Goal: Information Seeking & Learning: Learn about a topic

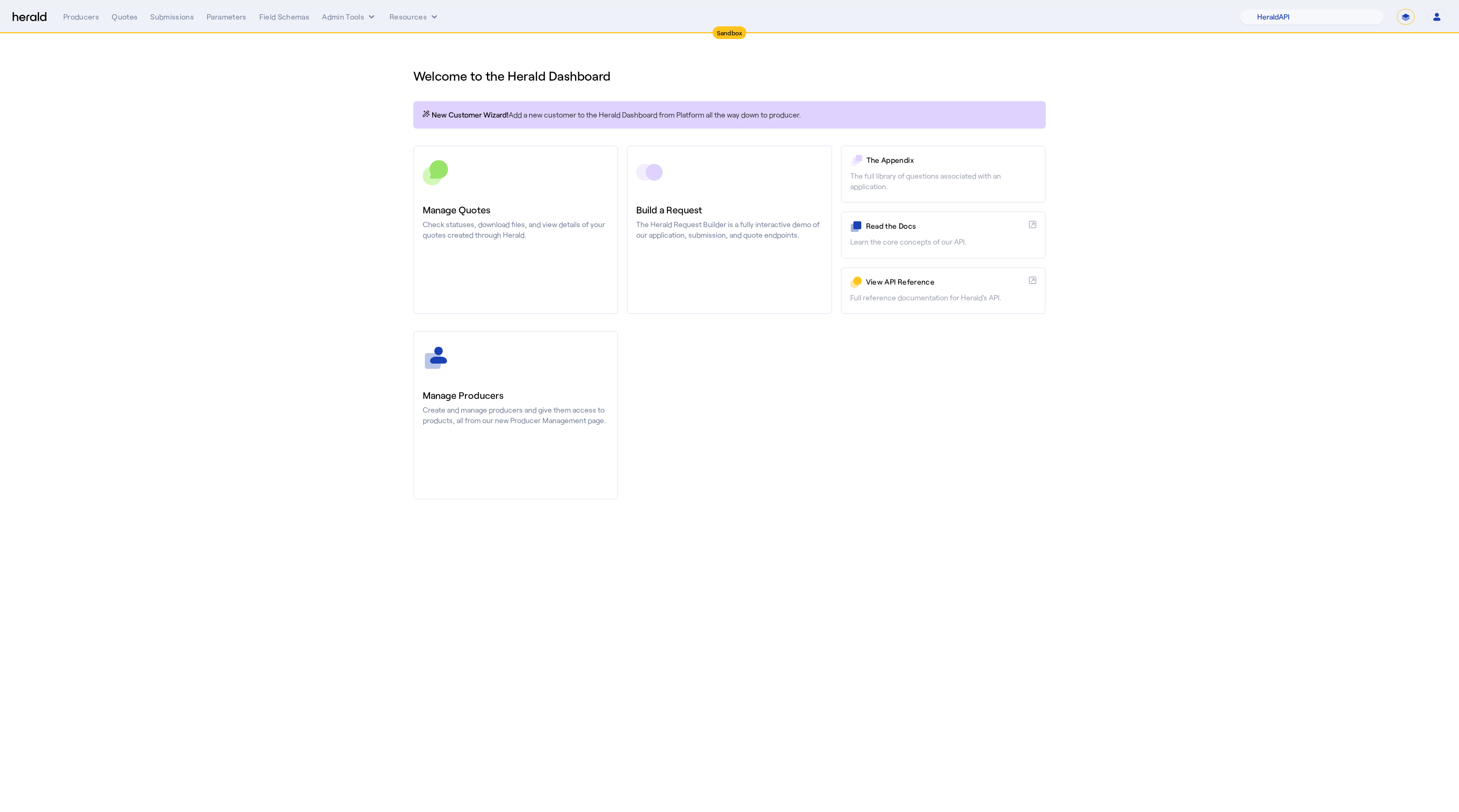
select select "pfm_2v8p_herald_api"
click at [1253, 226] on section "Welcome to the Herald Dashboard New Customer Wizard! Add a new customer to the …" at bounding box center [729, 277] width 1459 height 487
click at [1345, 17] on select "1Fort Acrisure Acturis Affinity Advisors Affinity Risk Agentero AmWins Anzen Ao…" at bounding box center [1312, 16] width 145 height 16
click at [1402, 10] on select "**********" at bounding box center [1406, 16] width 18 height 16
select select "**********"
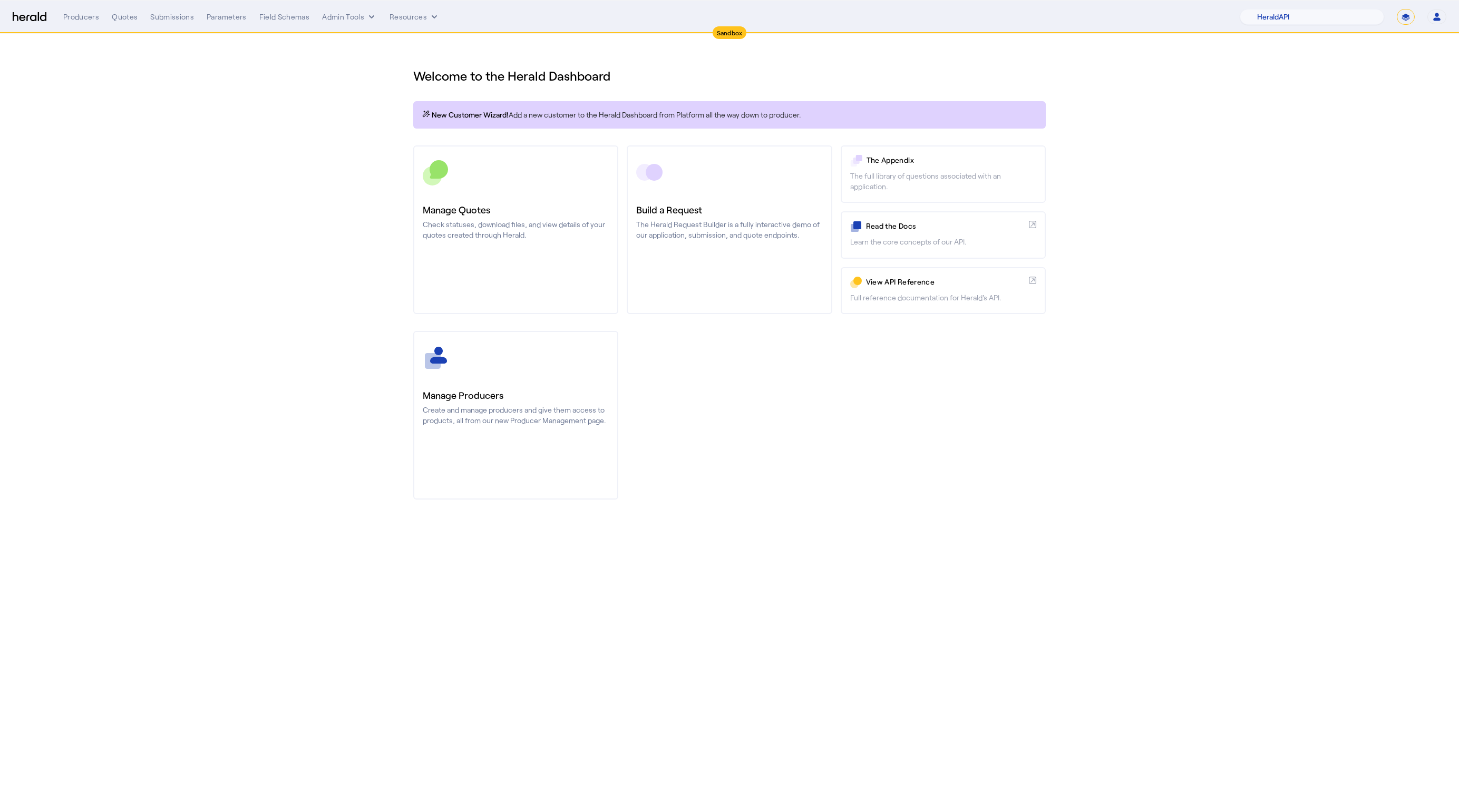
click at [1397, 9] on select "**********" at bounding box center [1406, 16] width 18 height 16
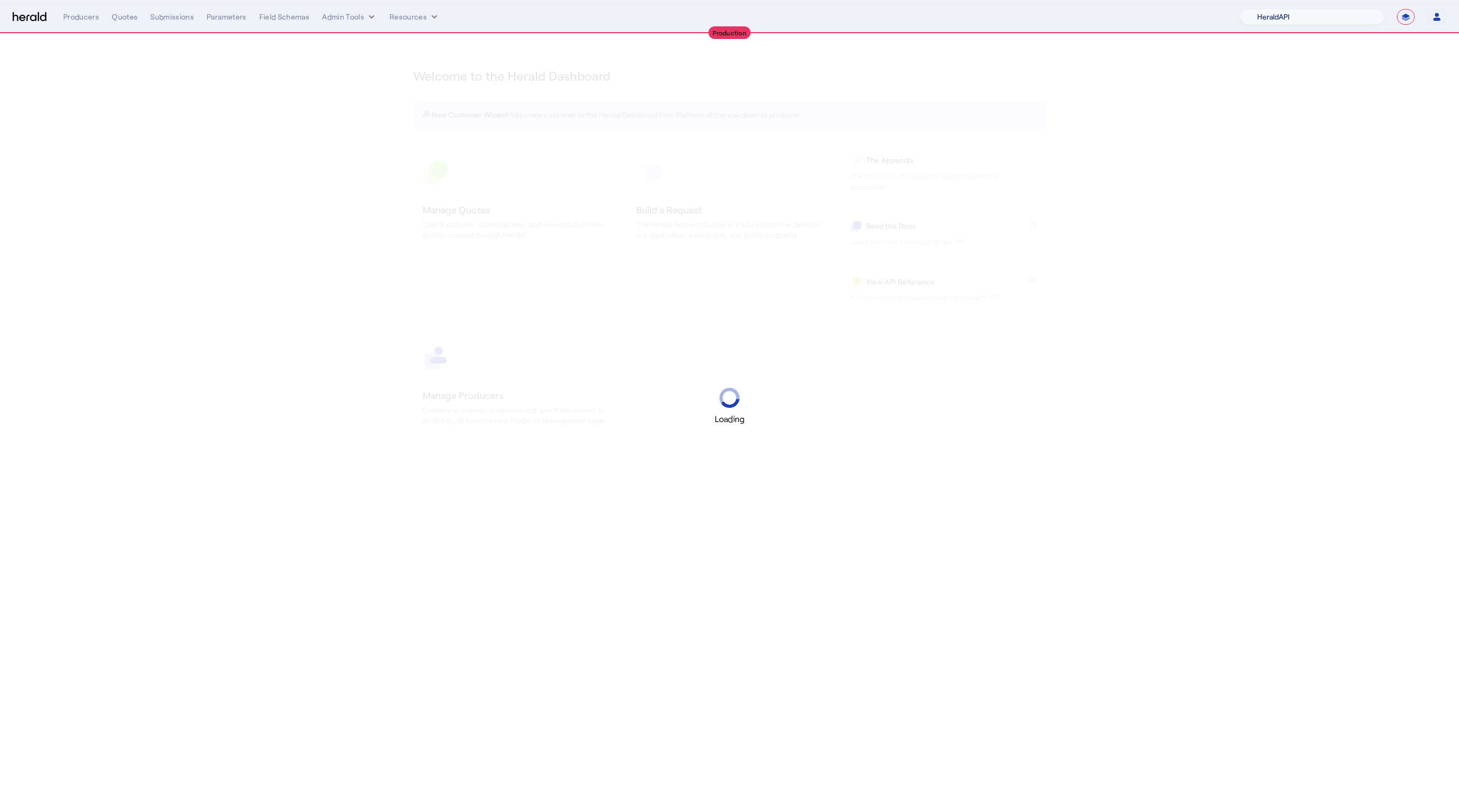
click at [1322, 20] on select "1Fort Acrisure Acturis Affinity Advisors Affinity Risk Agentero AmWins Anzen Ao…" at bounding box center [1312, 16] width 145 height 16
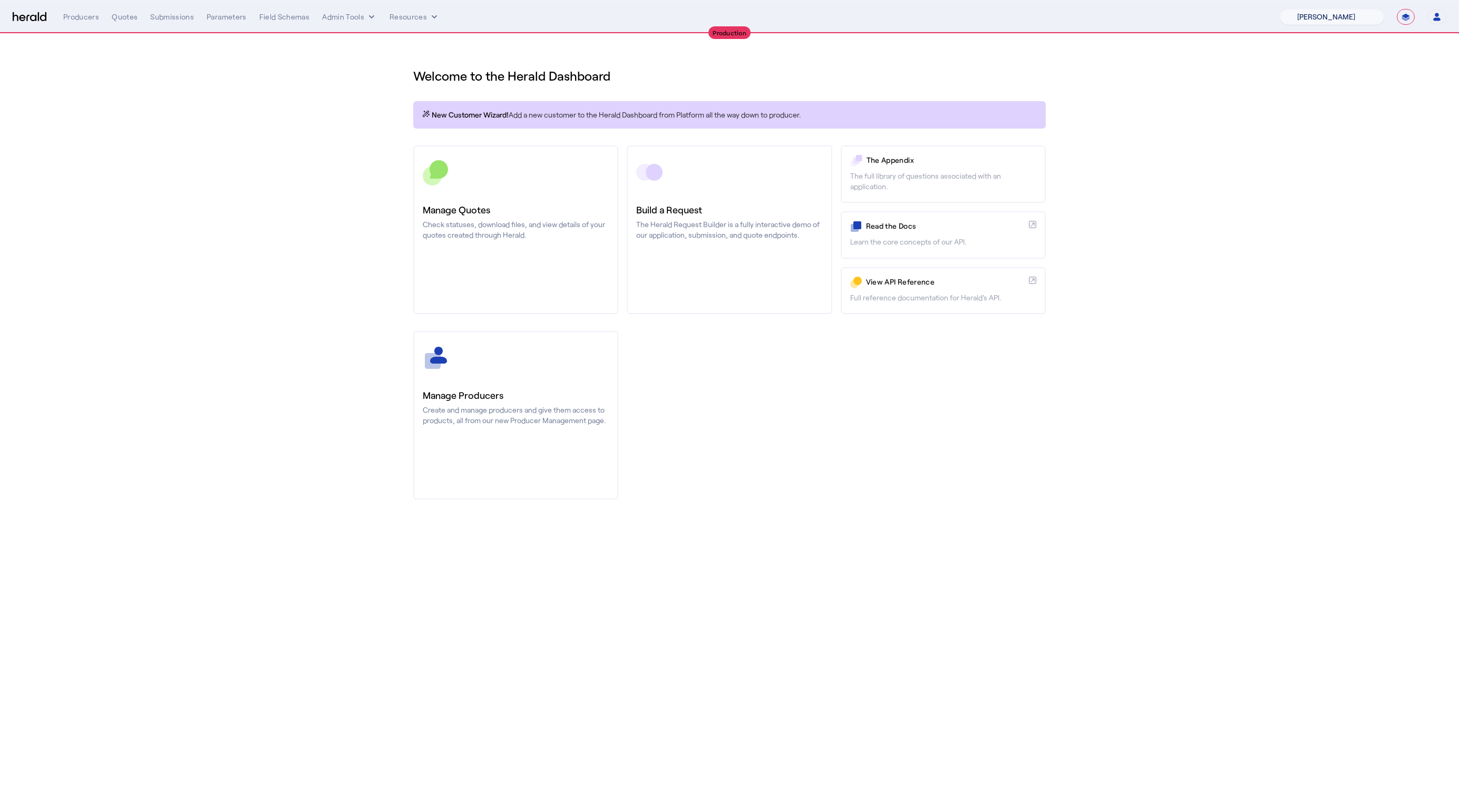
click at [1280, 9] on select "1Fort Affinity Risk [PERSON_NAME] [PERSON_NAME] CRC Campus Coverage Citadel Fif…" at bounding box center [1332, 16] width 104 height 16
click at [324, 171] on div "You are now impersonating the [PERSON_NAME] platform." at bounding box center [729, 406] width 1459 height 812
click at [132, 20] on div "You are now impersonating the [PERSON_NAME] platform." at bounding box center [729, 406] width 1459 height 812
click at [109, 21] on div "You are now impersonating the [PERSON_NAME] platform." at bounding box center [729, 406] width 1459 height 812
click at [124, 17] on div "Quotes" at bounding box center [124, 16] width 26 height 11
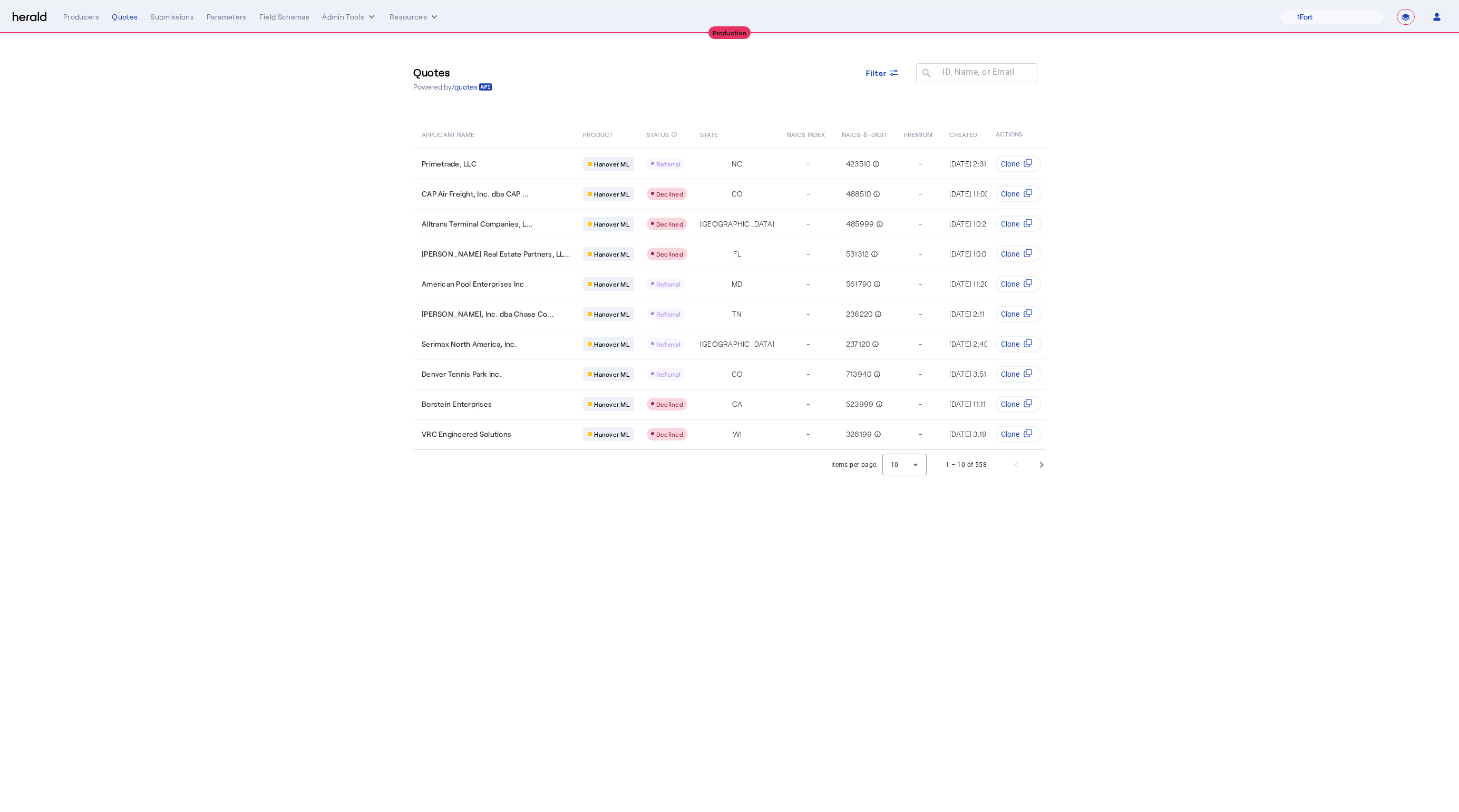
click at [387, 203] on section "Quotes Powered by /quotes Filter ID, Name, or Email search APPLICANT NAME PRODU…" at bounding box center [729, 256] width 1459 height 446
click at [1038, 477] on span "Next page" at bounding box center [1041, 465] width 25 height 25
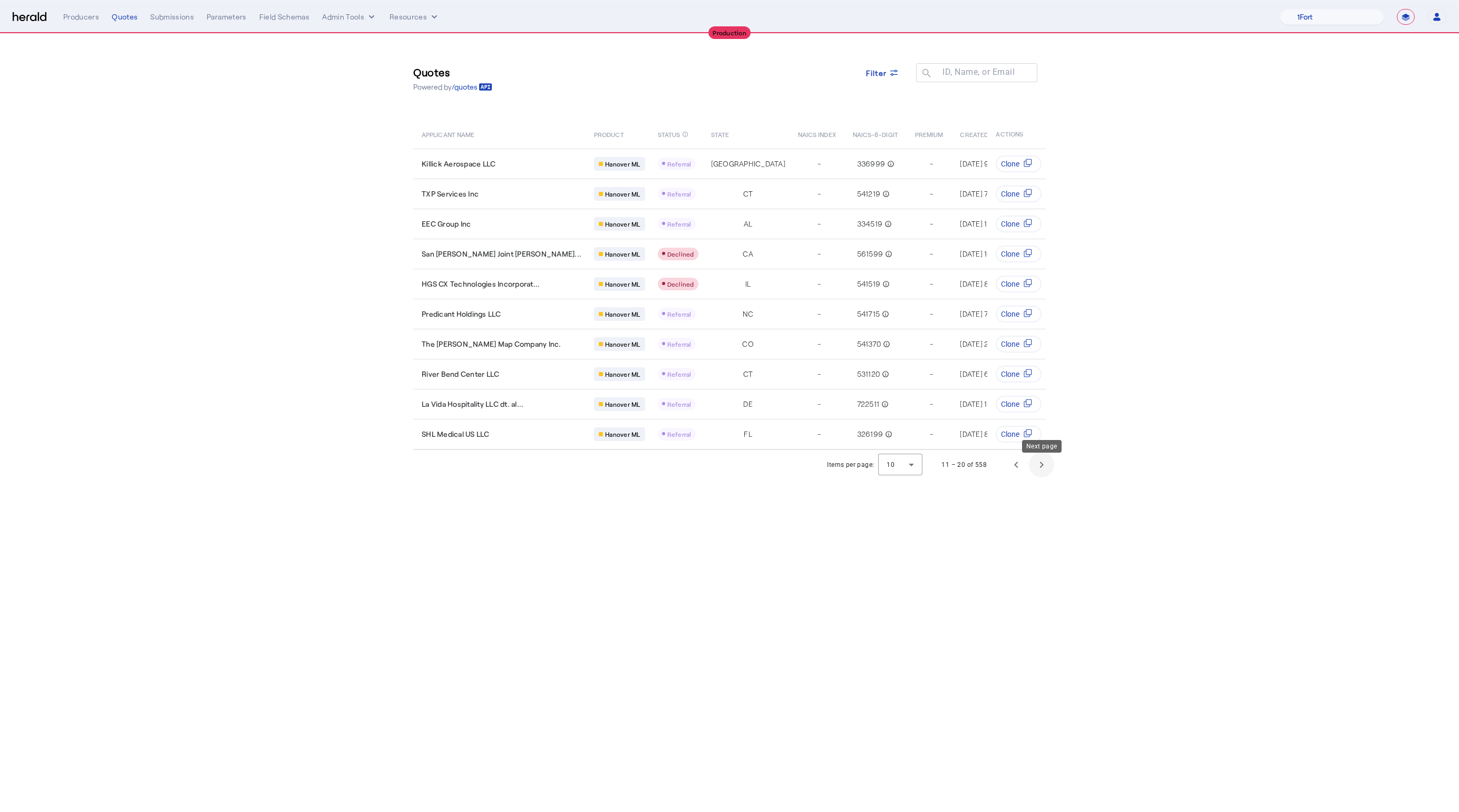
click at [1045, 475] on span "Next page" at bounding box center [1041, 465] width 25 height 25
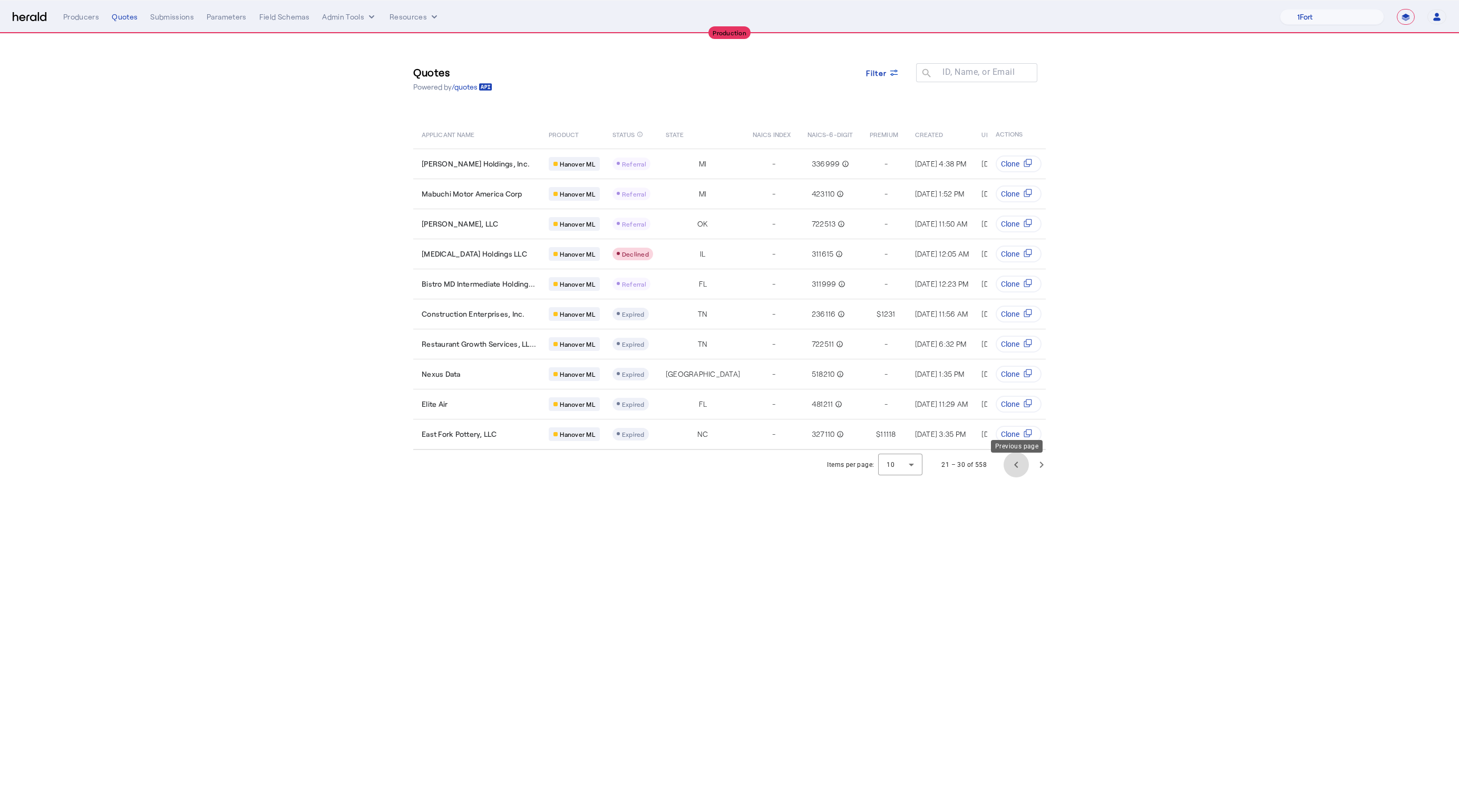
click at [1024, 475] on span "Previous page" at bounding box center [1016, 465] width 25 height 25
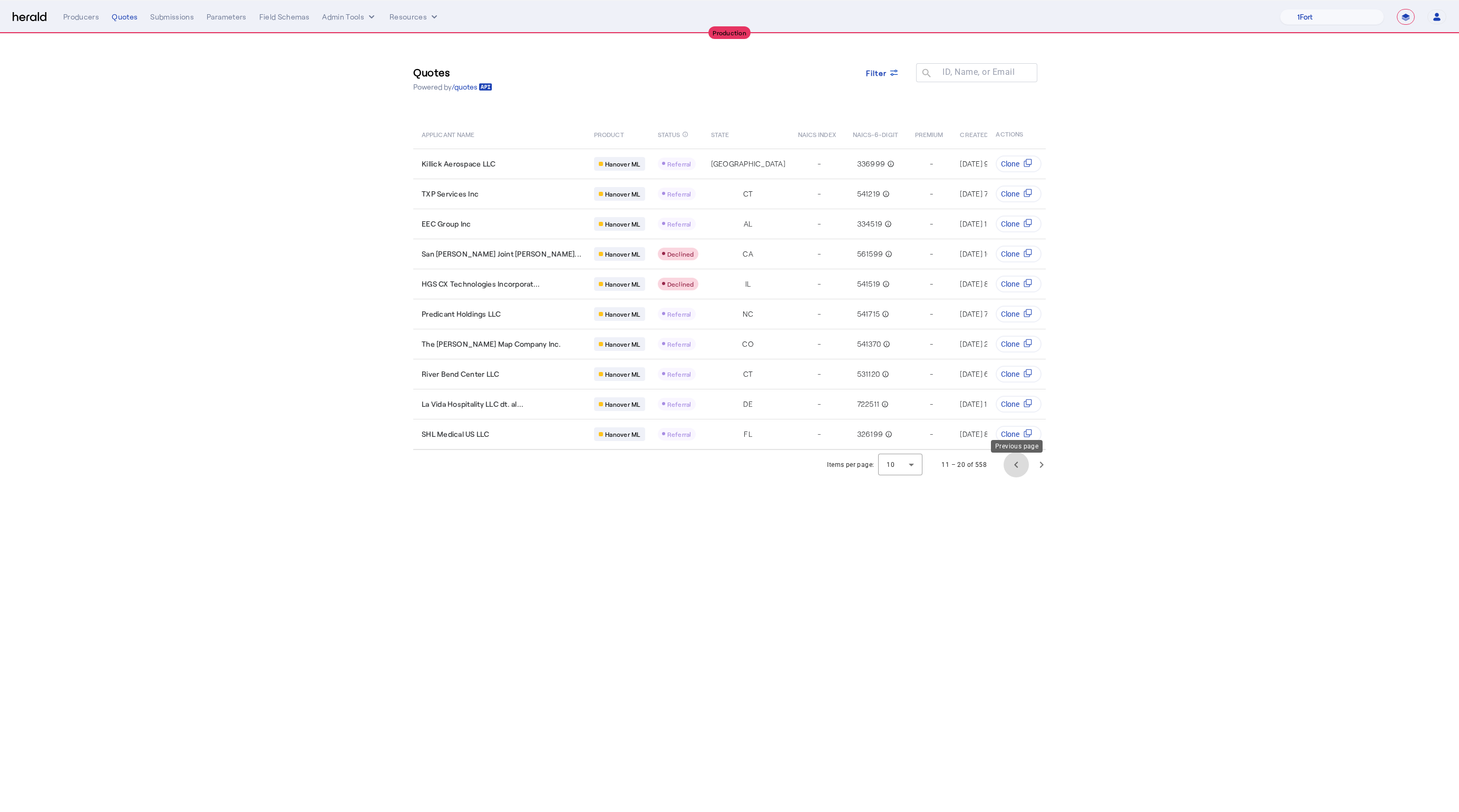
click at [1024, 475] on span "Previous page" at bounding box center [1016, 465] width 25 height 25
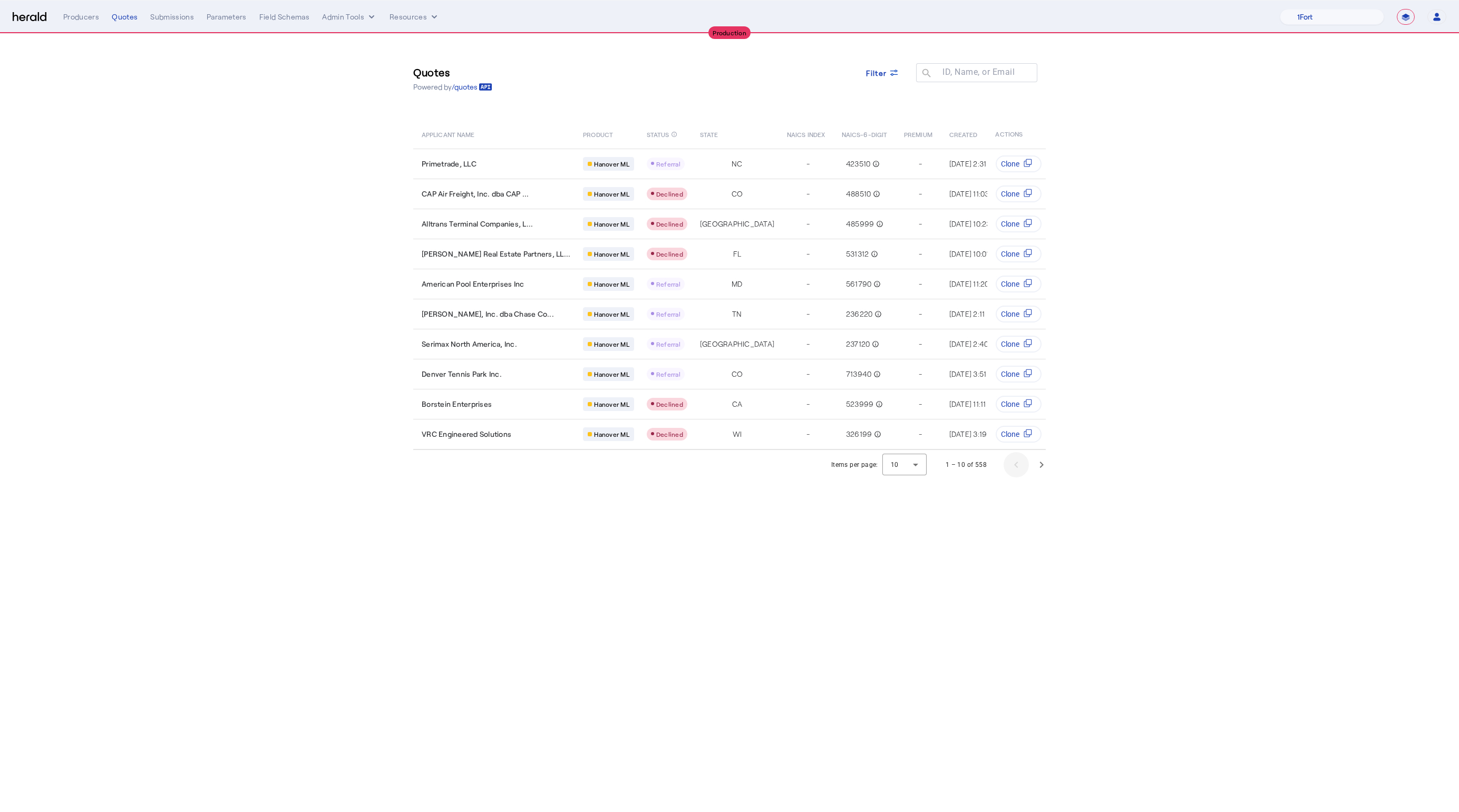
click at [1024, 475] on div "1 – 10 of 558" at bounding box center [993, 465] width 121 height 25
click at [1025, 598] on body "**********" at bounding box center [729, 406] width 1459 height 812
click at [496, 166] on div "Primetrade, LLC" at bounding box center [496, 164] width 149 height 11
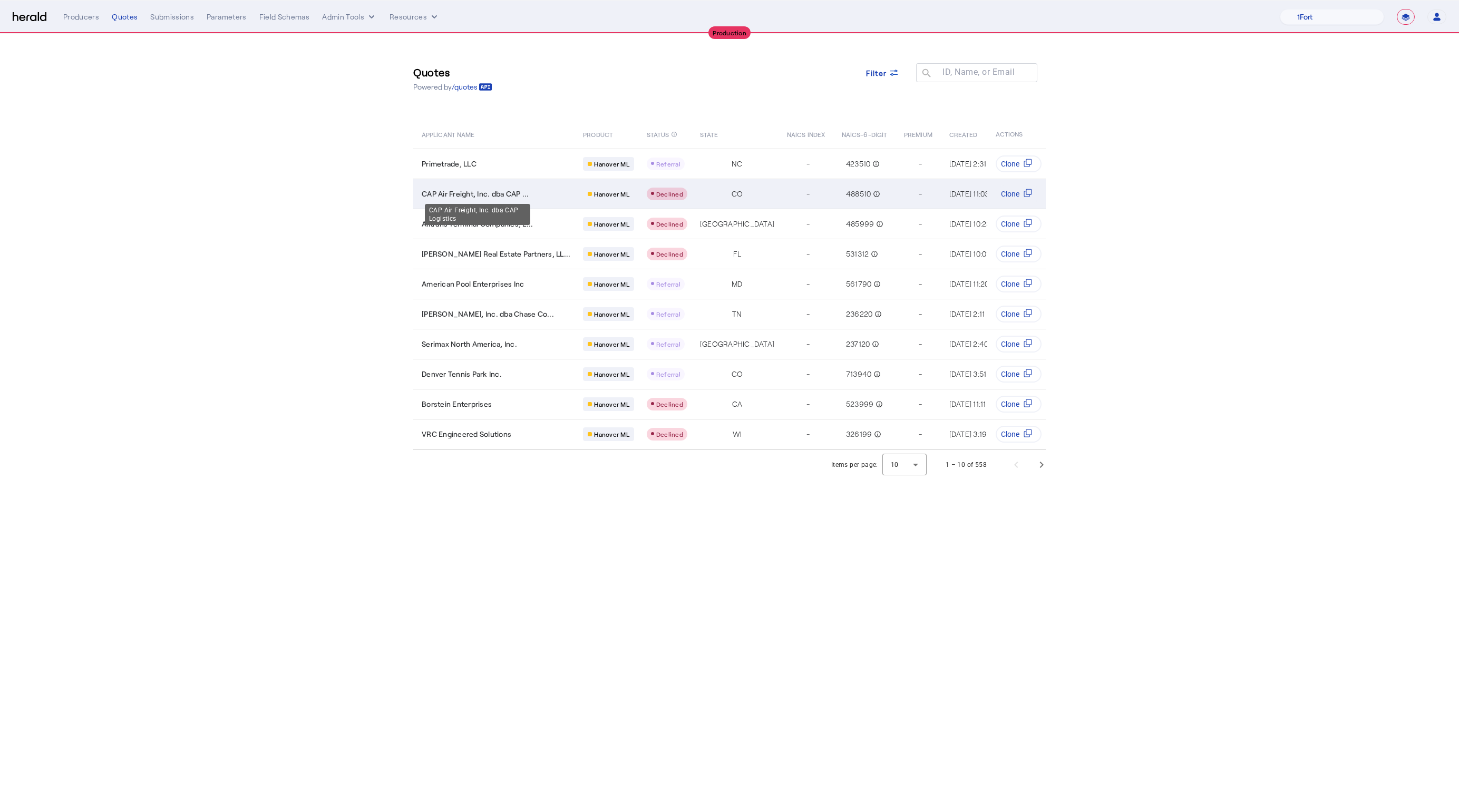
click at [492, 194] on span "CAP Air Freight, Inc. dba CAP ..." at bounding box center [475, 193] width 107 height 11
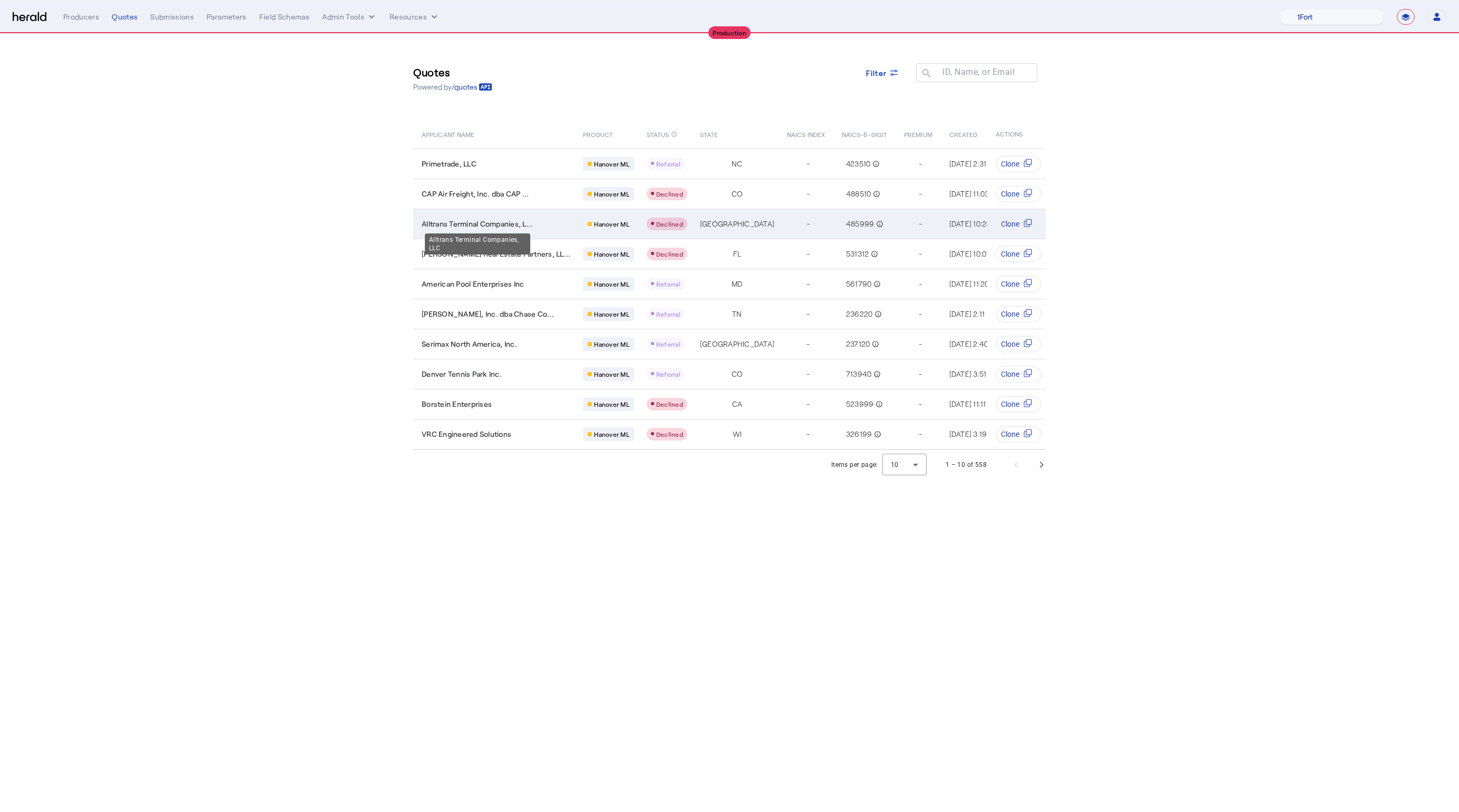
click at [504, 225] on span "Alltrans Terminal Companies, L..." at bounding box center [477, 224] width 111 height 11
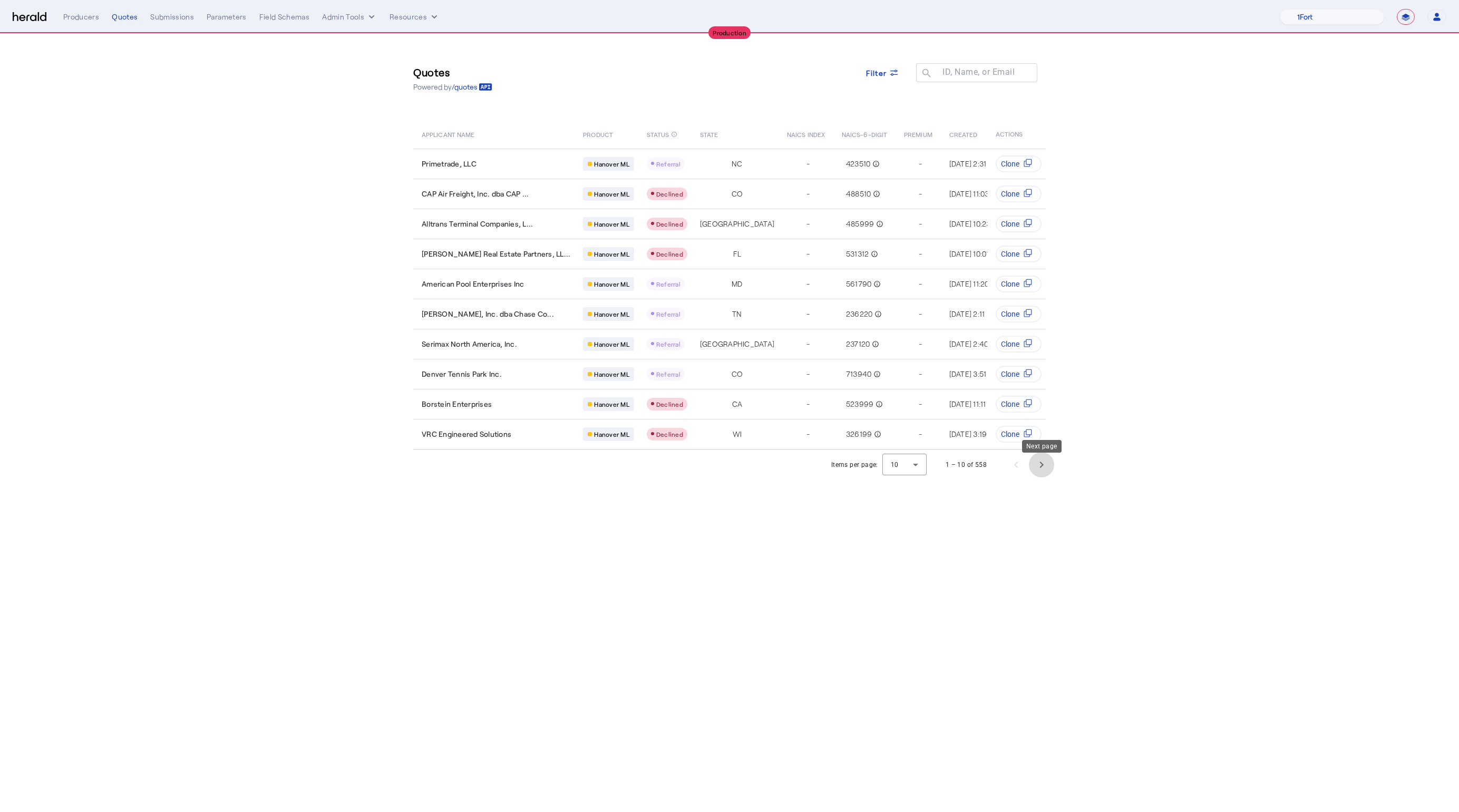
click at [1041, 476] on span "Next page" at bounding box center [1041, 465] width 25 height 25
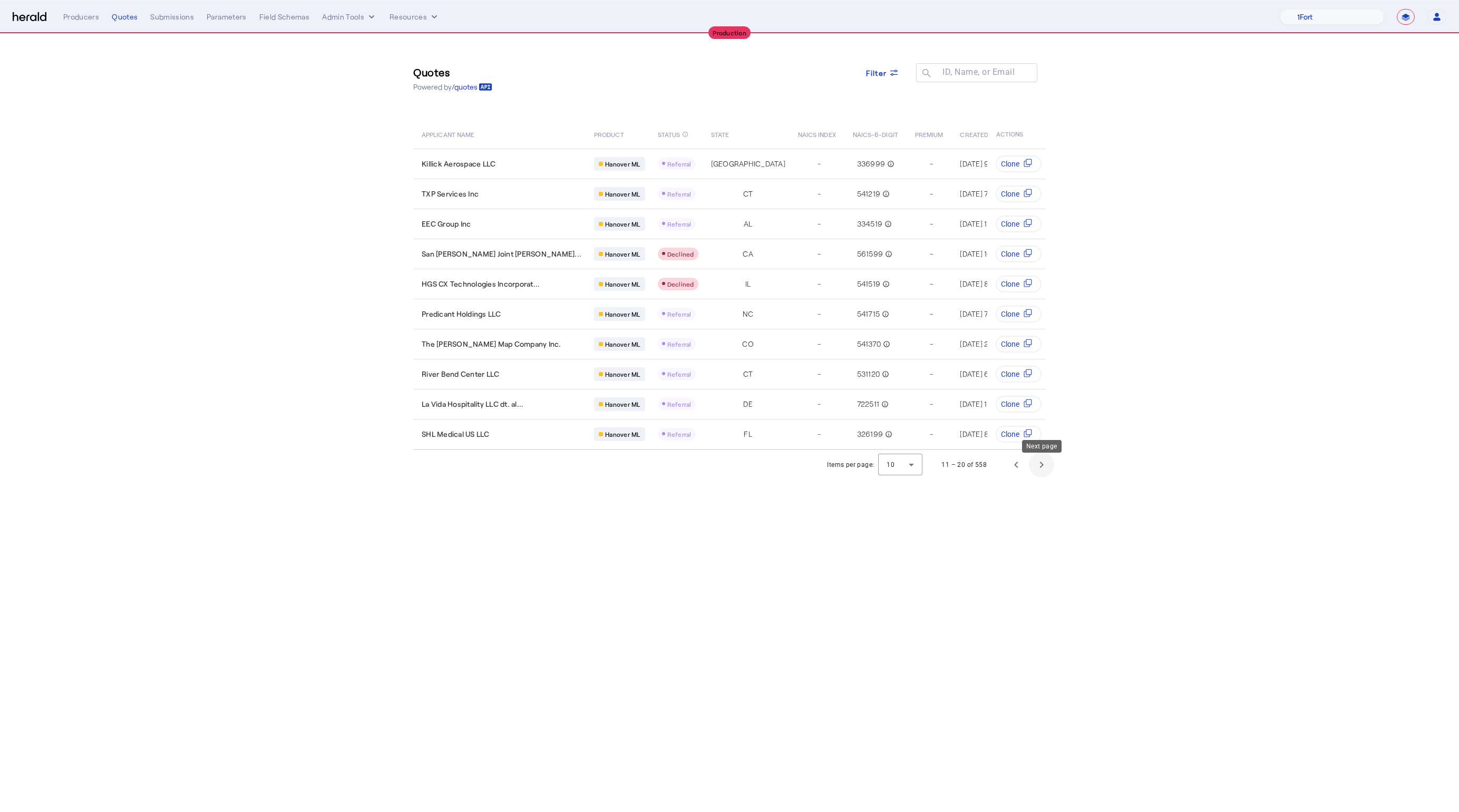
click at [1041, 476] on span "Next page" at bounding box center [1041, 465] width 25 height 25
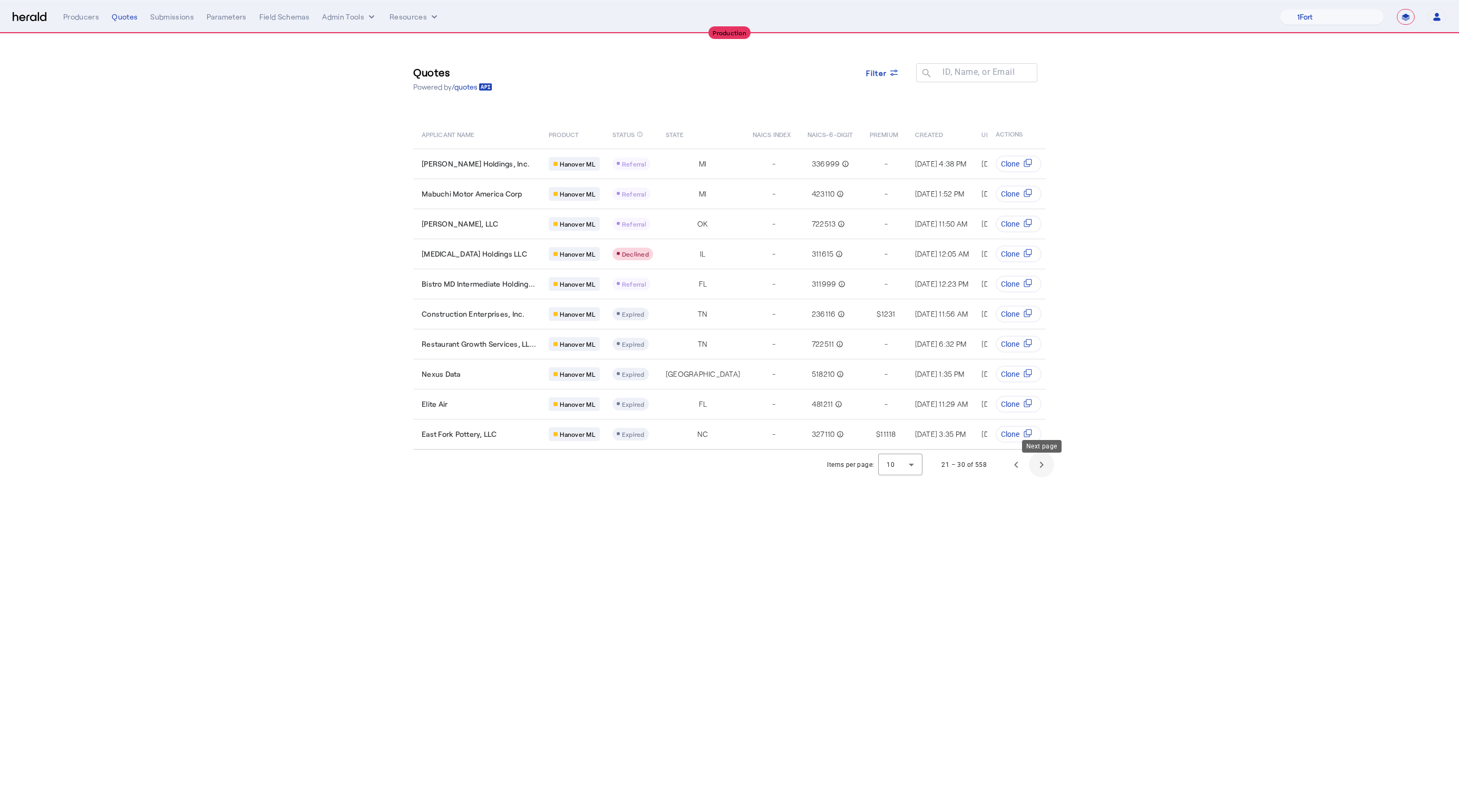
click at [1041, 476] on span "Next page" at bounding box center [1041, 465] width 25 height 25
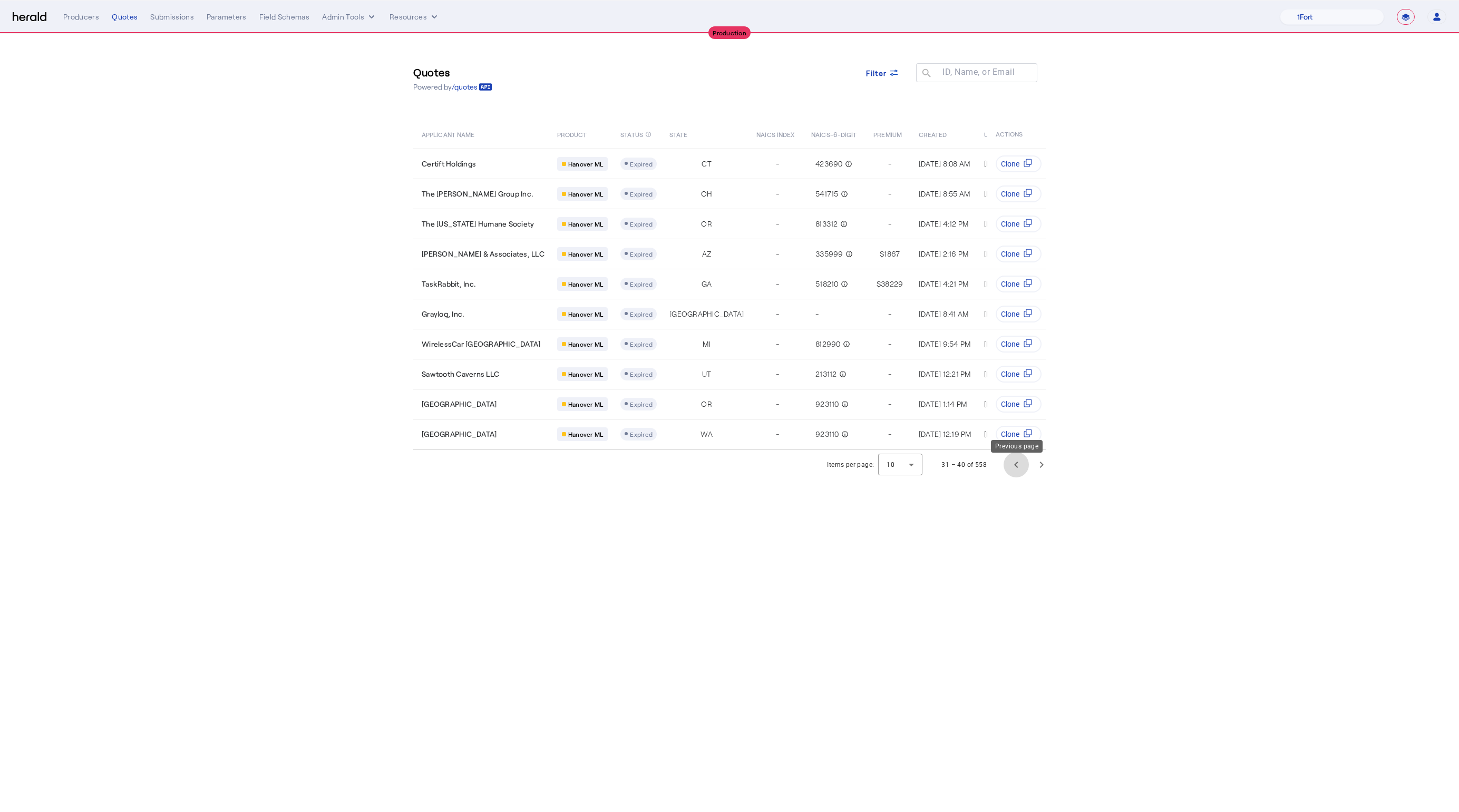
click at [1017, 477] on span "Previous page" at bounding box center [1016, 465] width 25 height 25
click at [1018, 477] on span "Previous page" at bounding box center [1016, 465] width 25 height 25
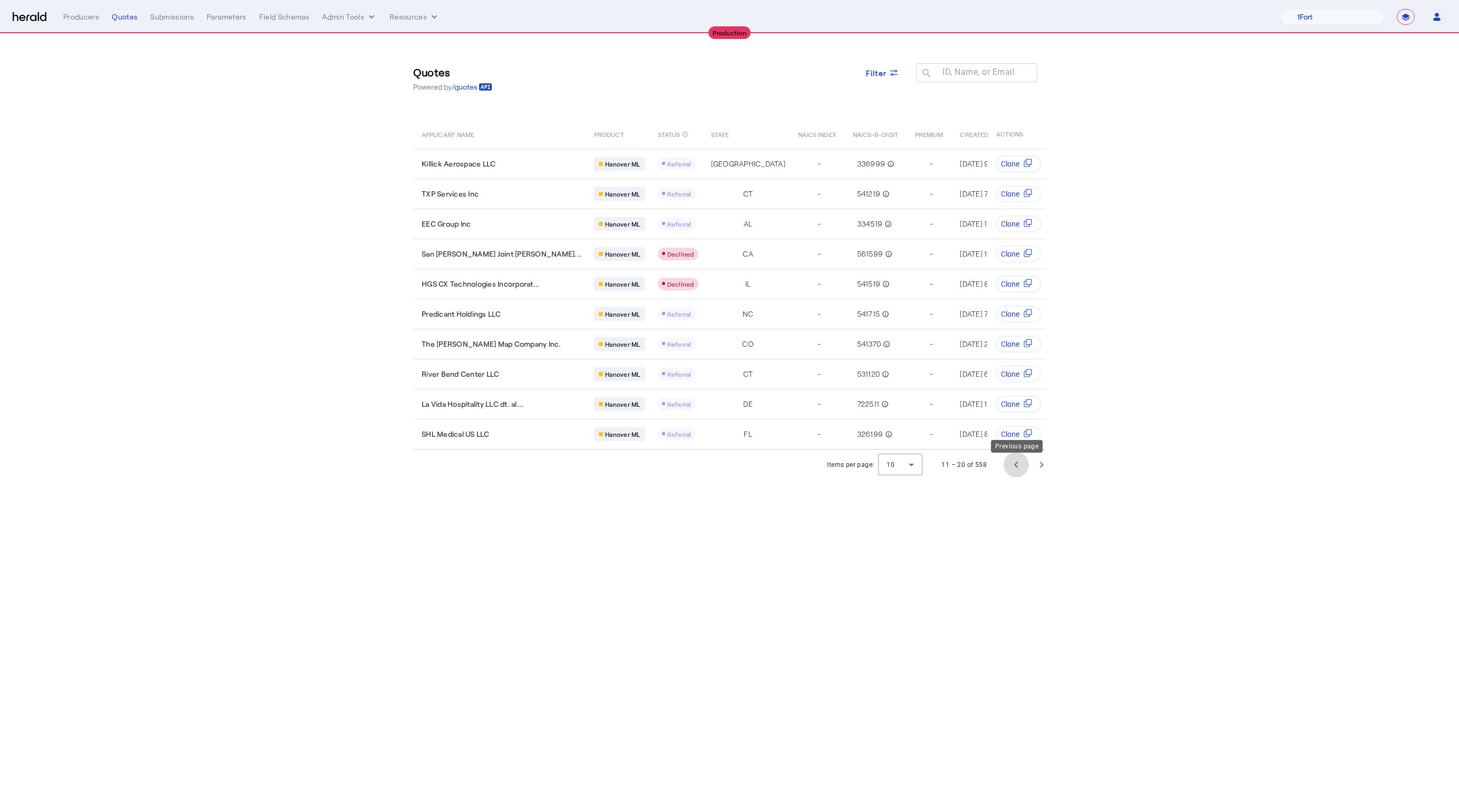
click at [1018, 477] on span "Previous page" at bounding box center [1016, 465] width 25 height 25
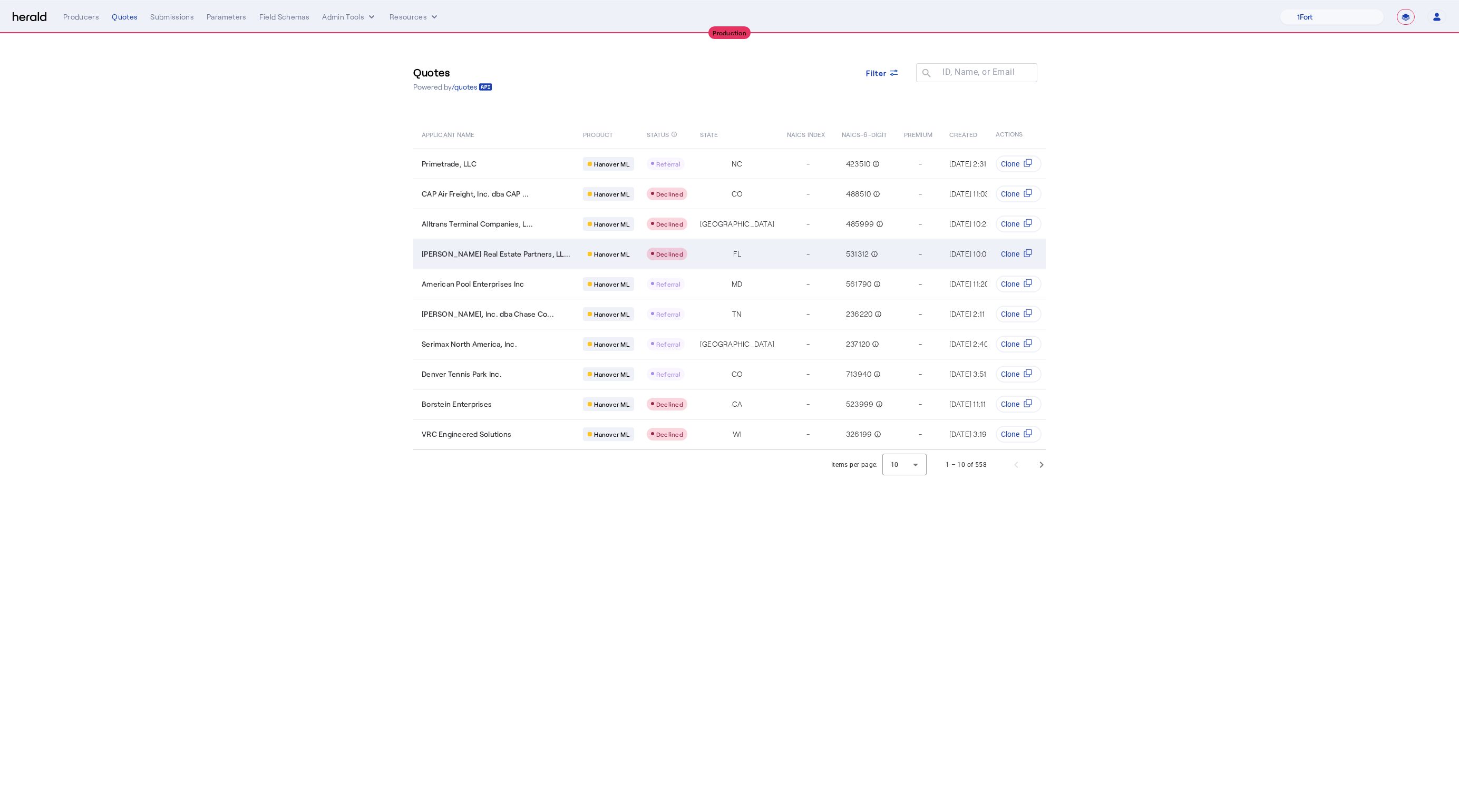
click at [787, 248] on div "-" at bounding box center [808, 254] width 42 height 15
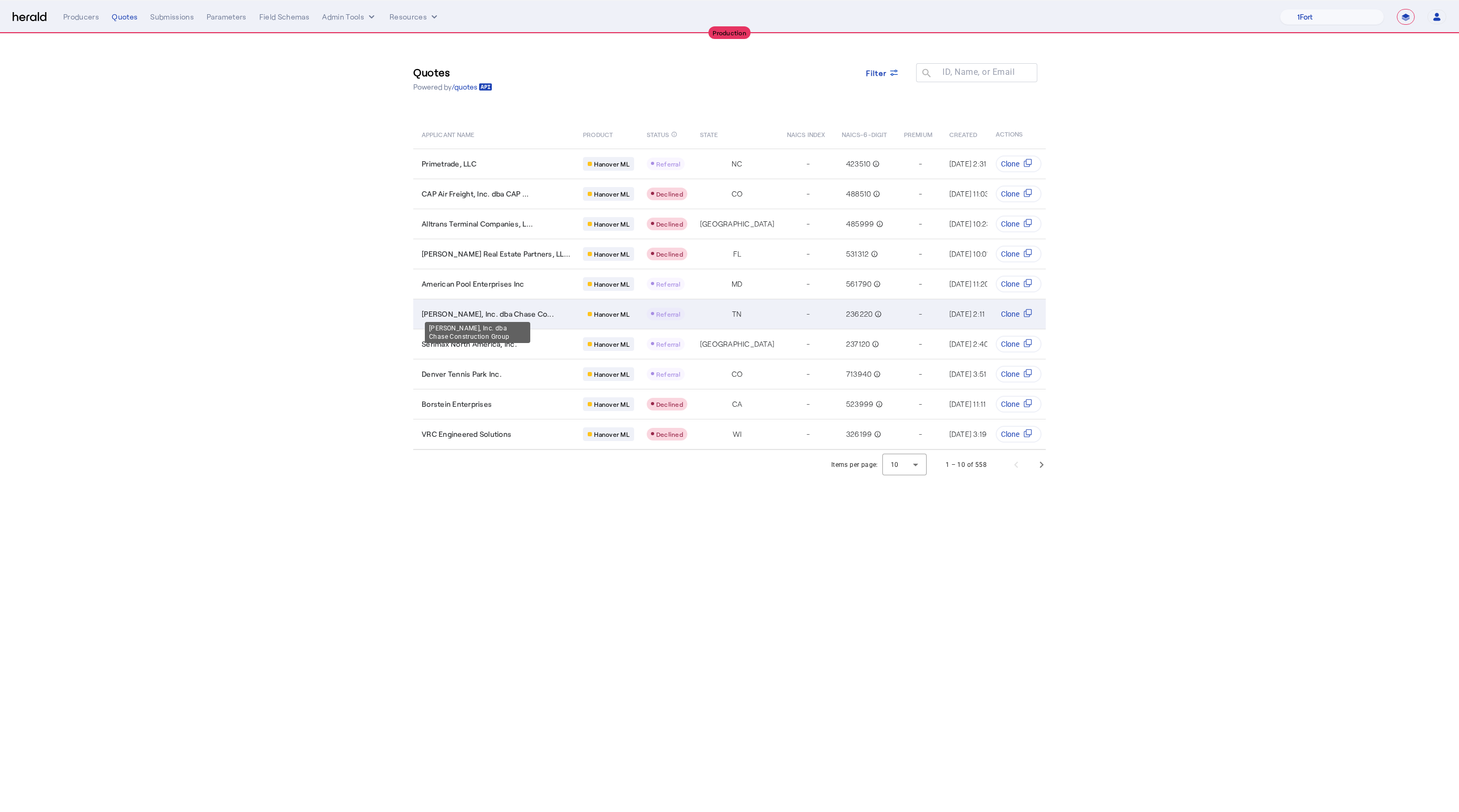
click at [492, 309] on span "D. F. Chase, Inc. dba Chase Co..." at bounding box center [487, 314] width 132 height 11
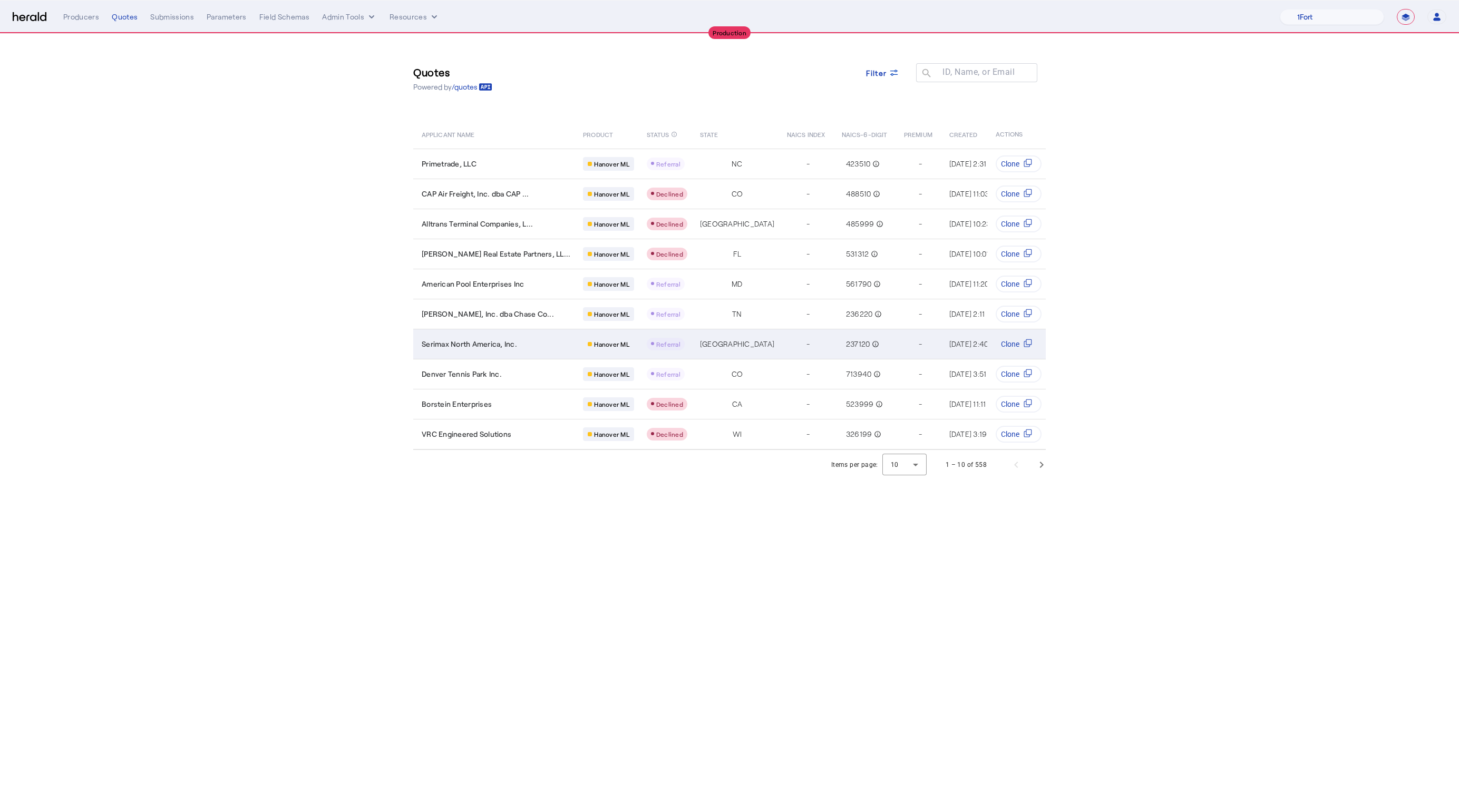
click at [454, 348] on td "Serimax North America, Inc." at bounding box center [494, 343] width 161 height 30
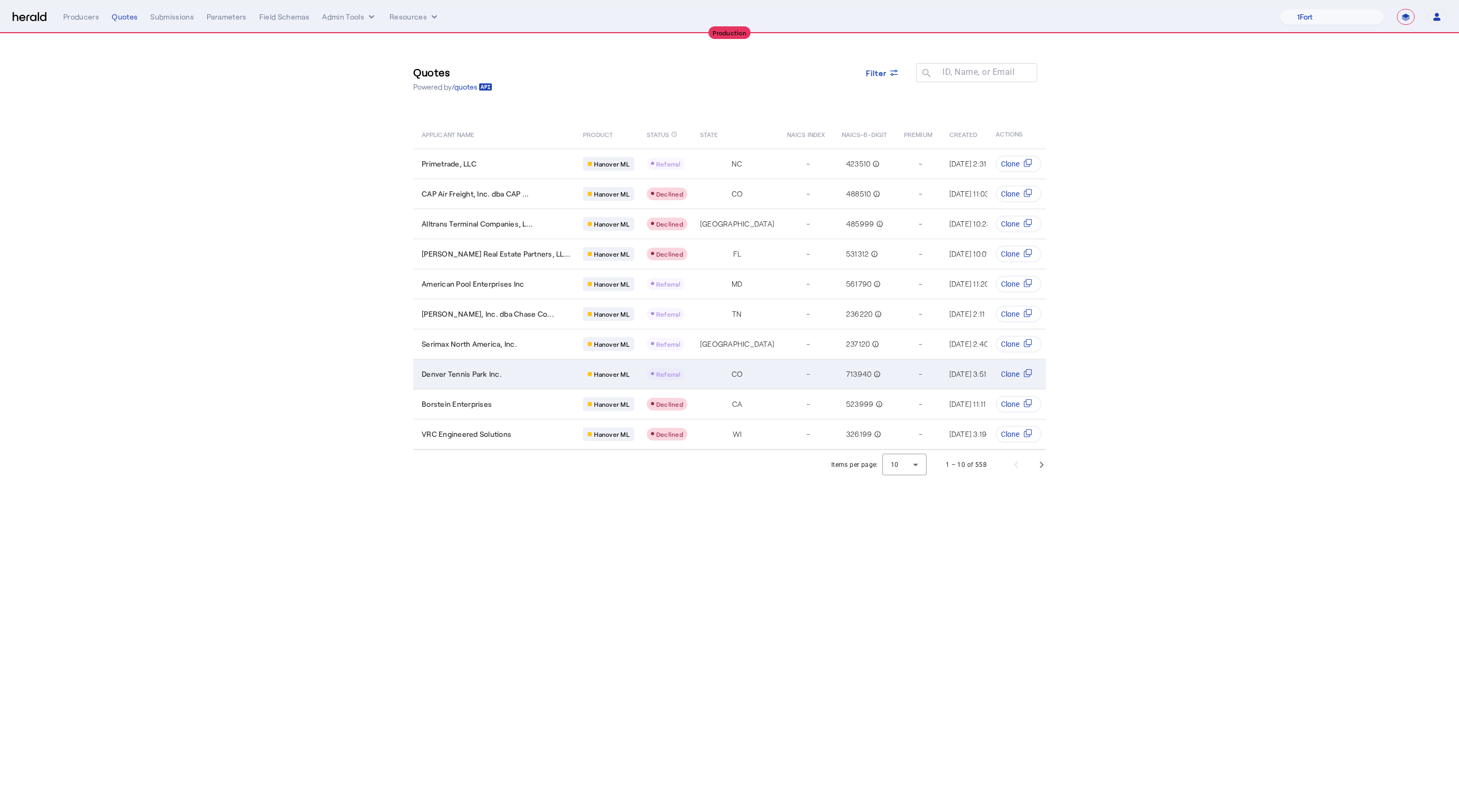
click at [491, 369] on span "Denver Tennis Park Inc." at bounding box center [461, 374] width 80 height 11
click at [1292, 187] on section "Quotes Powered by /quotes Filter ID, Name, or Email search APPLICANT NAME PRODU…" at bounding box center [729, 256] width 1459 height 446
click at [1035, 473] on span "Next page" at bounding box center [1041, 465] width 25 height 25
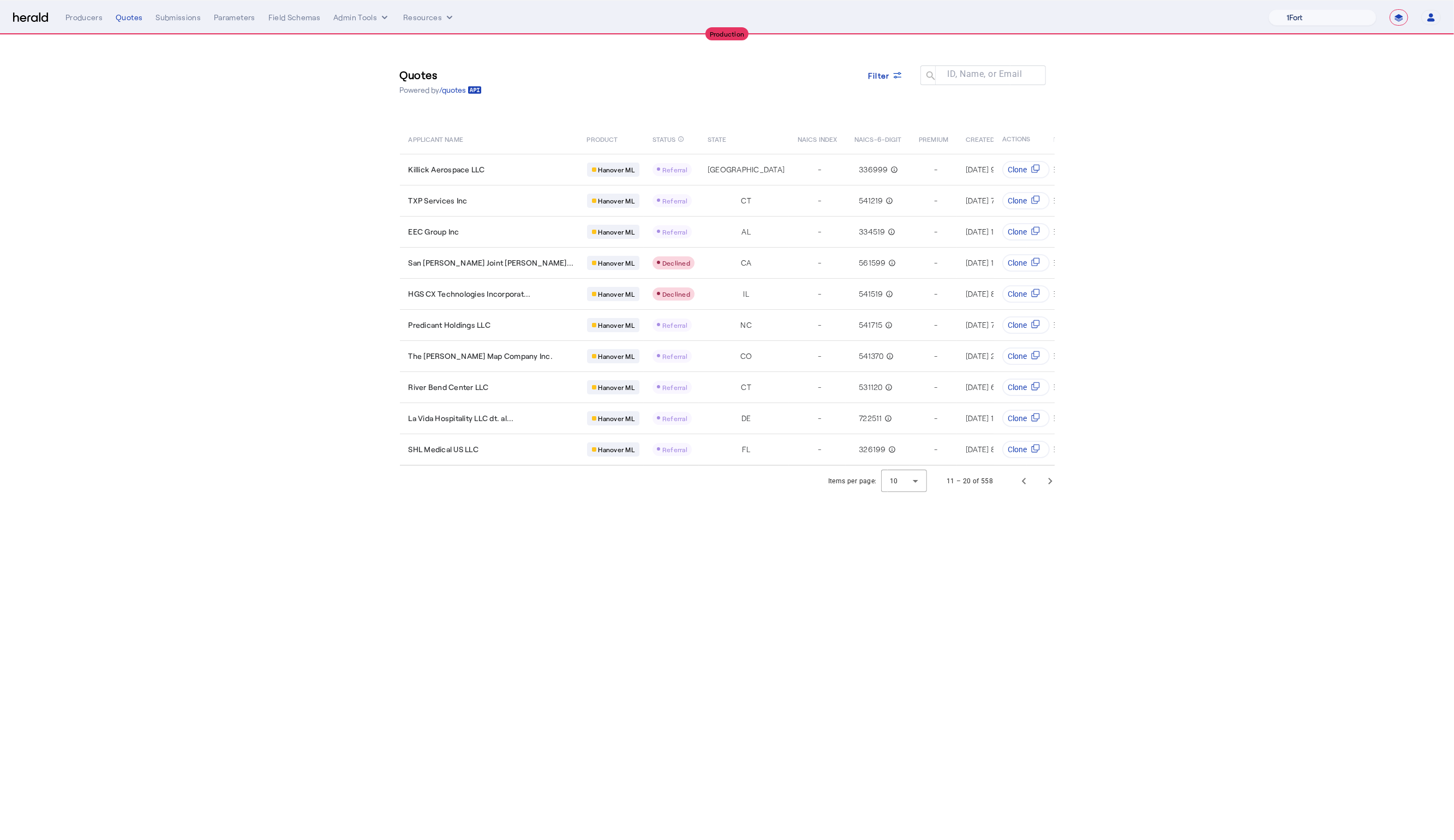
click at [1331, 18] on select "1Fort Affinity Risk [PERSON_NAME] [PERSON_NAME] CRC Campus Coverage Citadel Fif…" at bounding box center [1323, 17] width 108 height 16
select select "pfm_8e7n_1fort"
click at [1269, 9] on select "1Fort Affinity Risk [PERSON_NAME] [PERSON_NAME] CRC Campus Coverage Citadel Fif…" at bounding box center [1323, 17] width 108 height 16
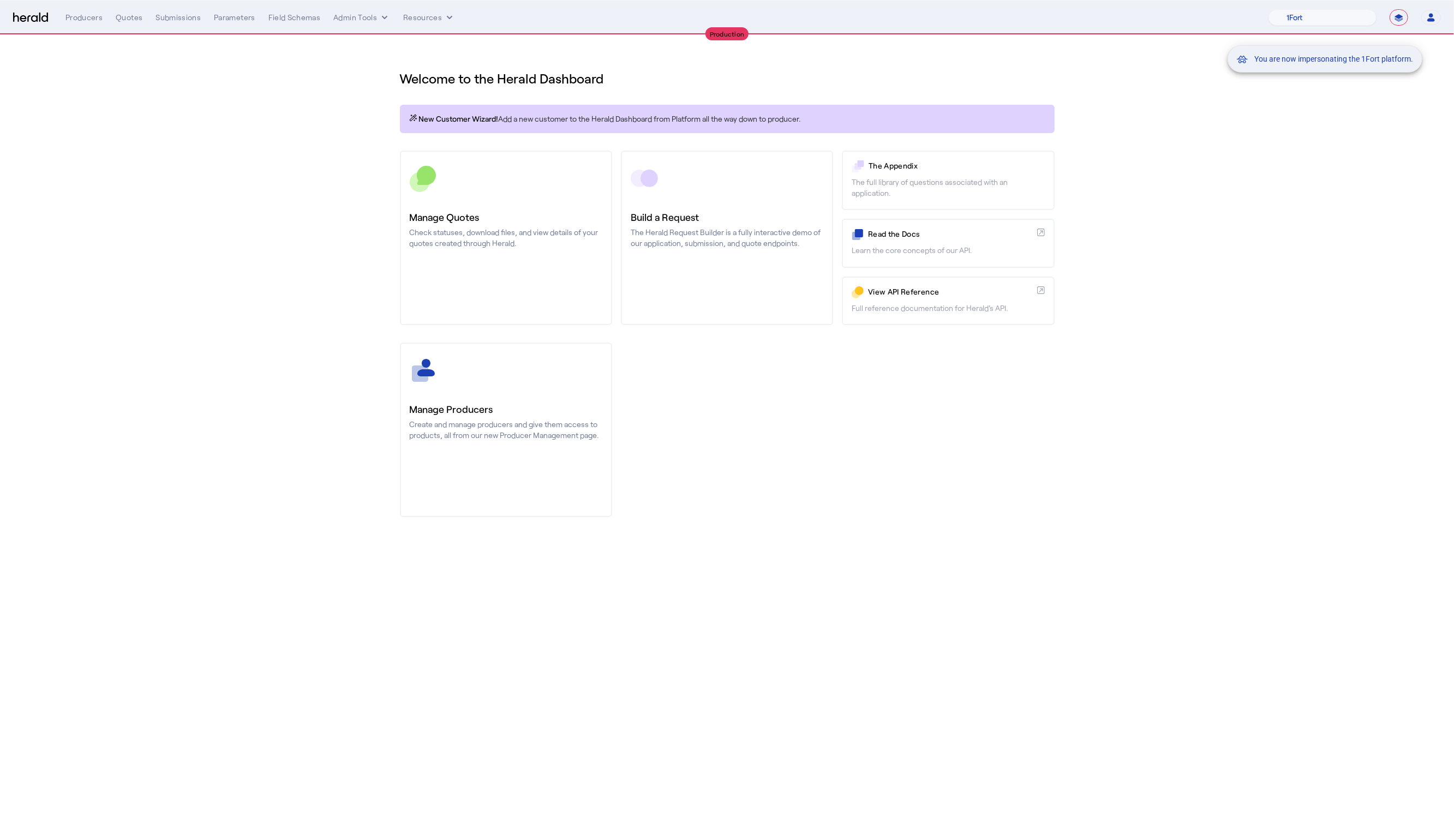
click at [134, 188] on div "You are now impersonating the 1Fort platform." at bounding box center [727, 420] width 1454 height 840
drag, startPoint x: 149, startPoint y: 9, endPoint x: 135, endPoint y: 16, distance: 15.7
click at [147, 9] on div "You are now impersonating the 1Fort platform." at bounding box center [727, 420] width 1454 height 840
click at [135, 16] on div "You are now impersonating the 1Fort platform." at bounding box center [727, 420] width 1454 height 840
click at [134, 18] on div "You are now impersonating the 1Fort platform." at bounding box center [727, 420] width 1454 height 840
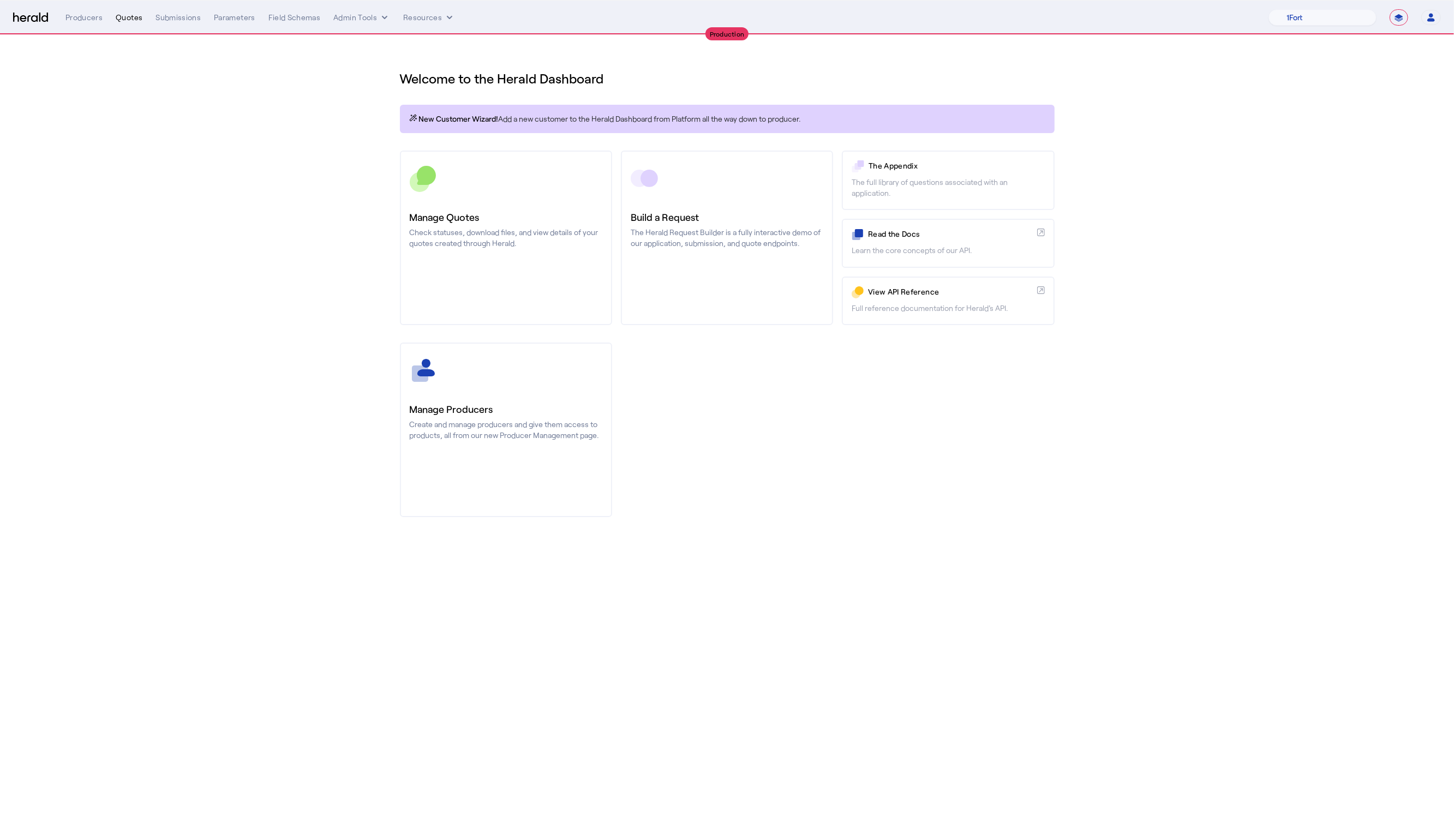
click at [132, 18] on div "Quotes" at bounding box center [129, 17] width 27 height 11
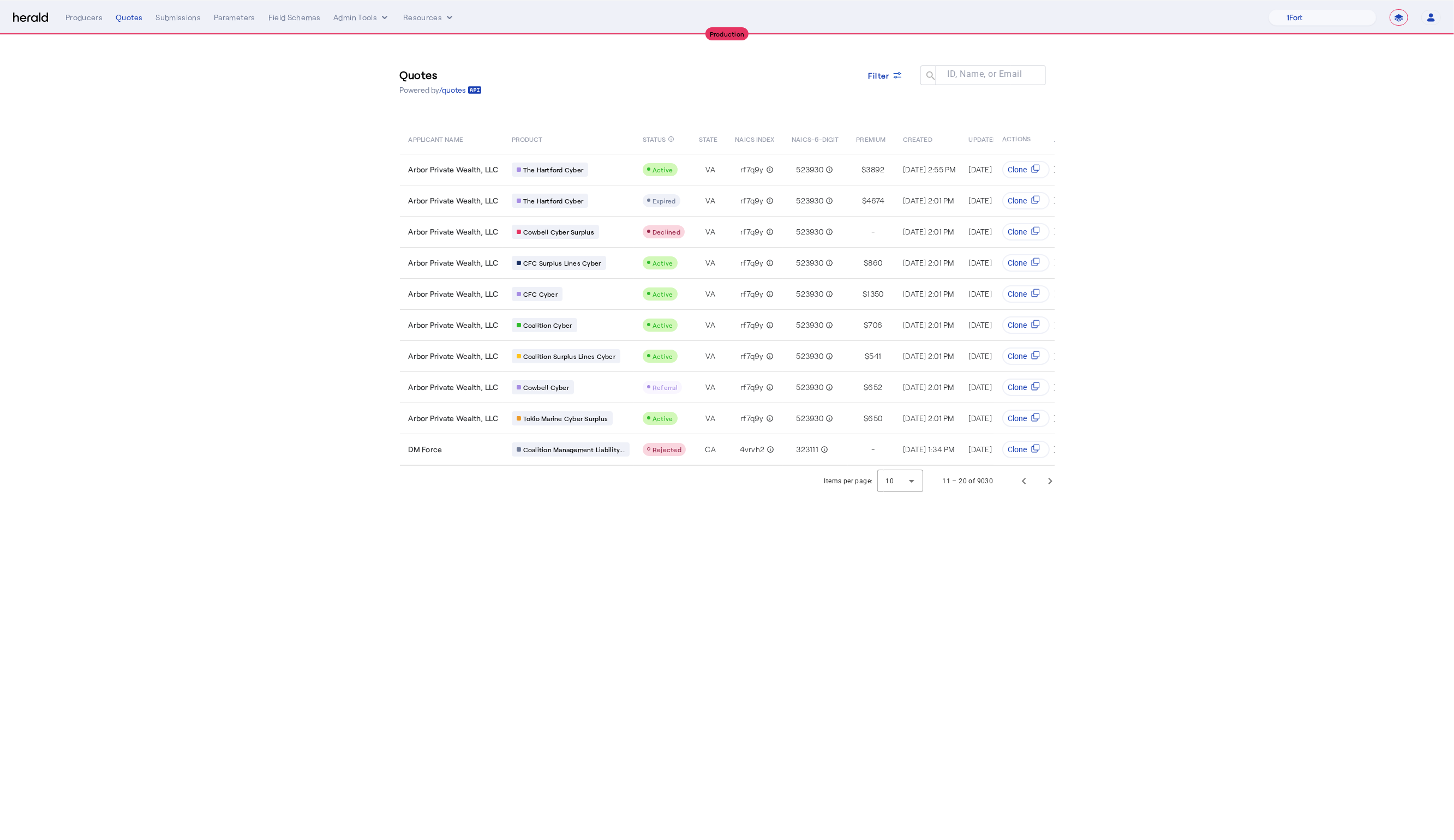
click at [239, 164] on section "Quotes Powered by /quotes Filter ID, Name, or Email search APPLICANT NAME PRODU…" at bounding box center [727, 265] width 1454 height 462
click at [451, 175] on span "Arbor Private Wealth, LLC" at bounding box center [453, 169] width 90 height 11
click at [1016, 487] on span "Previous page" at bounding box center [1024, 481] width 26 height 26
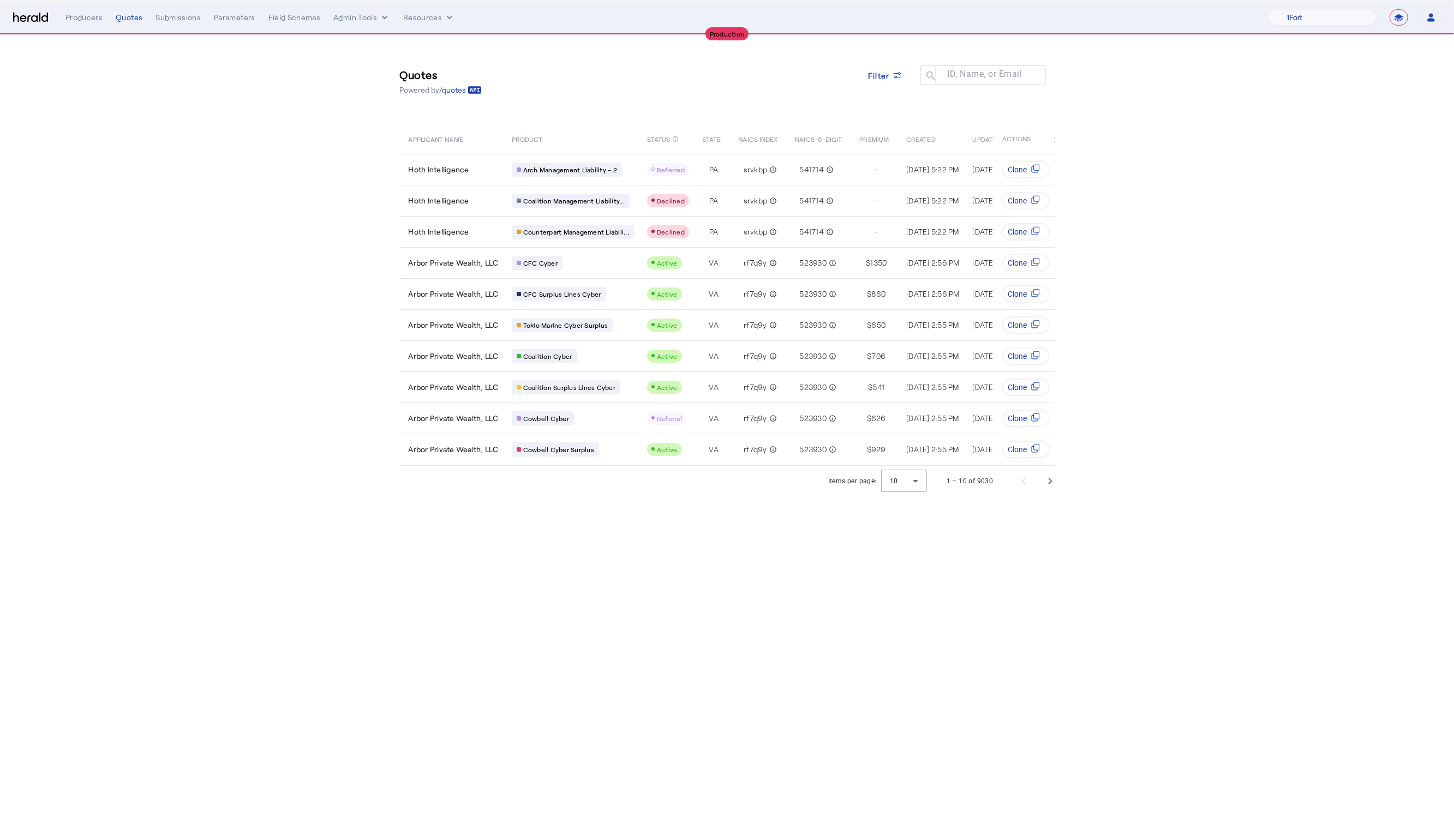
click at [651, 555] on body "**********" at bounding box center [727, 420] width 1454 height 840
click at [1028, 494] on div "1 – 10 of 9030" at bounding box center [999, 481] width 130 height 26
click at [1053, 490] on span "Next page" at bounding box center [1051, 481] width 26 height 26
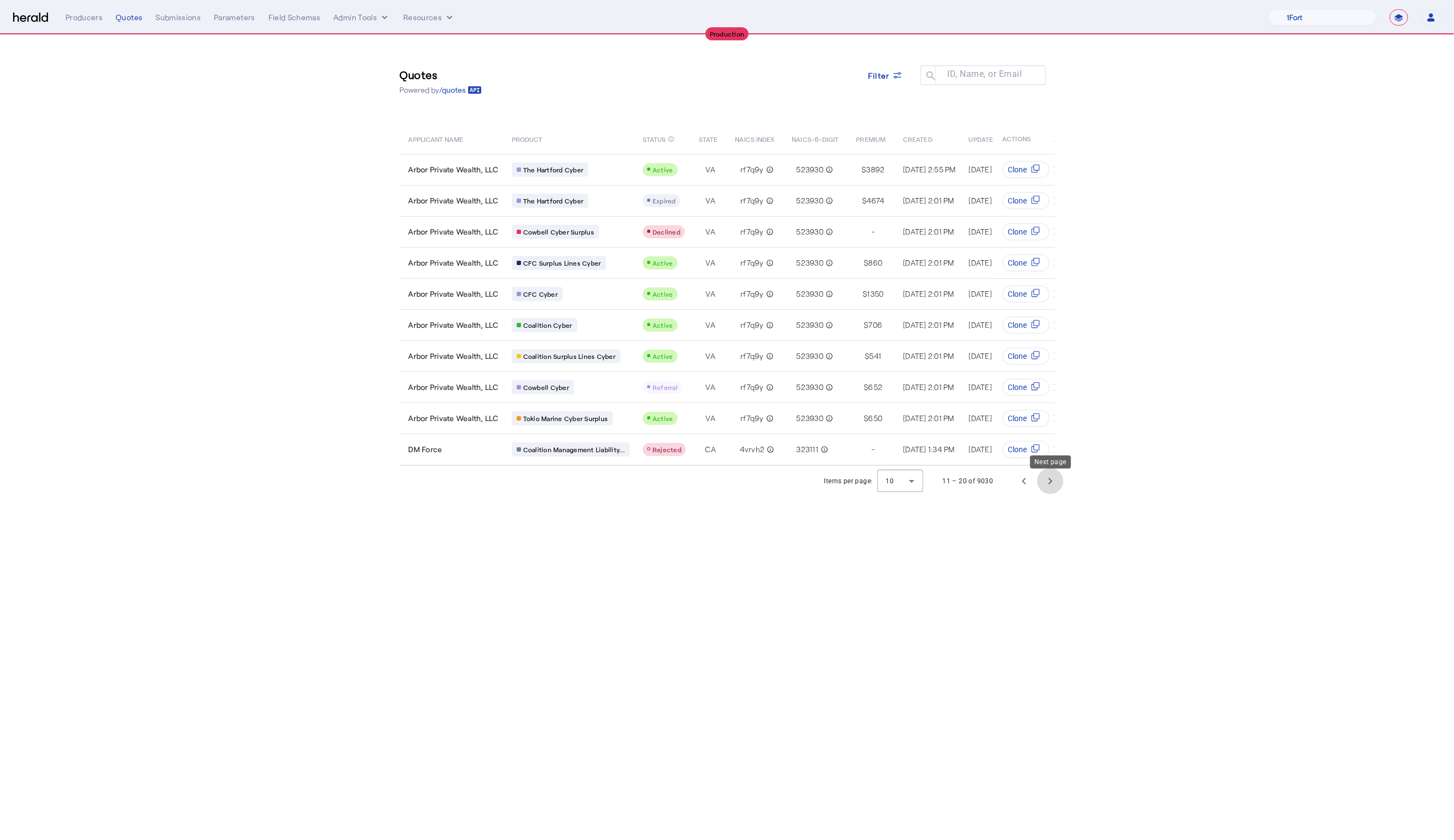
click at [1053, 490] on span "Next page" at bounding box center [1051, 481] width 26 height 26
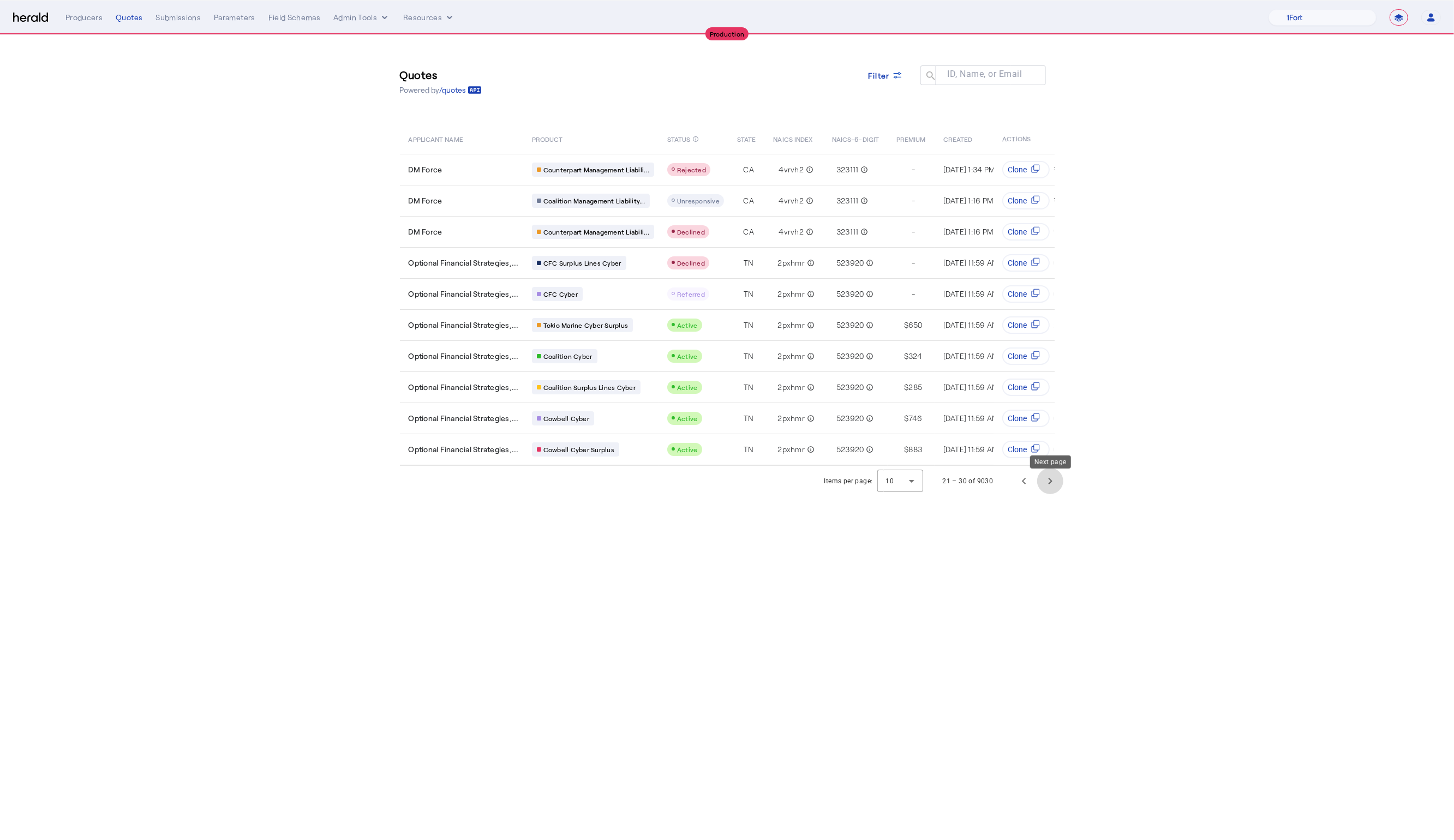
click at [1060, 487] on span "Next page" at bounding box center [1051, 481] width 26 height 26
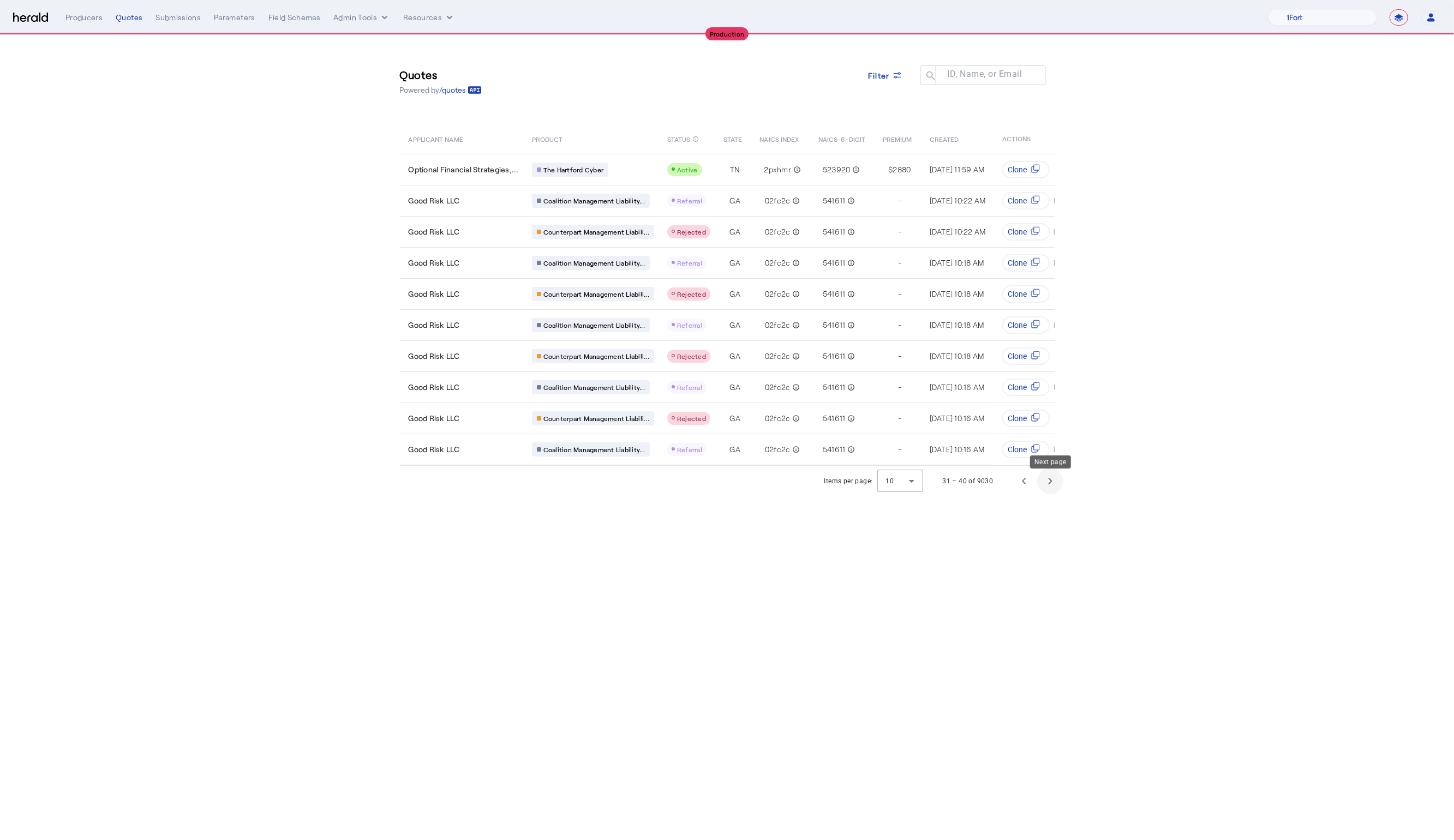
click at [1060, 487] on span "Next page" at bounding box center [1051, 481] width 26 height 26
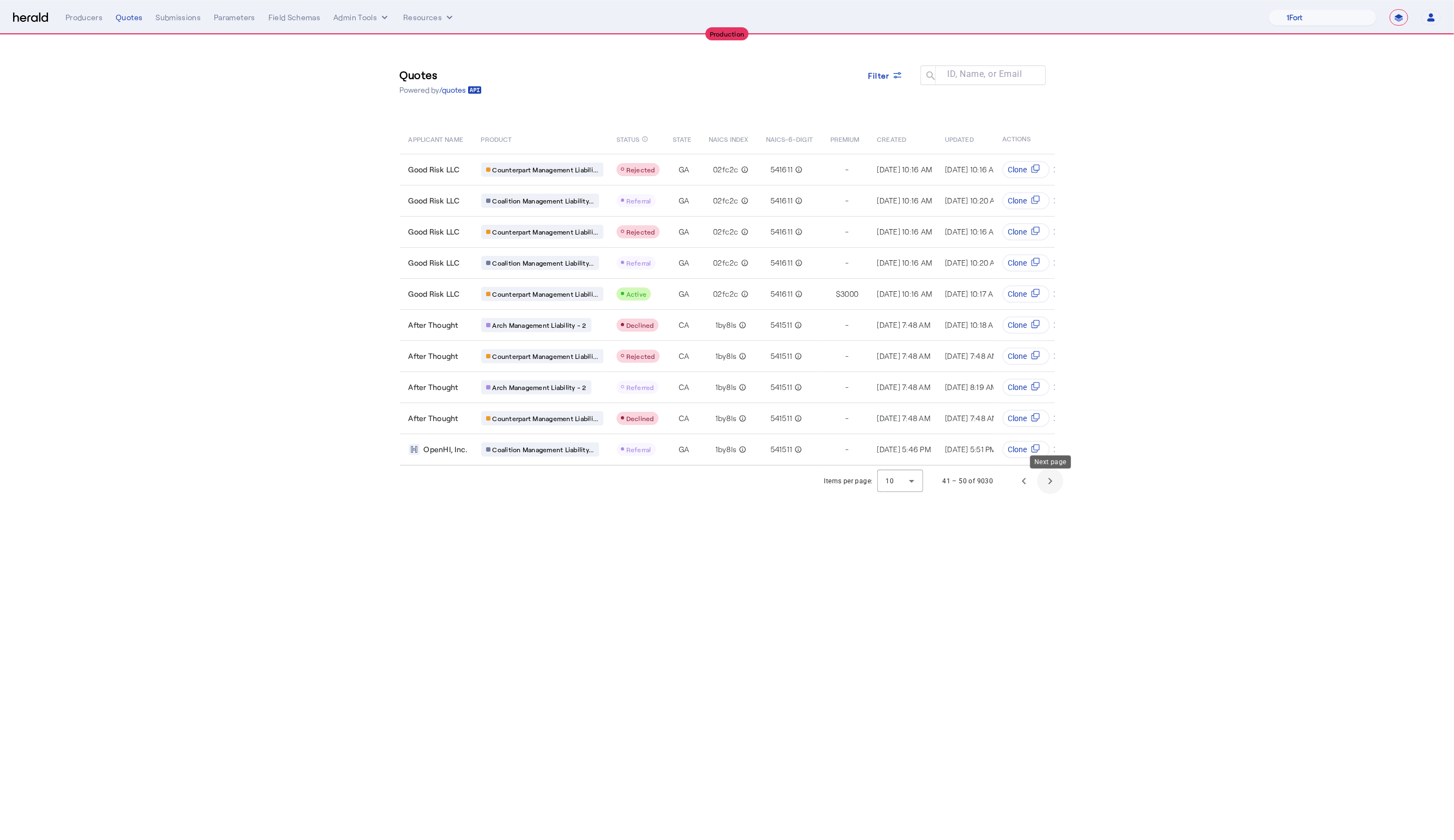
click at [1054, 491] on span "Next page" at bounding box center [1051, 481] width 26 height 26
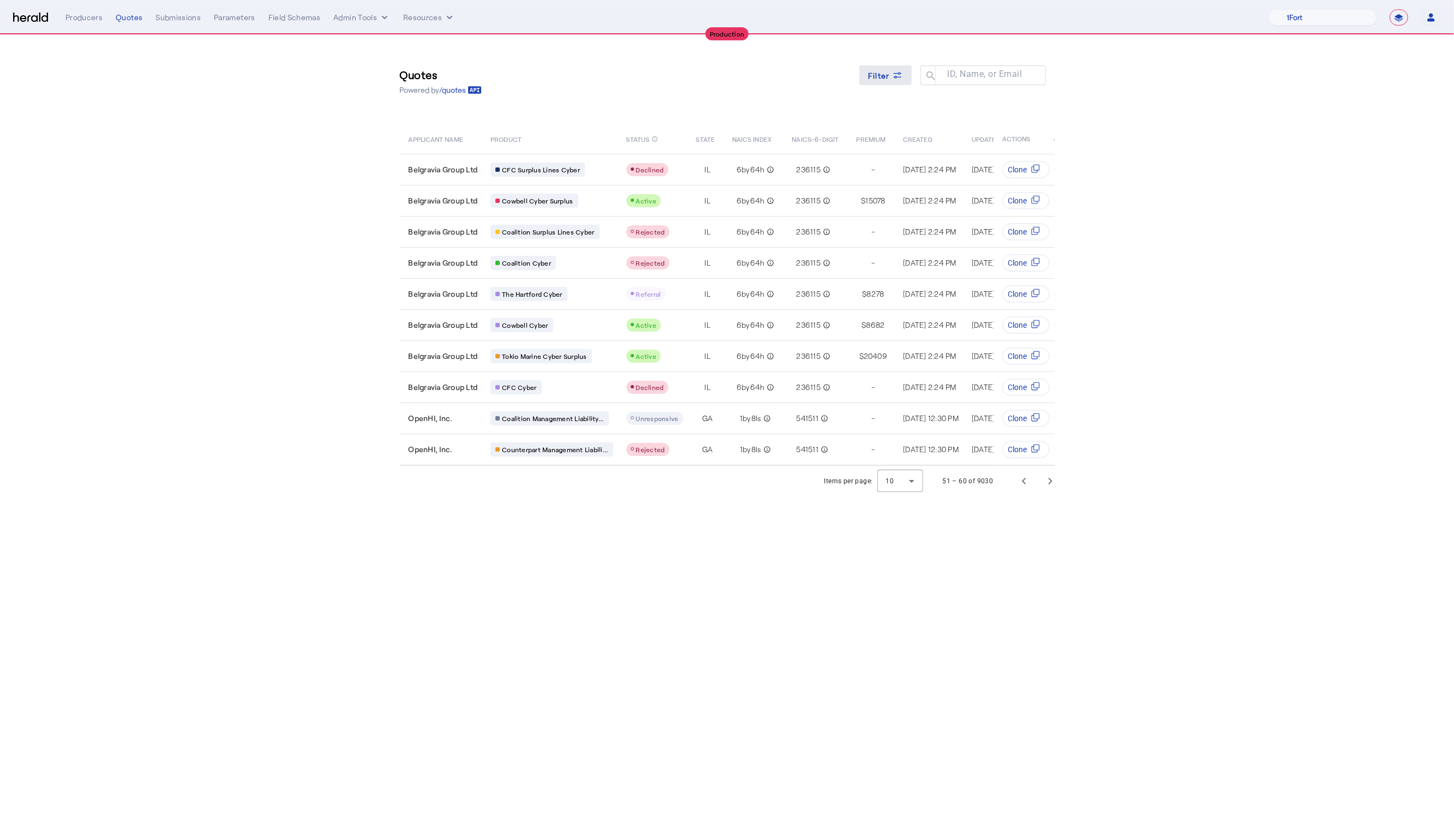
click at [894, 70] on icon at bounding box center [897, 75] width 11 height 11
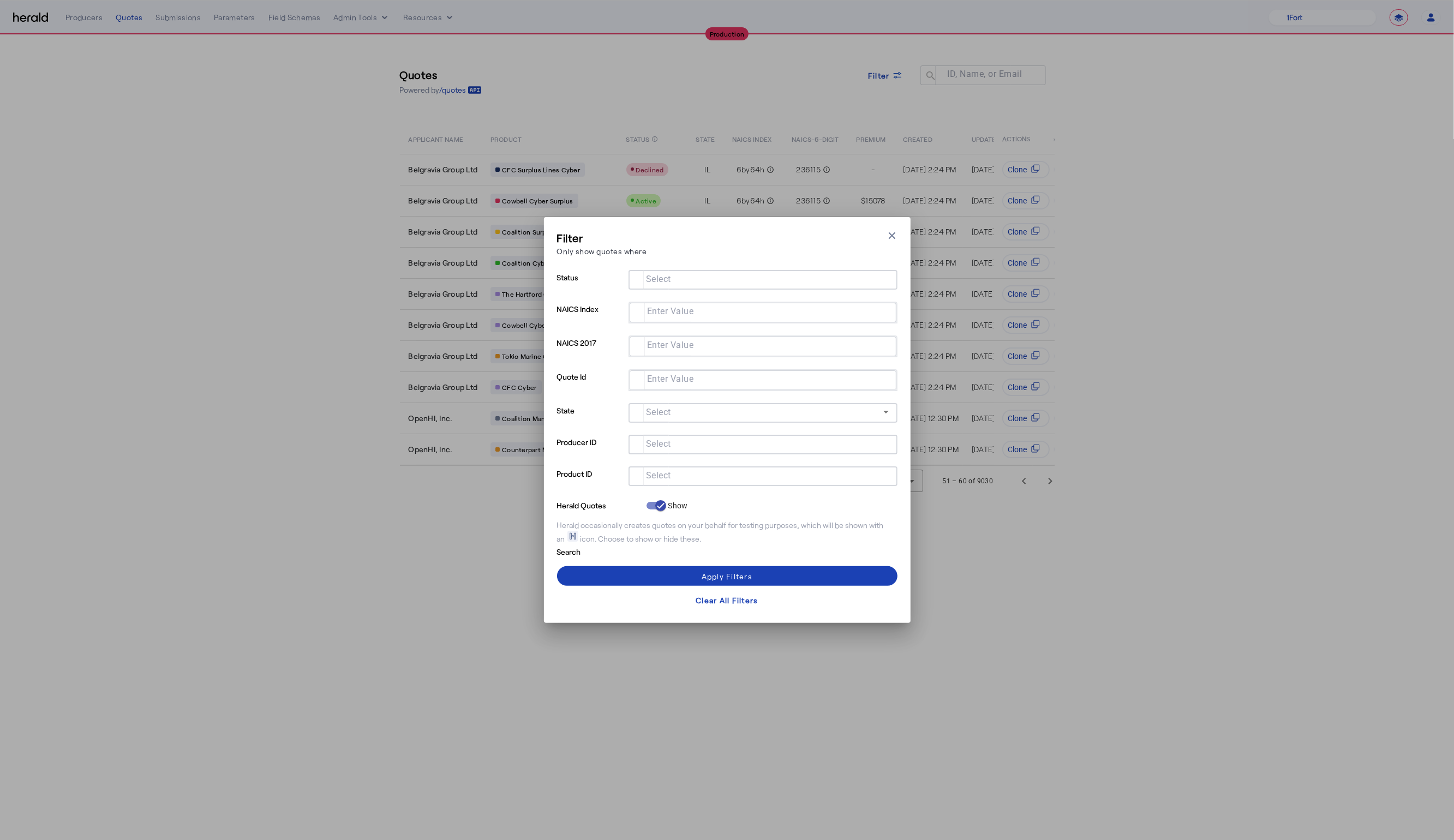
click at [687, 479] on input "Select" at bounding box center [761, 475] width 247 height 13
type input "*****"
click at [610, 575] on span at bounding box center [727, 576] width 340 height 26
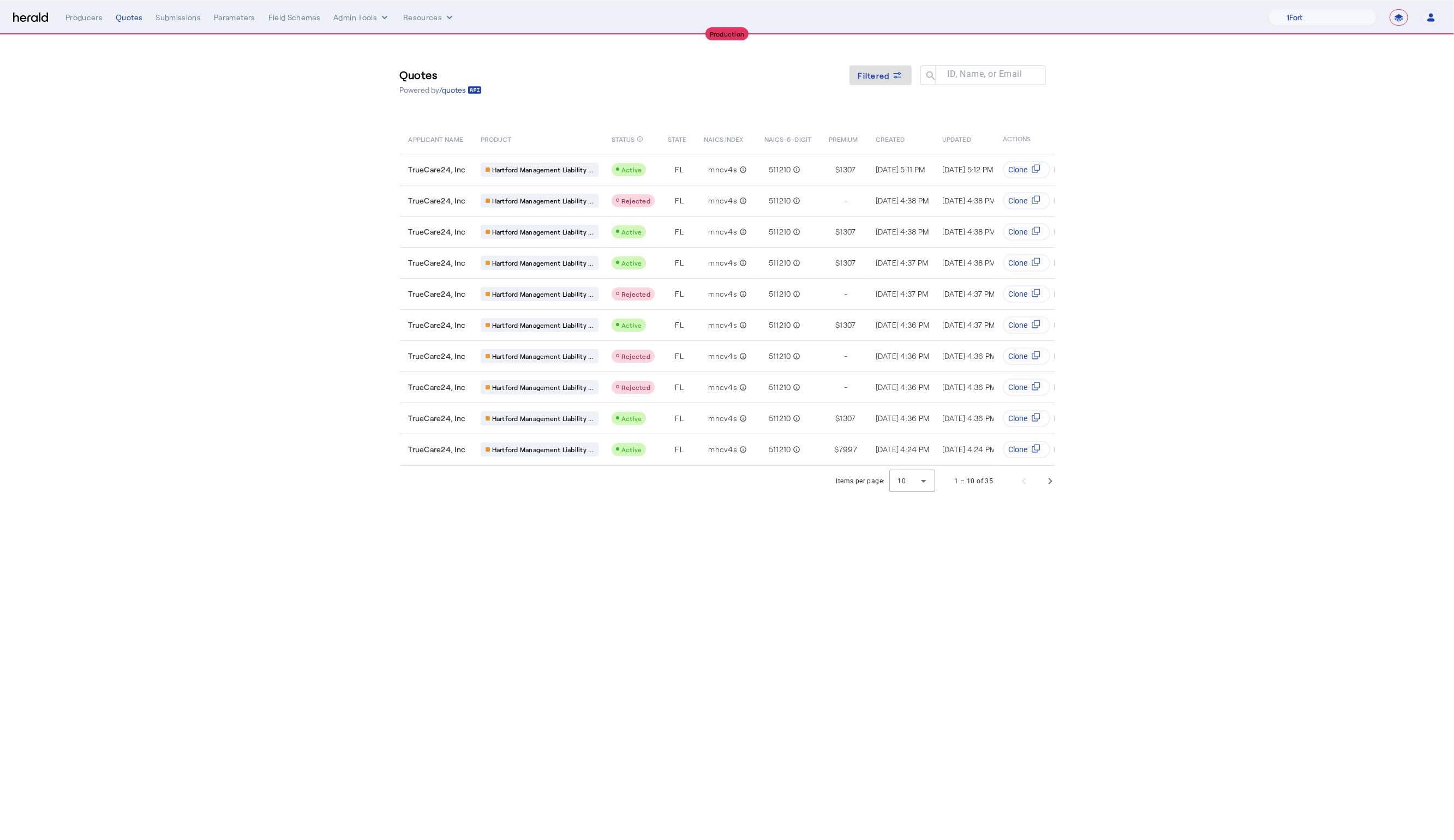
click at [1028, 610] on body "**********" at bounding box center [727, 420] width 1454 height 840
click at [1051, 489] on span "Next page" at bounding box center [1051, 481] width 26 height 26
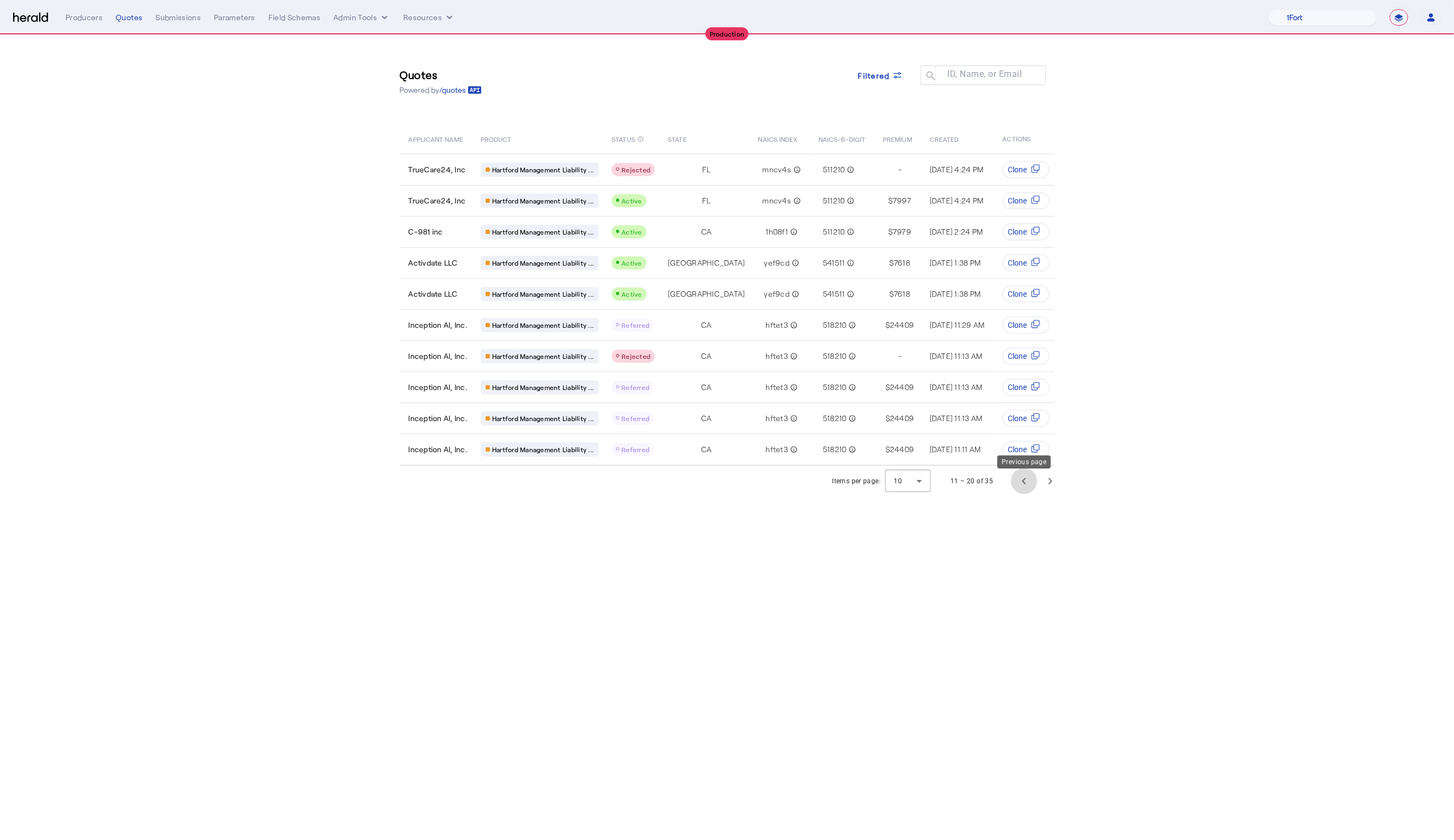
click at [1016, 483] on span "Previous page" at bounding box center [1024, 481] width 26 height 26
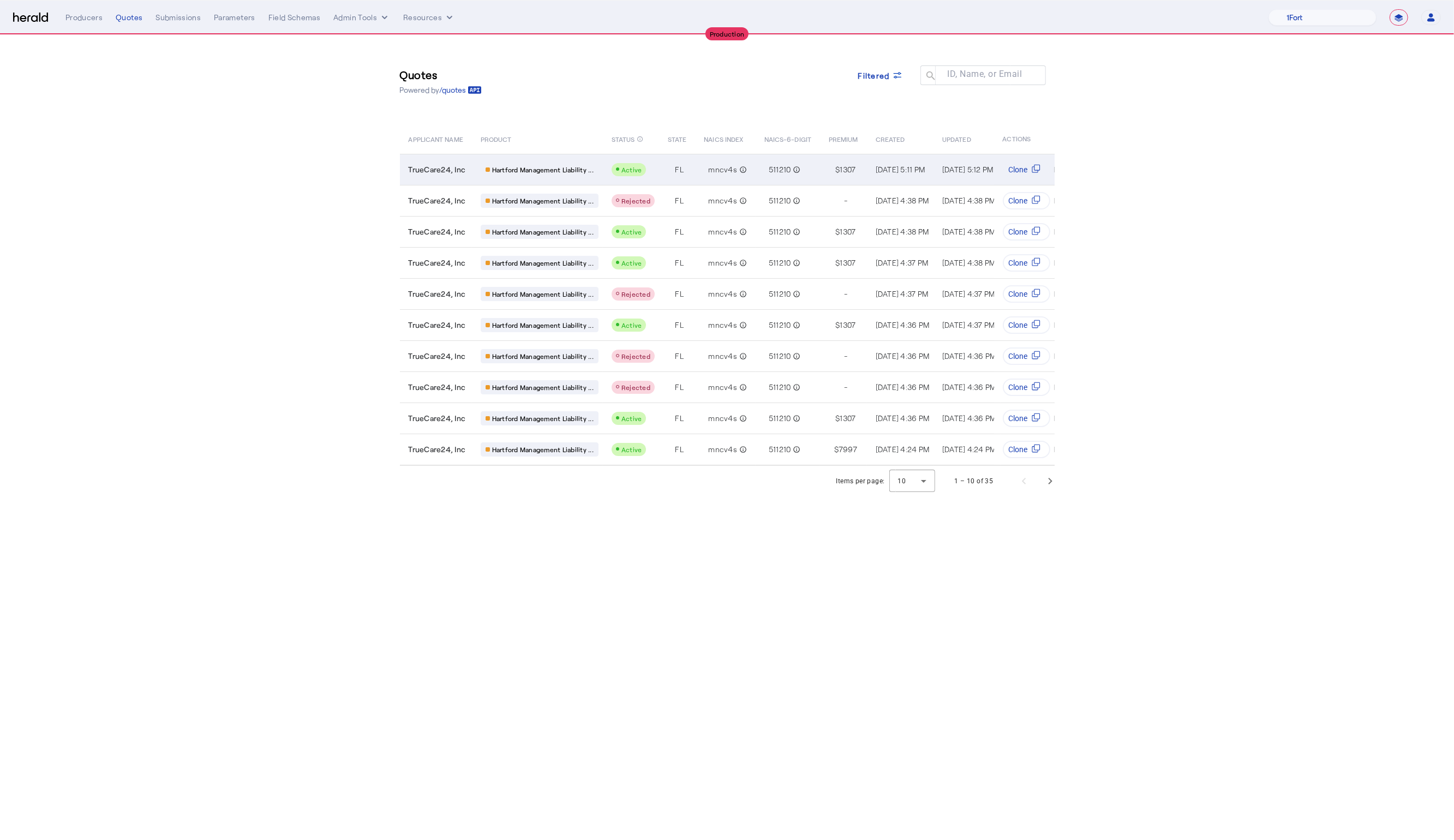
click at [655, 171] on td "Active" at bounding box center [631, 169] width 57 height 31
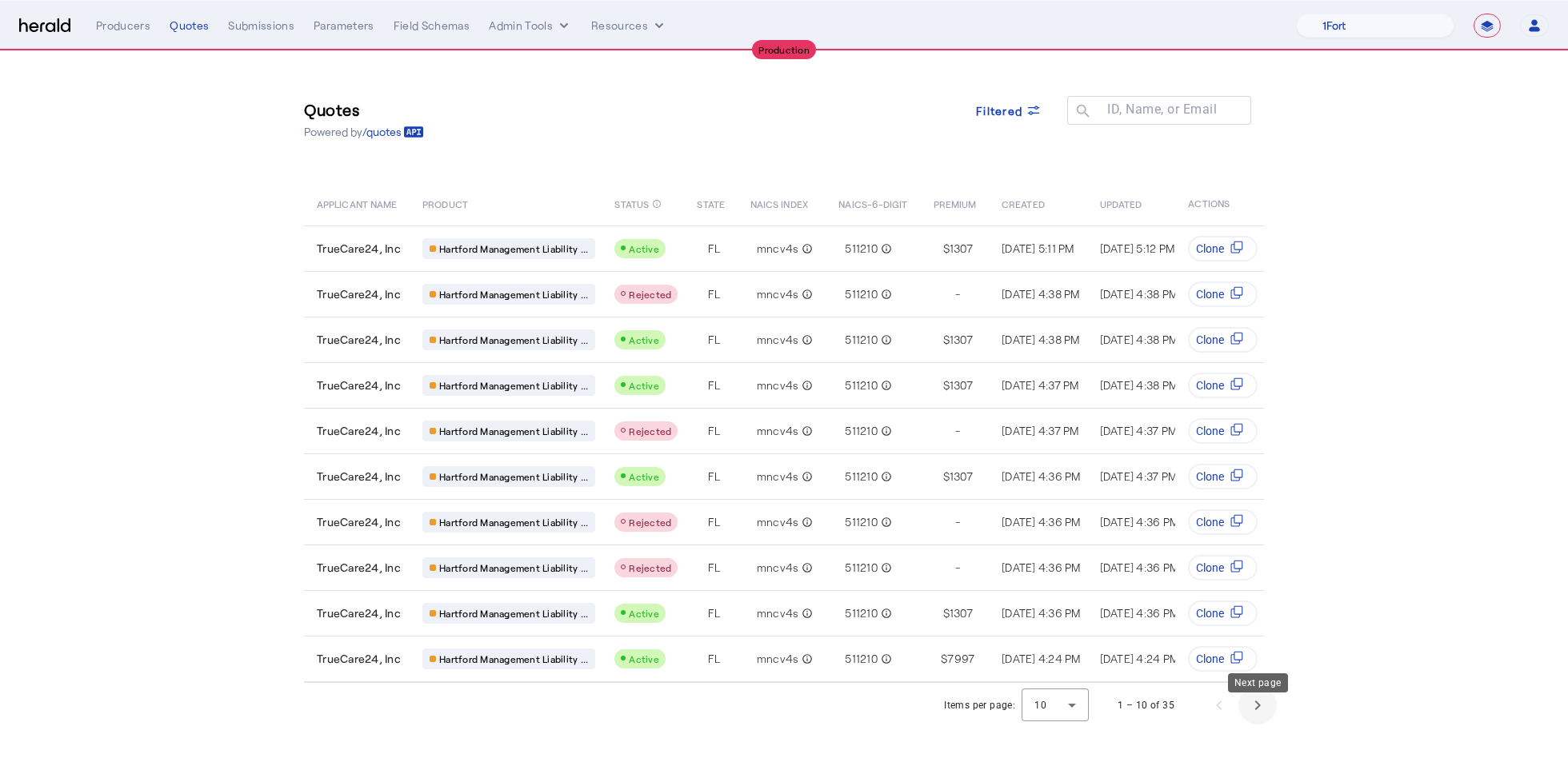
click at [1249, 716] on span "Next page" at bounding box center [1258, 706] width 39 height 39
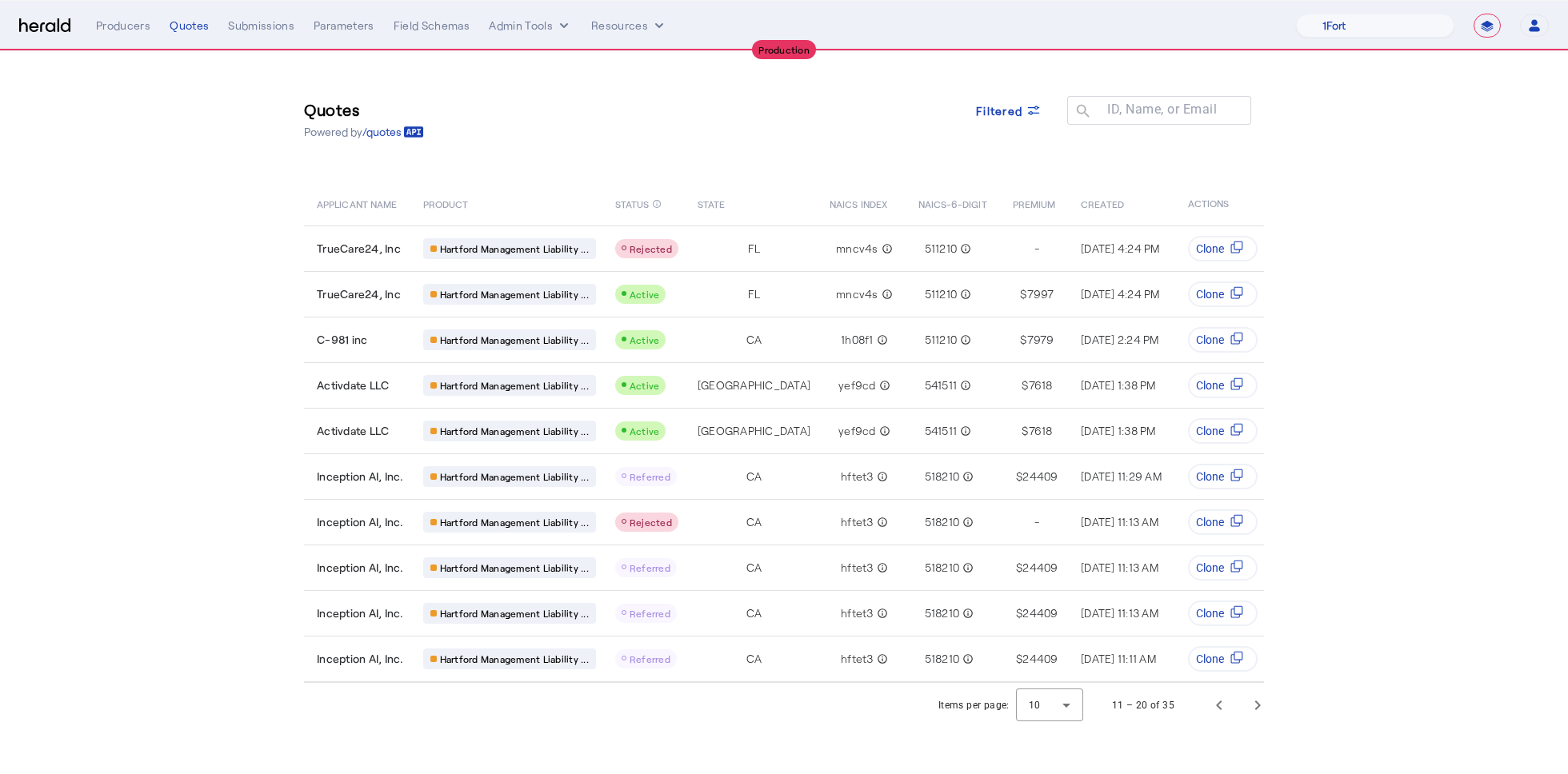
click at [1487, 26] on select "**********" at bounding box center [1487, 25] width 27 height 24
click at [1475, 13] on select "**********" at bounding box center [1487, 25] width 27 height 24
click at [1357, 28] on select "1Fort Affinity Risk Billy BindHQ Bunker CRC Campus Coverage Citadel Fifthwall F…" at bounding box center [1374, 25] width 158 height 24
select select "pfm_h3db_crc"
click at [1295, 13] on select "1Fort Affinity Risk Billy BindHQ Bunker CRC Campus Coverage Citadel Fifthwall F…" at bounding box center [1374, 25] width 158 height 24
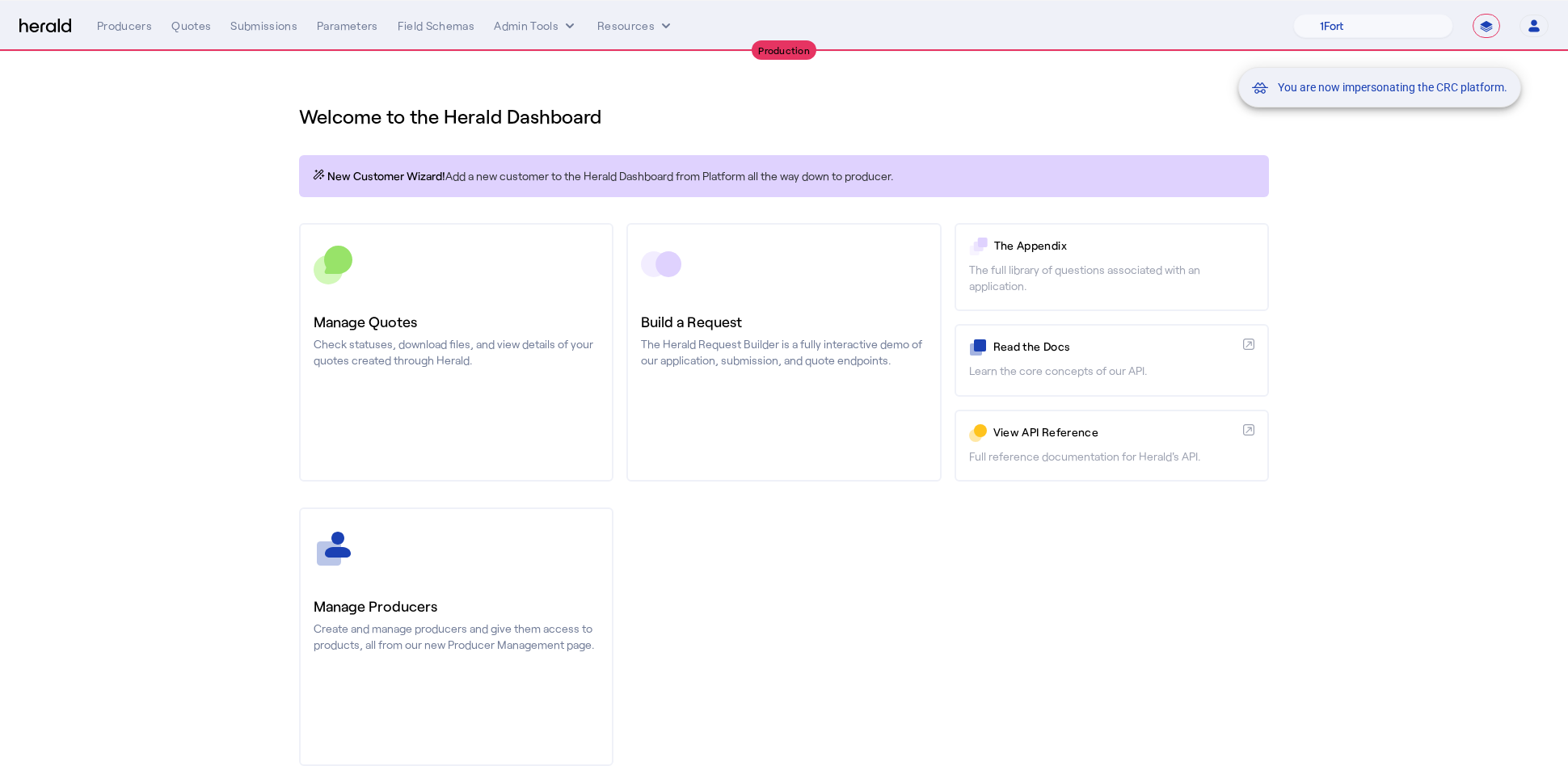
click at [770, 112] on div "You are now impersonating the CRC platform." at bounding box center [784, 383] width 1568 height 766
click at [199, 31] on div "Quotes" at bounding box center [191, 25] width 40 height 17
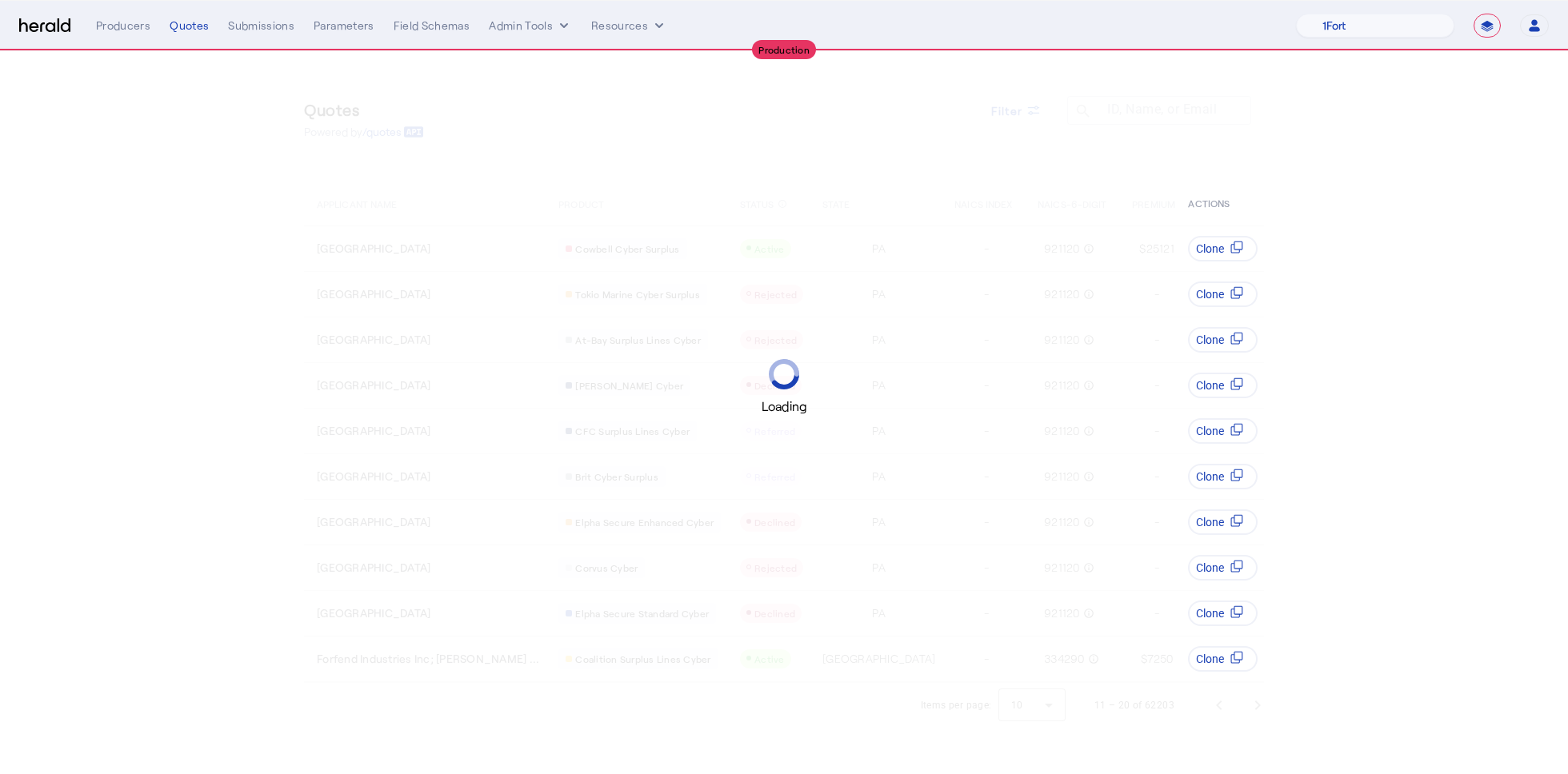
click at [57, 26] on img at bounding box center [44, 26] width 51 height 15
click at [1291, 274] on div "Loading" at bounding box center [775, 378] width 1552 height 758
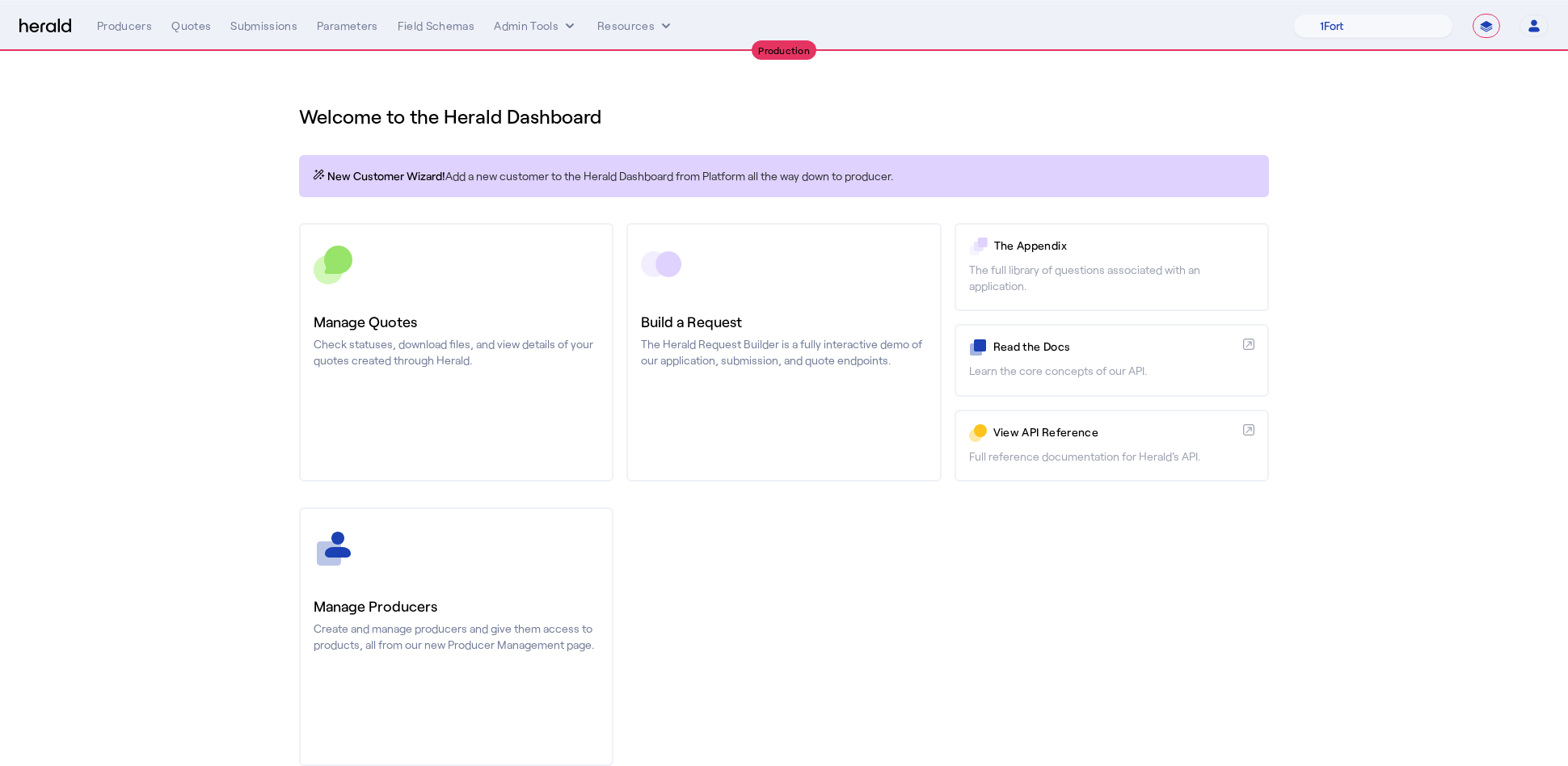
click at [1514, 202] on section "Welcome to the Herald Dashboard New Customer Wizard! Add a new customer to the …" at bounding box center [784, 424] width 1568 height 747
click at [193, 26] on div "Quotes" at bounding box center [191, 25] width 40 height 17
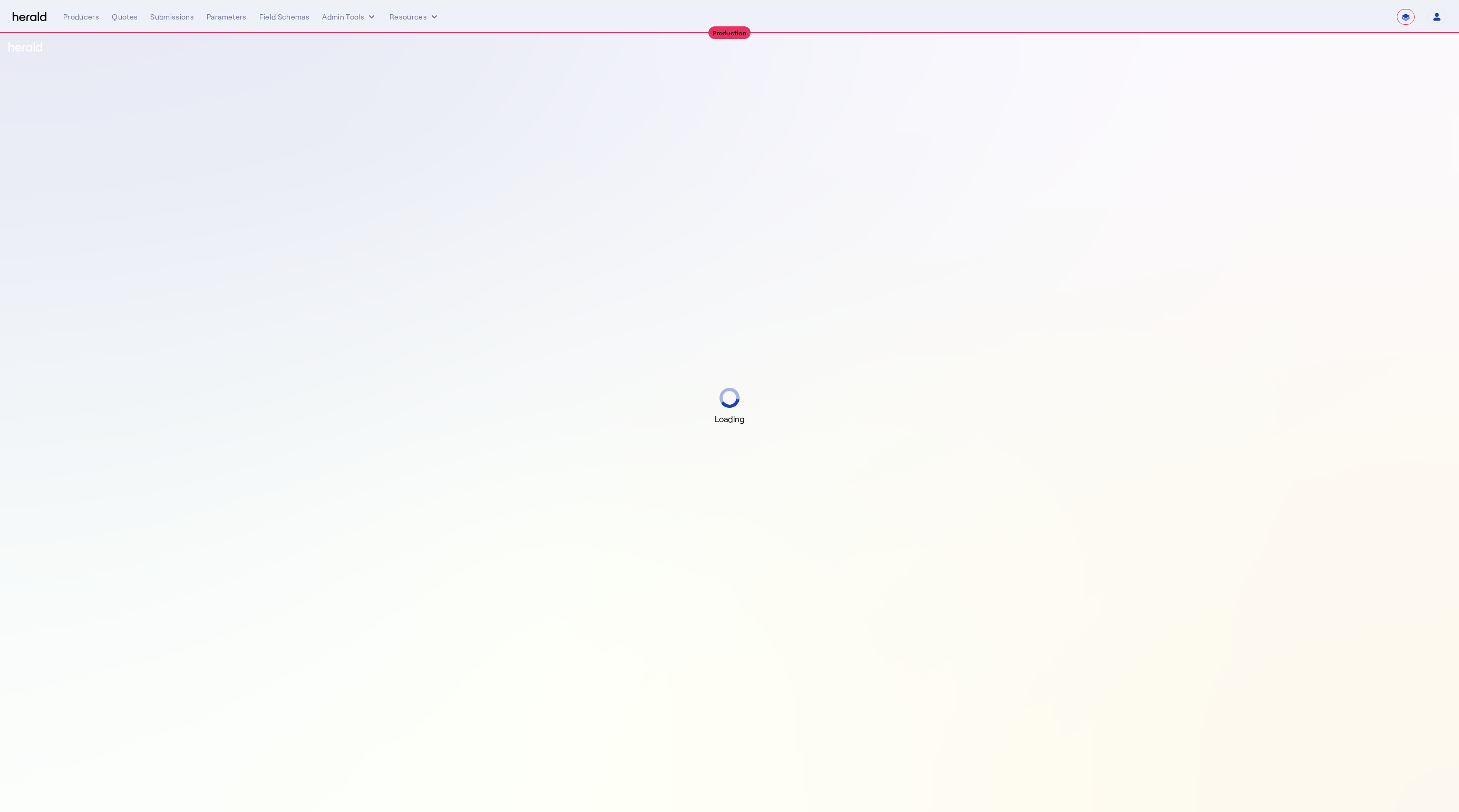
select select "**********"
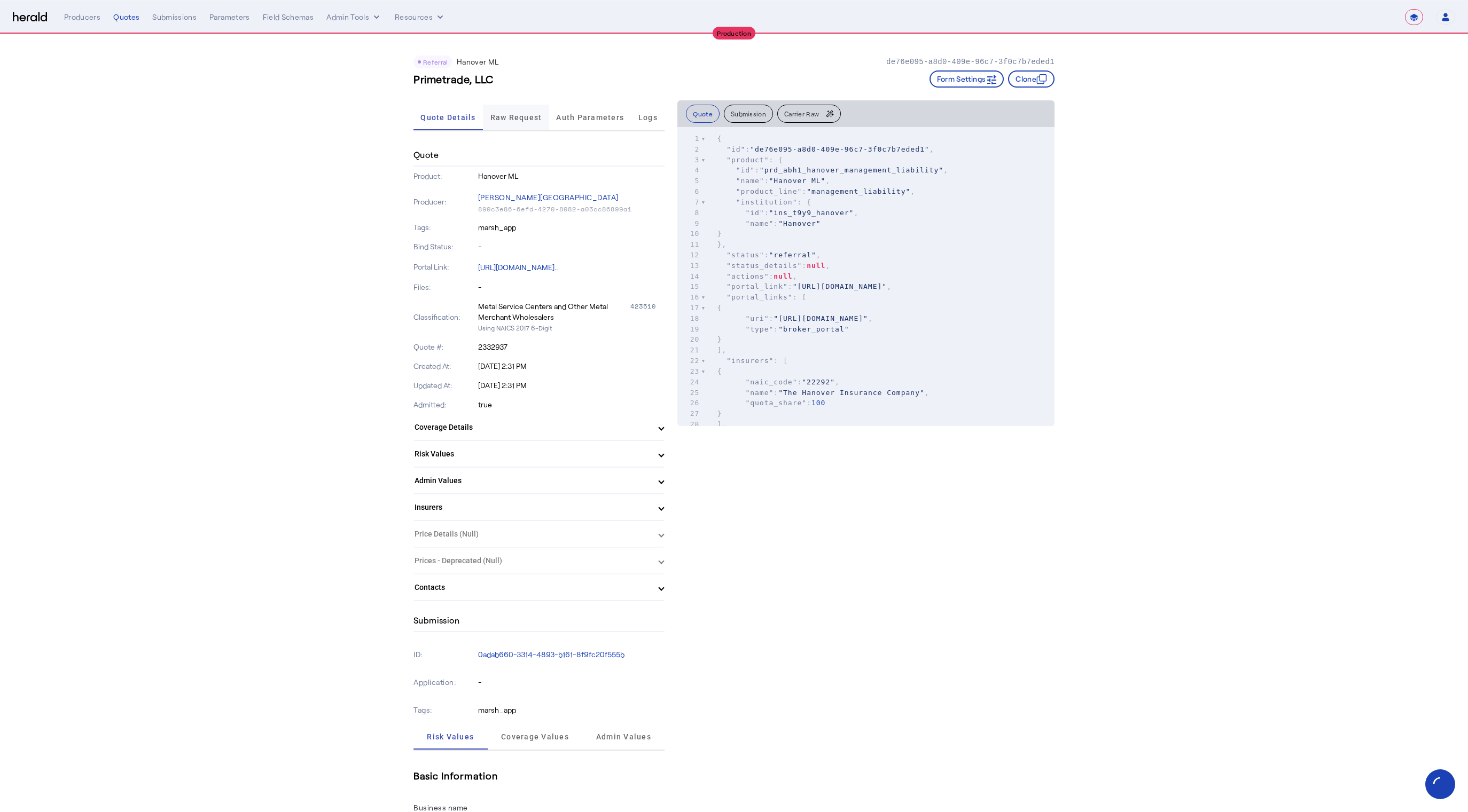
click at [491, 114] on div "Raw Request" at bounding box center [516, 118] width 66 height 26
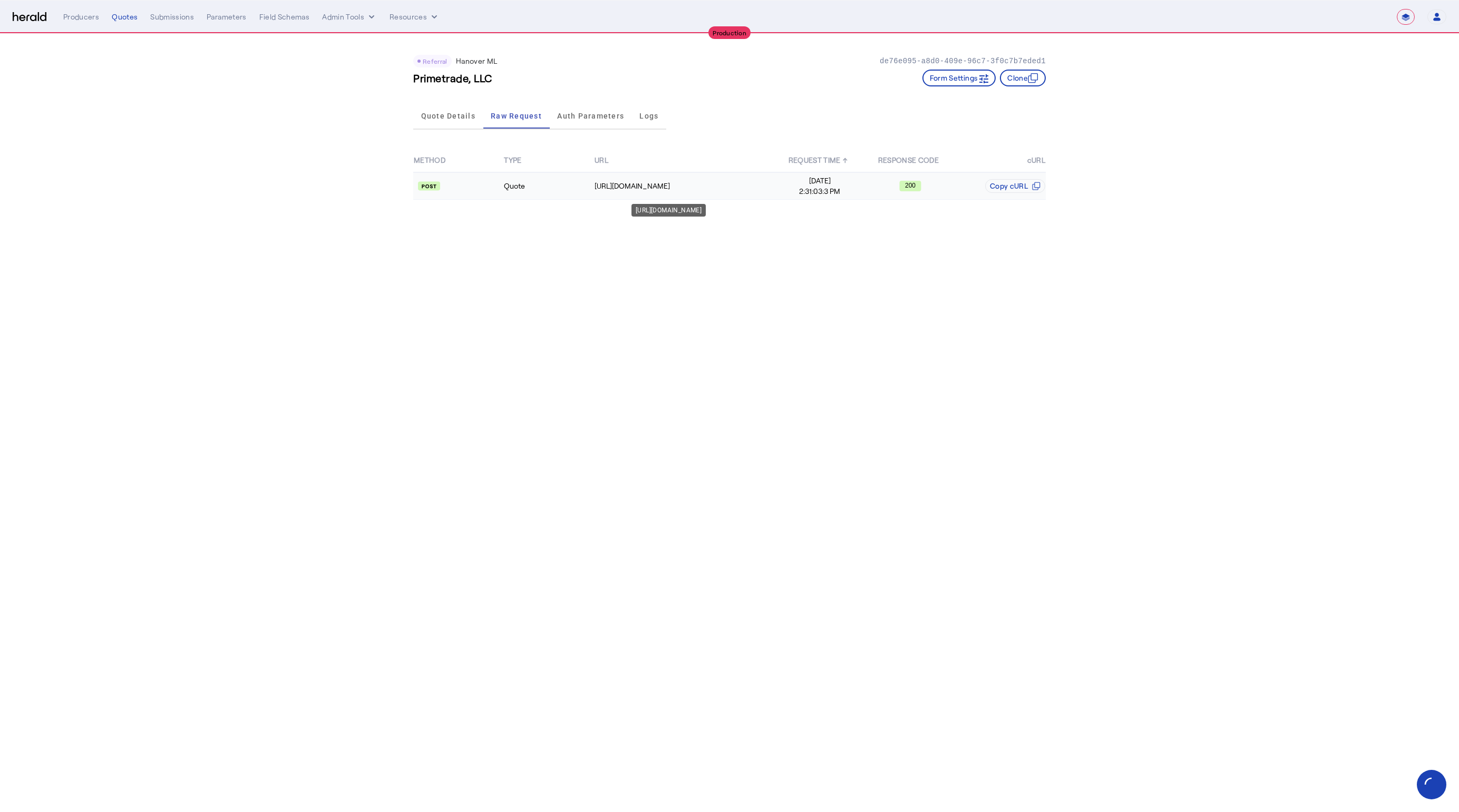
click at [735, 192] on td "https://spextservices.allmerica.com/prod/apexapi/connect5/ratingservice" at bounding box center [684, 186] width 181 height 27
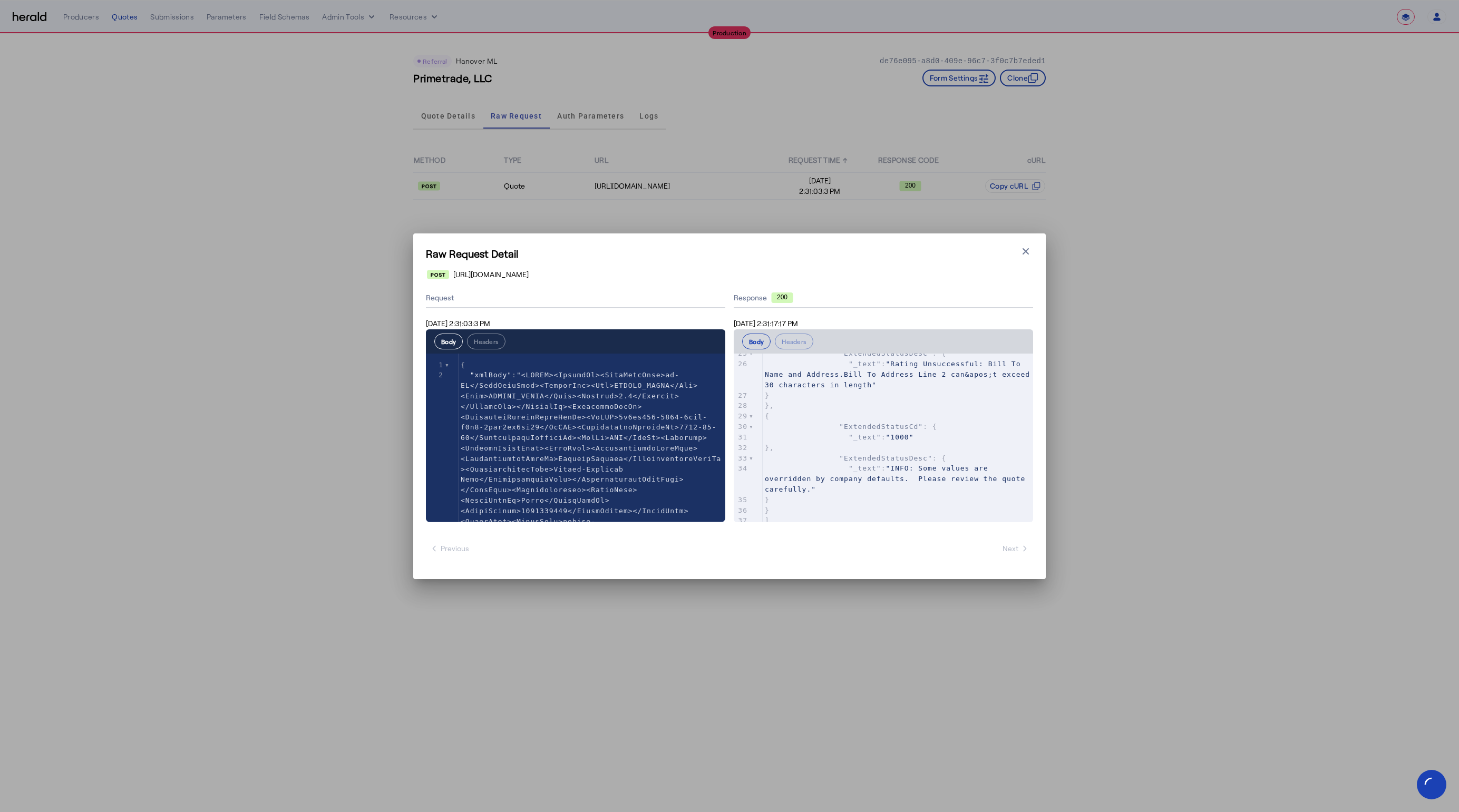
scroll to position [565, 0]
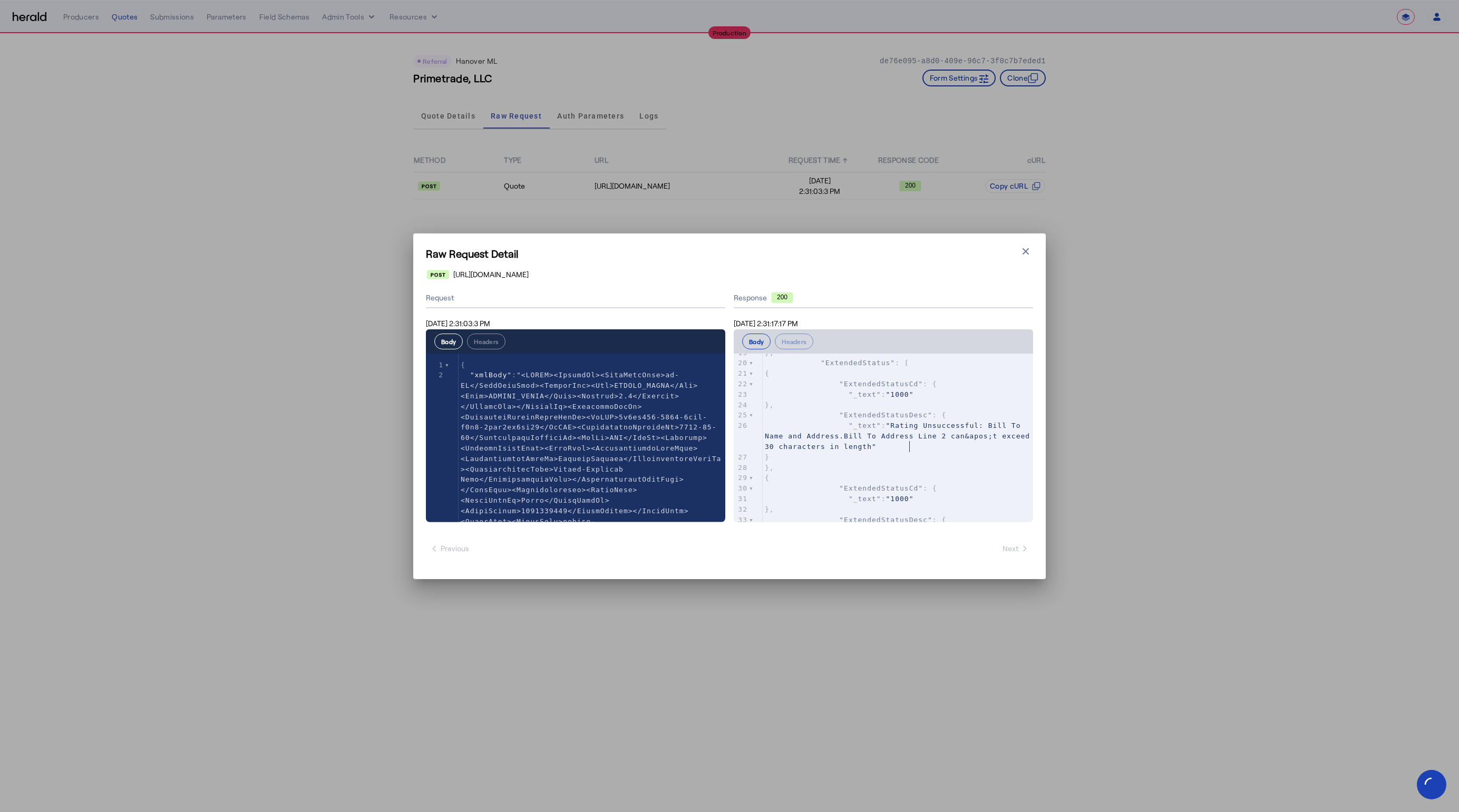
click at [947, 449] on pre ""_text" : "Rating Unsuccessful: Bill To Name and Address.Bill To Address Line 2…" at bounding box center [898, 436] width 270 height 31
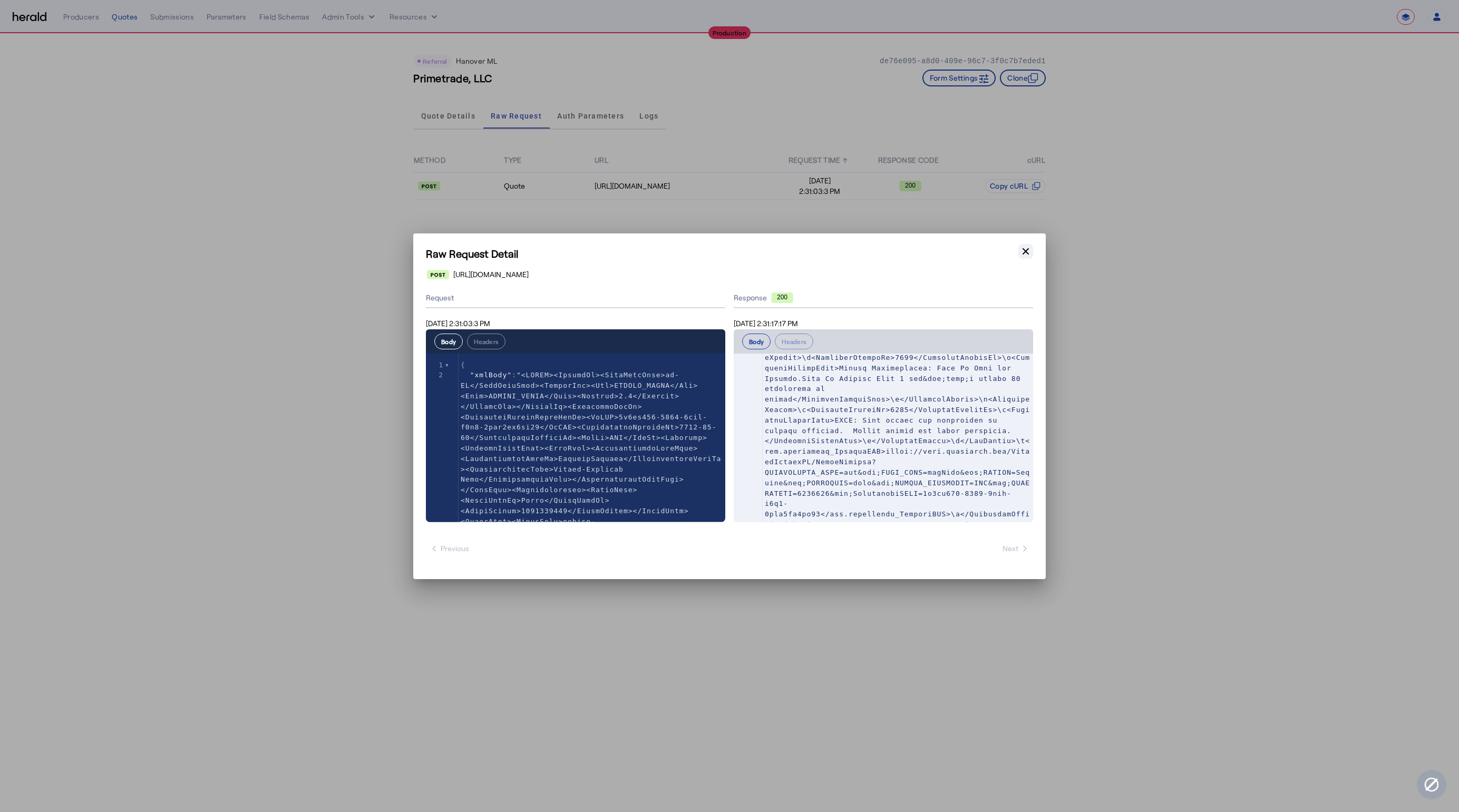
click at [1026, 251] on icon "button" at bounding box center [1026, 251] width 6 height 6
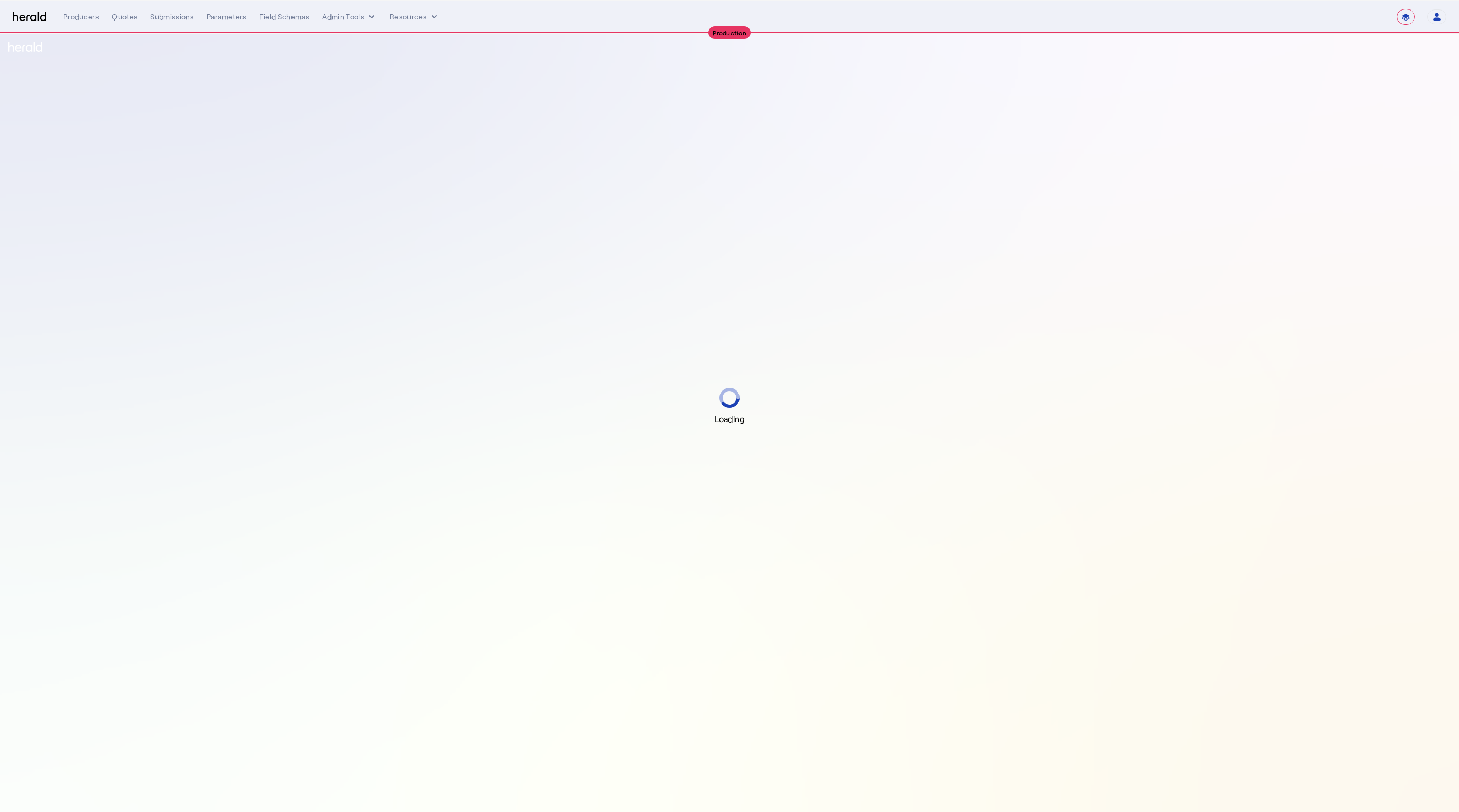
select select "**********"
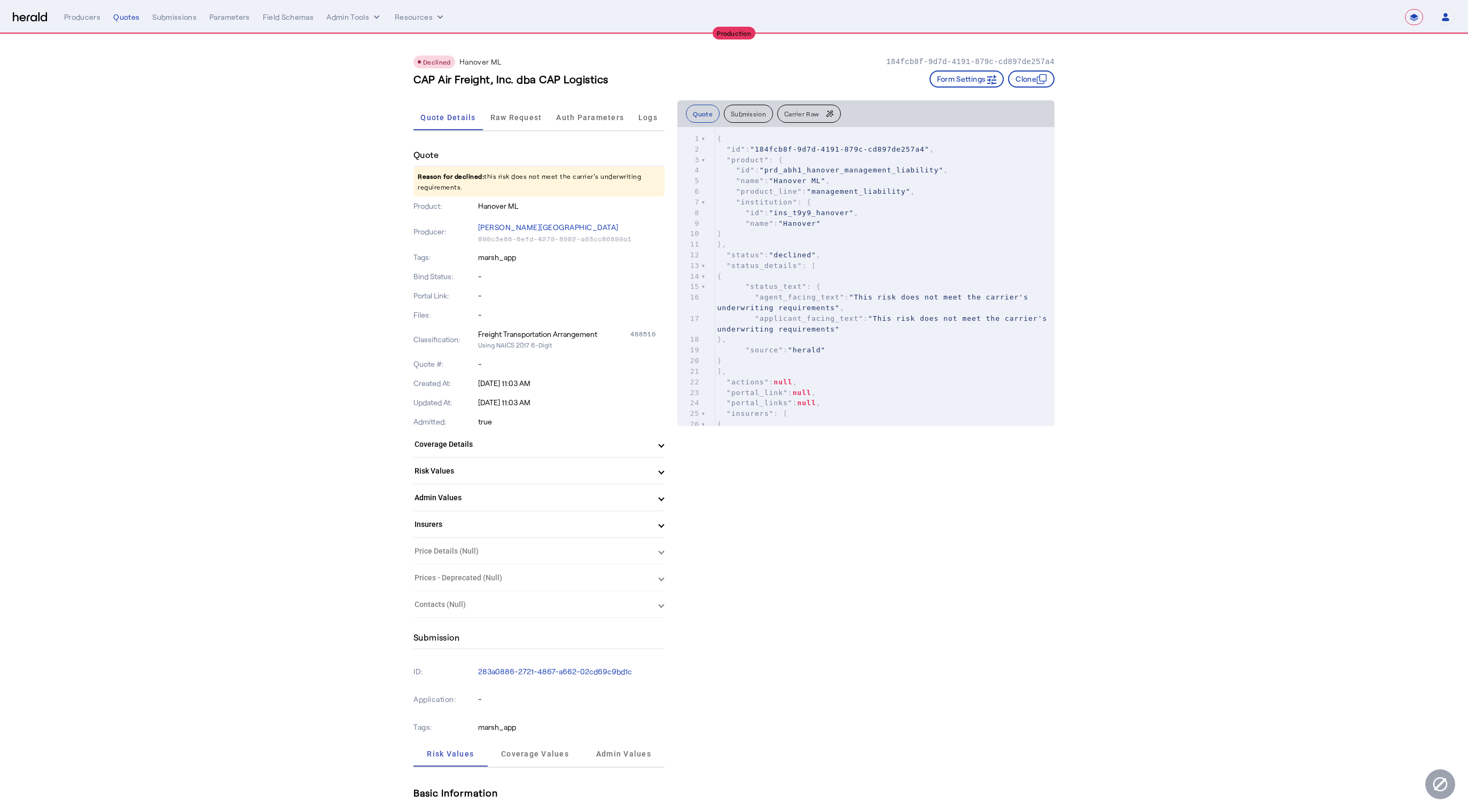
click at [874, 285] on pre ""status_text" : {" at bounding box center [885, 287] width 340 height 11
click at [526, 110] on span "Raw Request" at bounding box center [516, 118] width 52 height 26
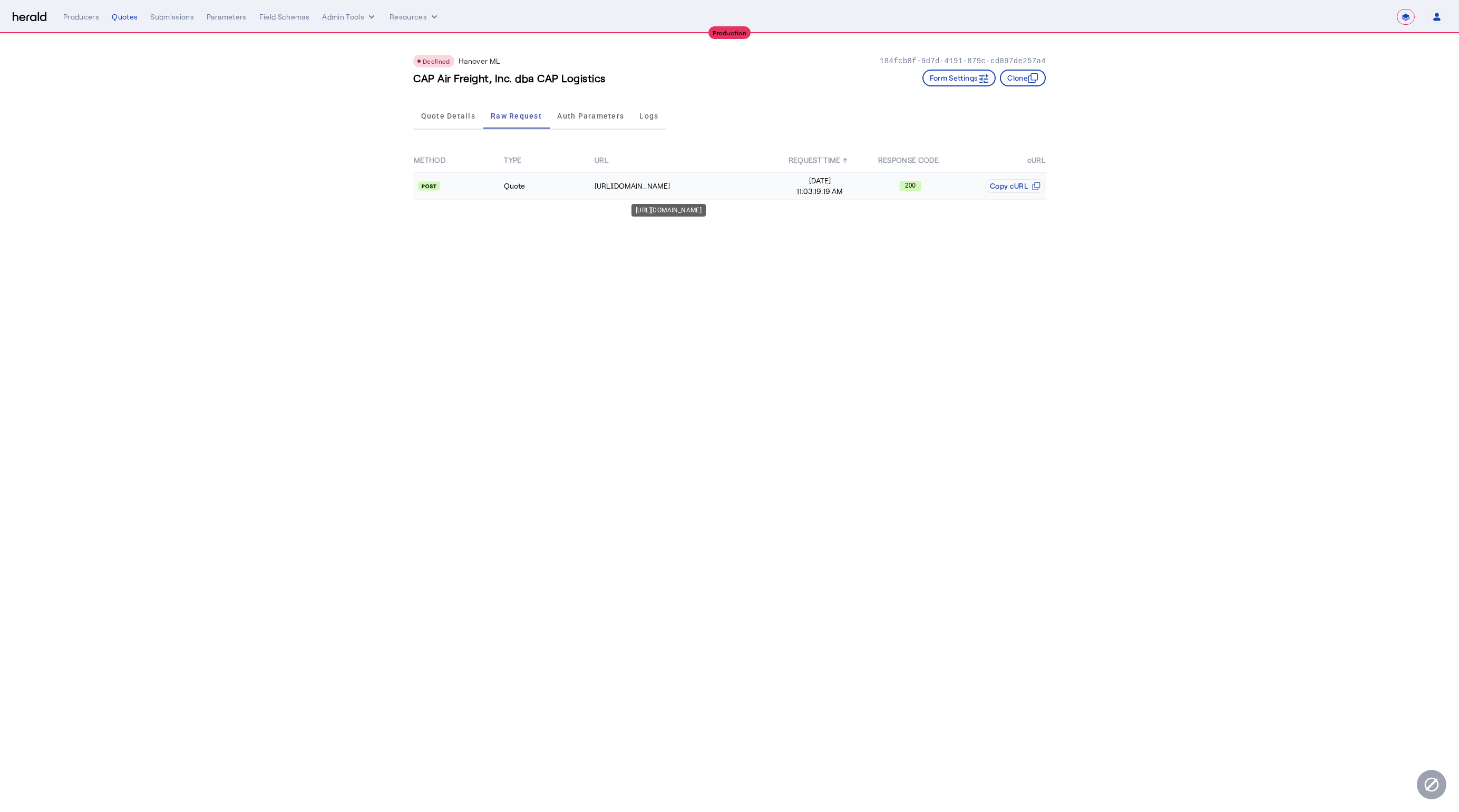
click at [686, 186] on div "https://spextservices.allmerica.com/prod/apexapi/connect5/ratingservice" at bounding box center [684, 186] width 180 height 11
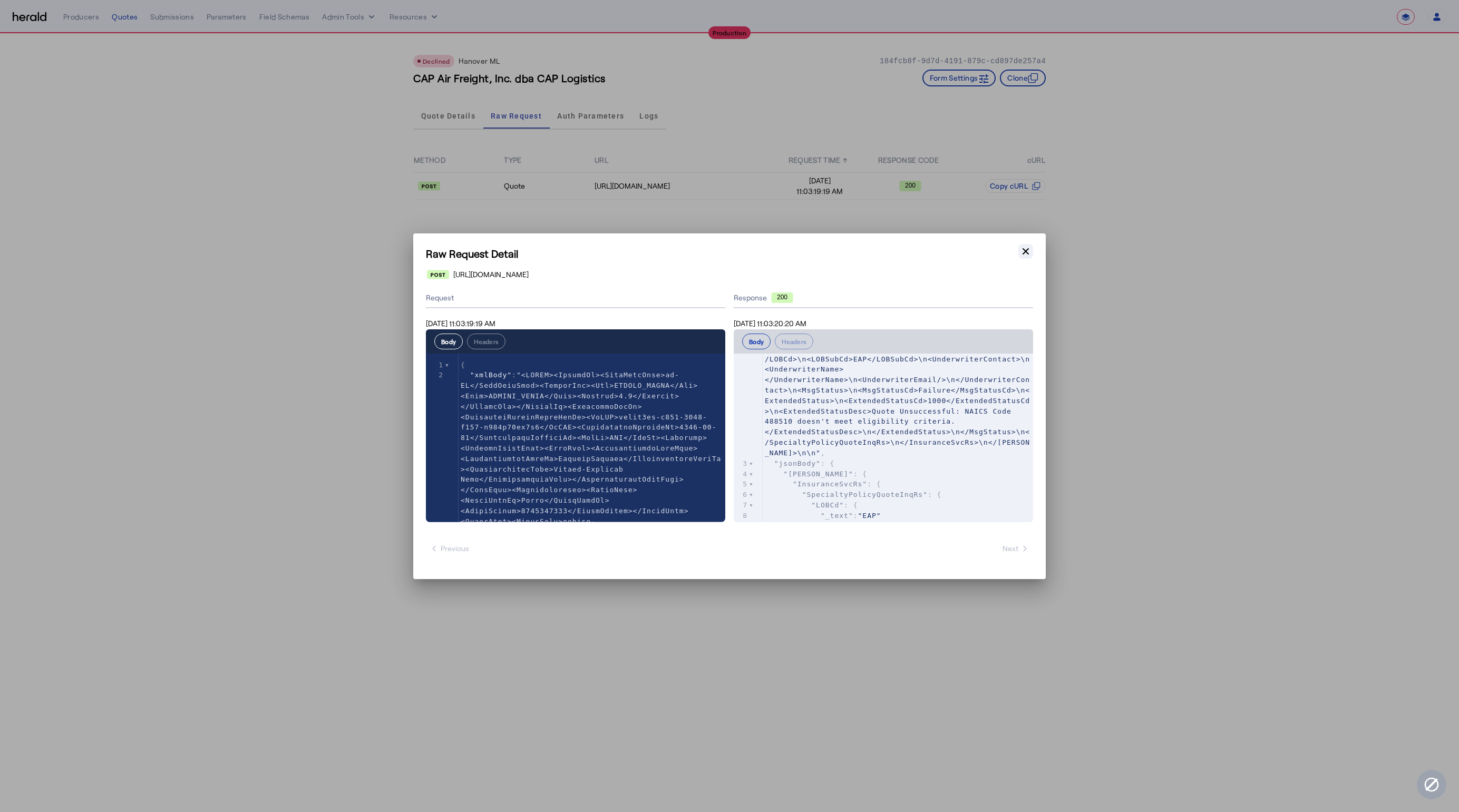
click at [1024, 258] on button "Close modal" at bounding box center [1026, 251] width 15 height 15
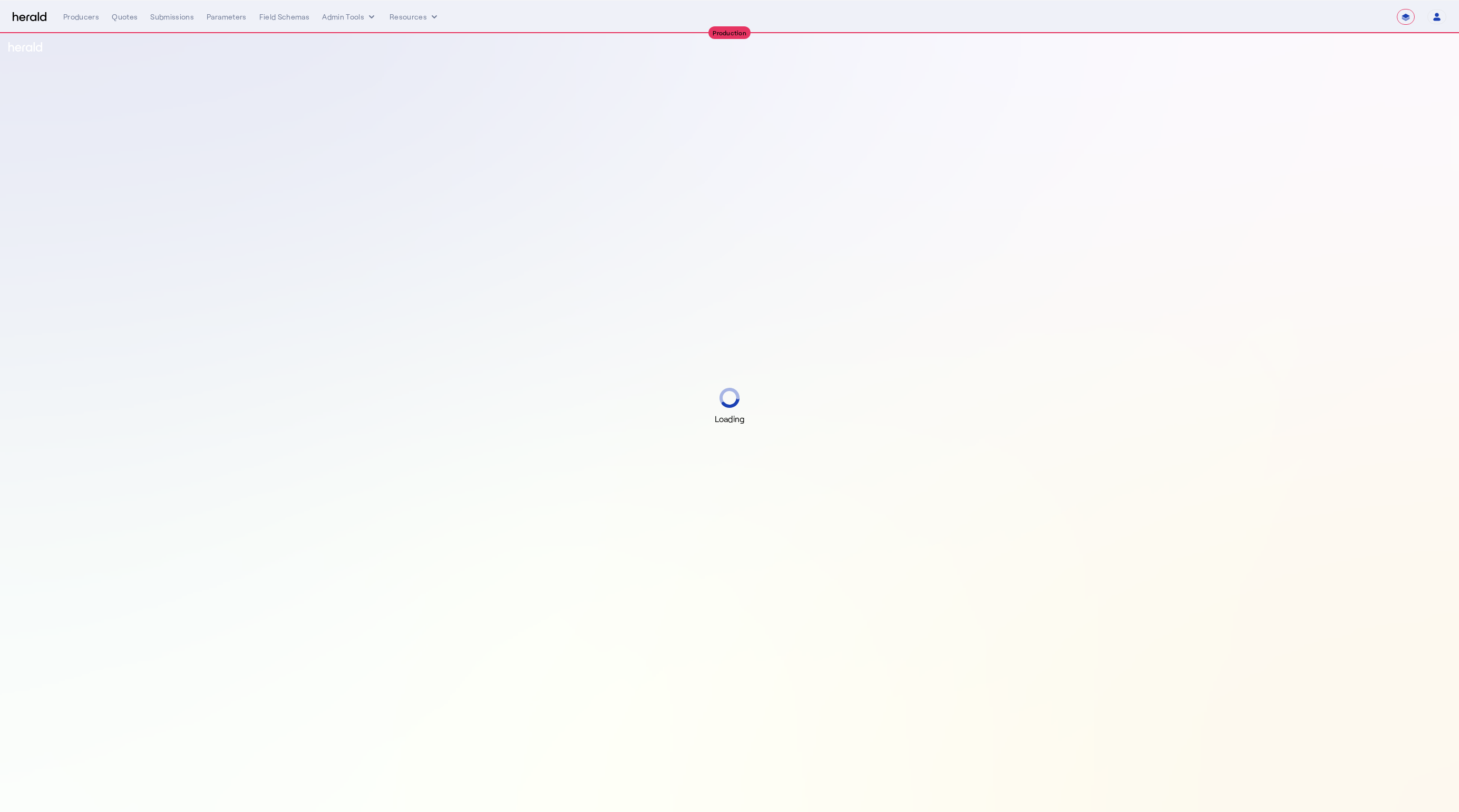
select select "**********"
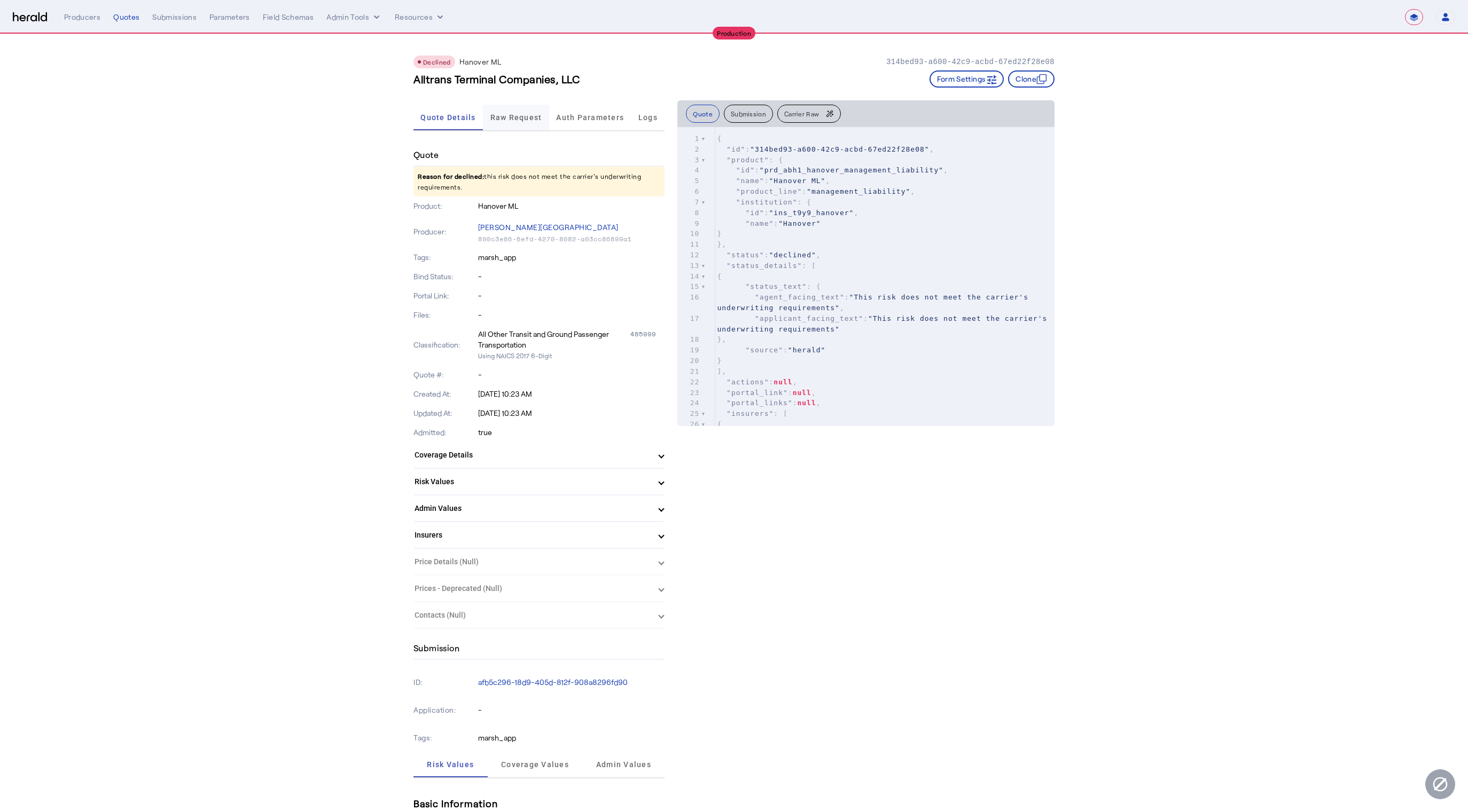
click at [517, 114] on span "Raw Request" at bounding box center [516, 118] width 52 height 8
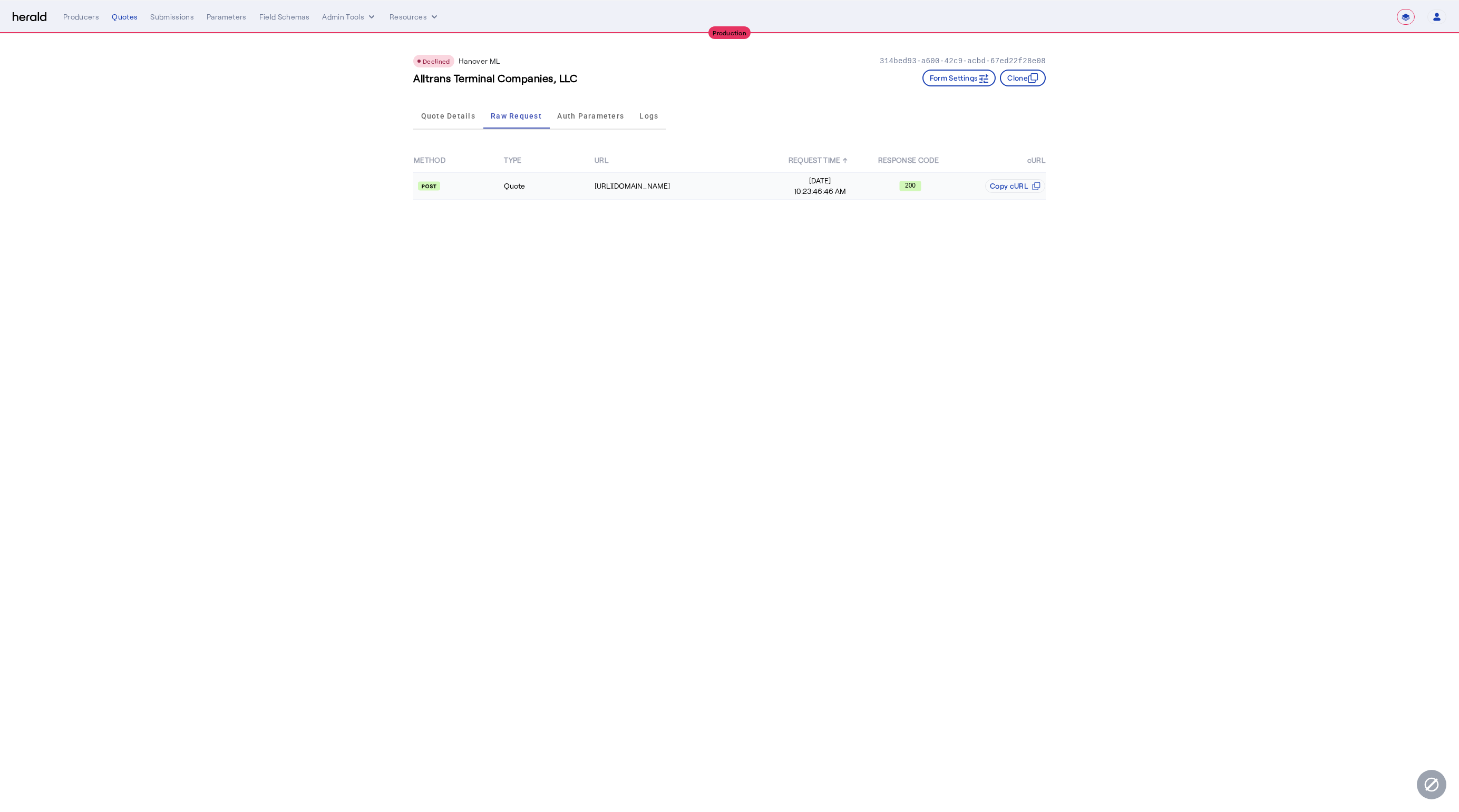
click at [716, 181] on div "https://spextservices.allmerica.com/prod/apexapi/connect5/ratingservice" at bounding box center [684, 186] width 180 height 11
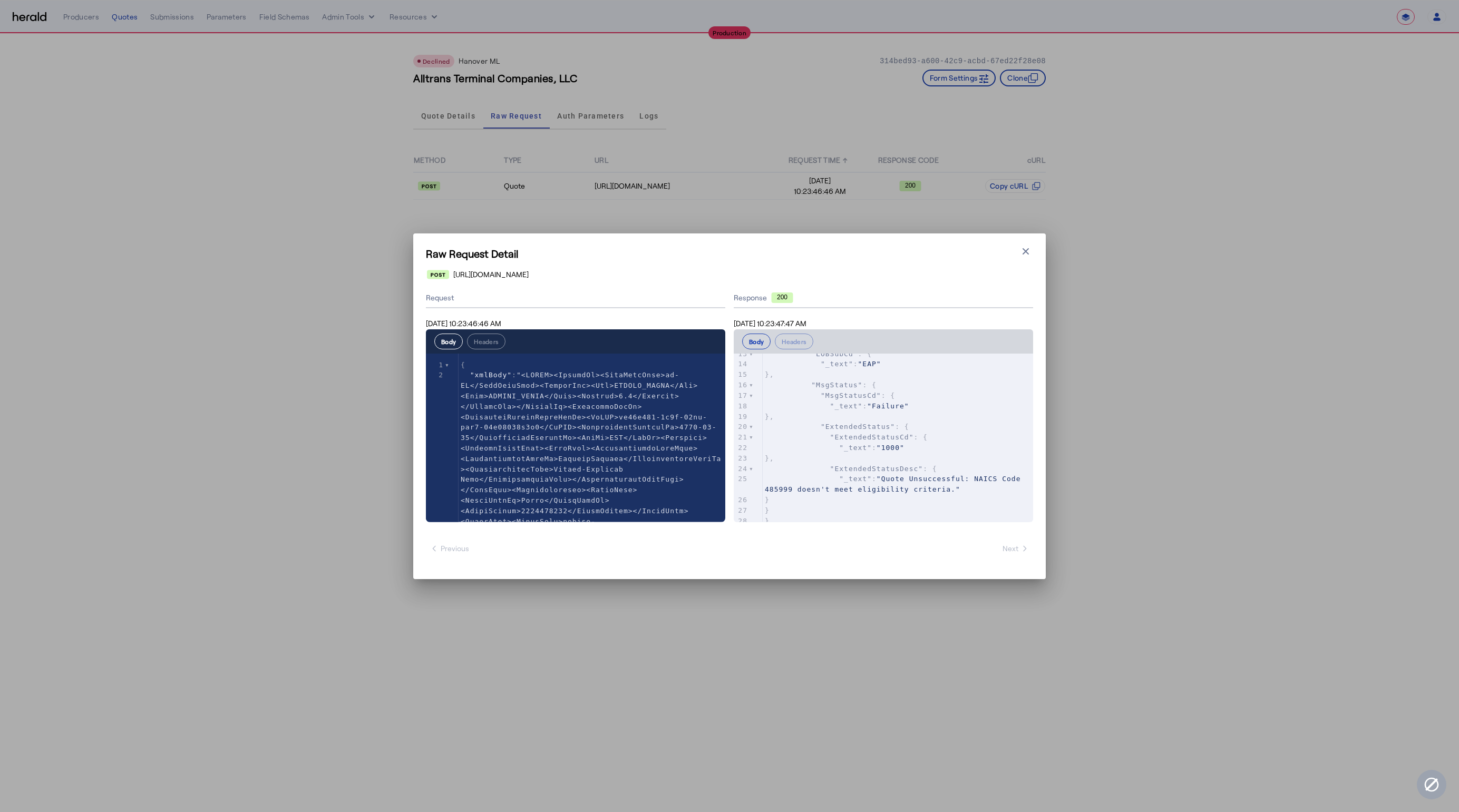
scroll to position [283, 0]
click at [1029, 254] on icon "button" at bounding box center [1026, 251] width 11 height 11
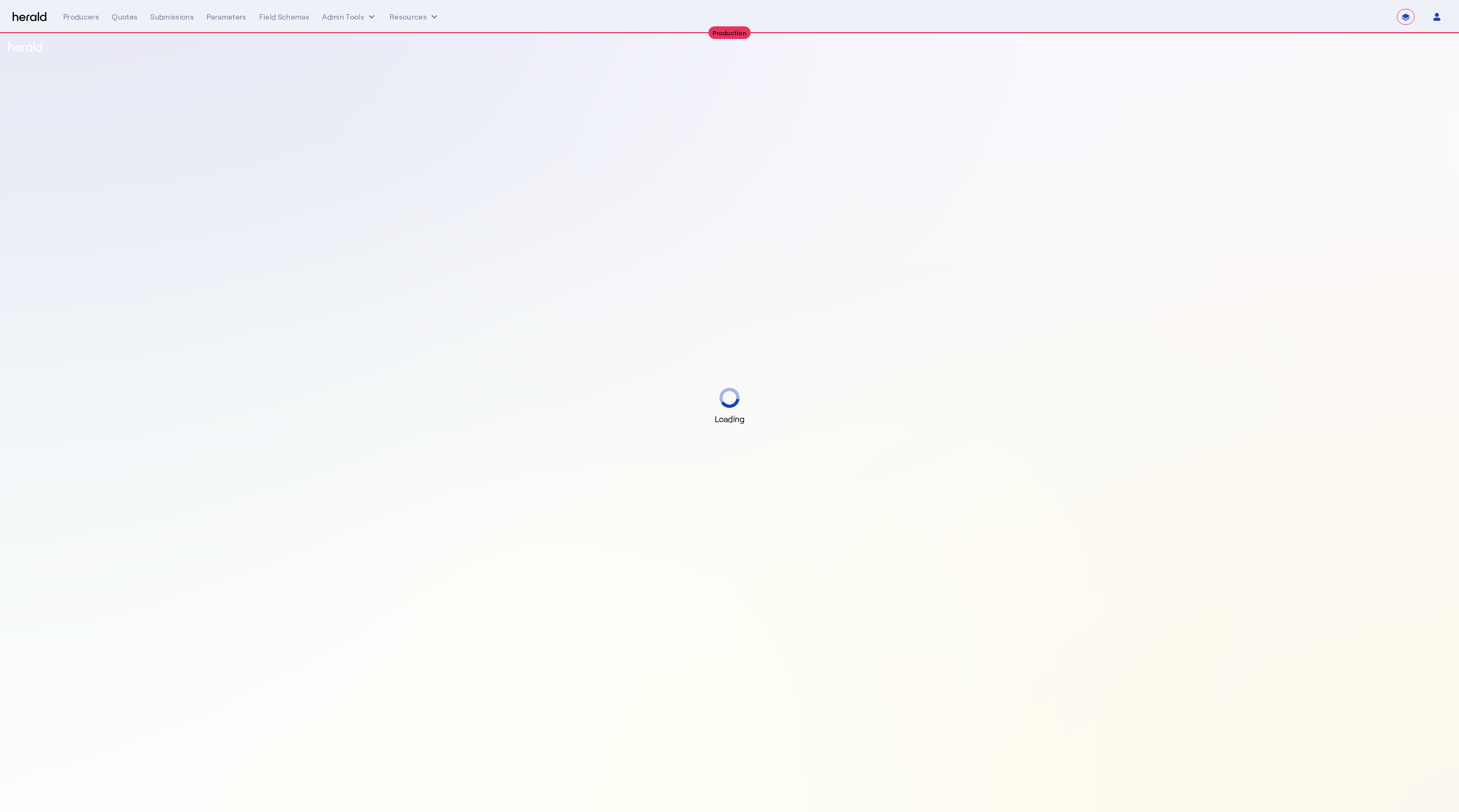
select select "**********"
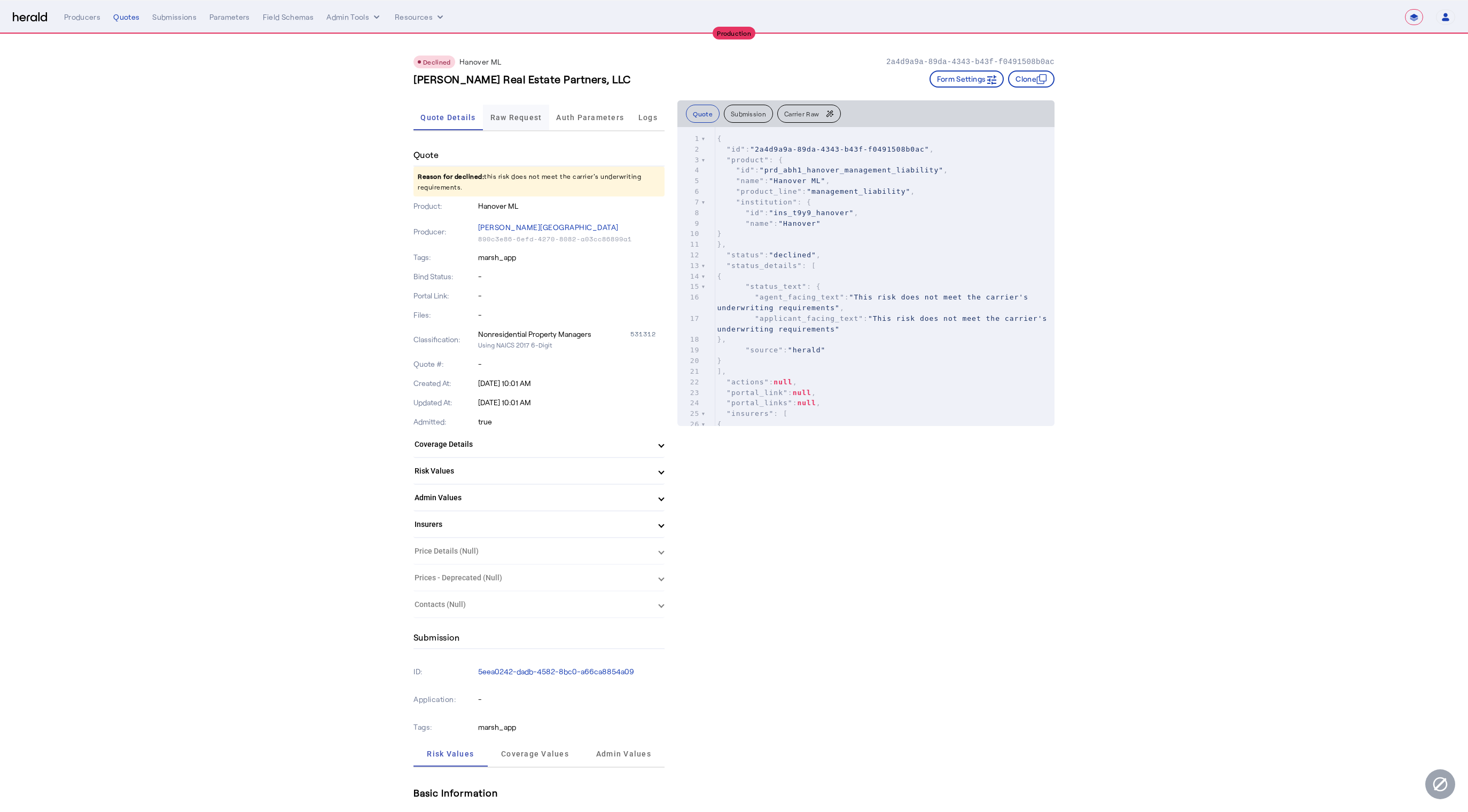
click at [532, 127] on span "Raw Request" at bounding box center [516, 118] width 52 height 26
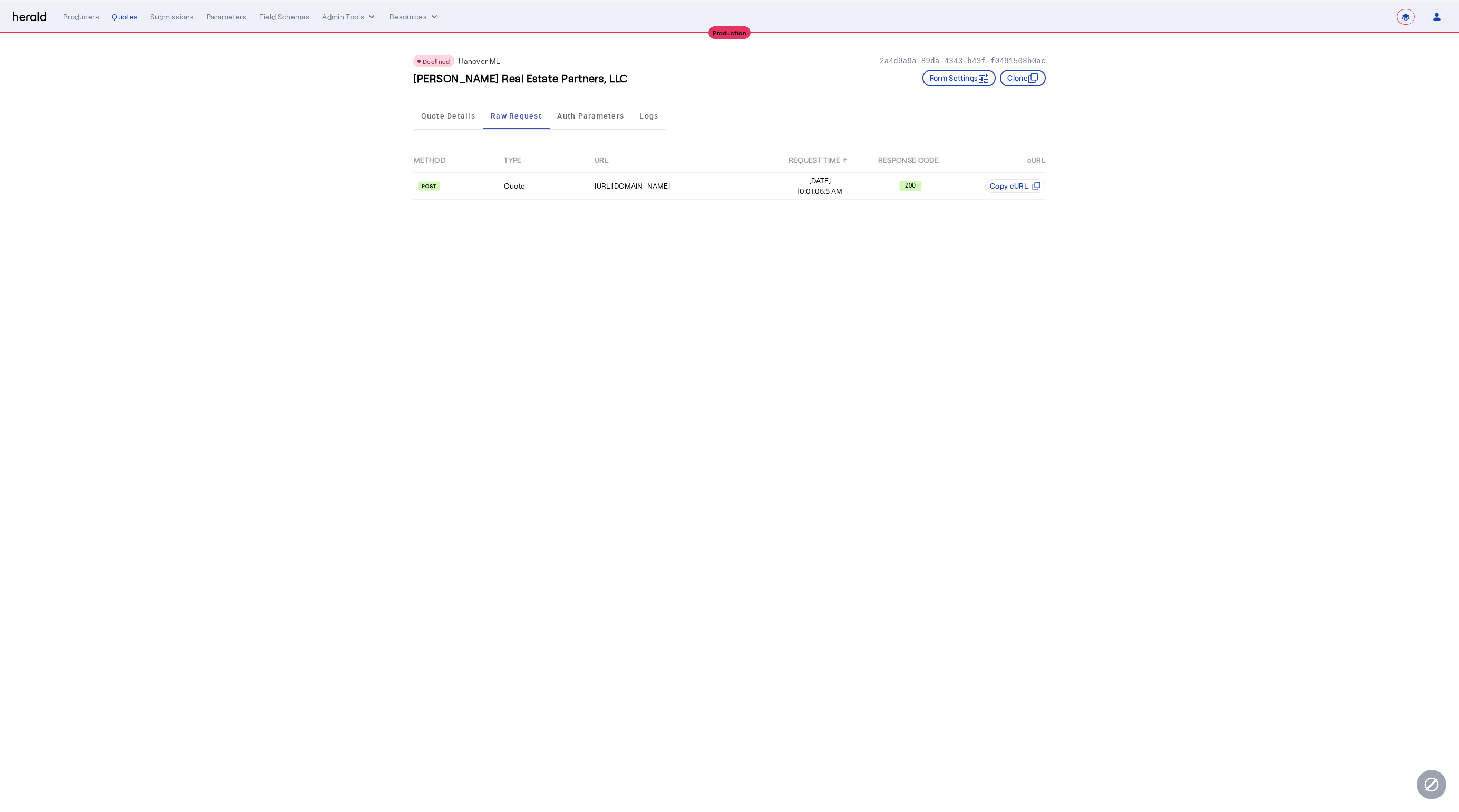
click at [814, 200] on div "METHOD TYPE URL REQUEST TIME ↑ RESPONSE CODE cURL Quote [URL][DOMAIN_NAME] [DAT…" at bounding box center [729, 174] width 633 height 81
click at [810, 193] on span "10:01:05:5 AM" at bounding box center [820, 191] width 89 height 11
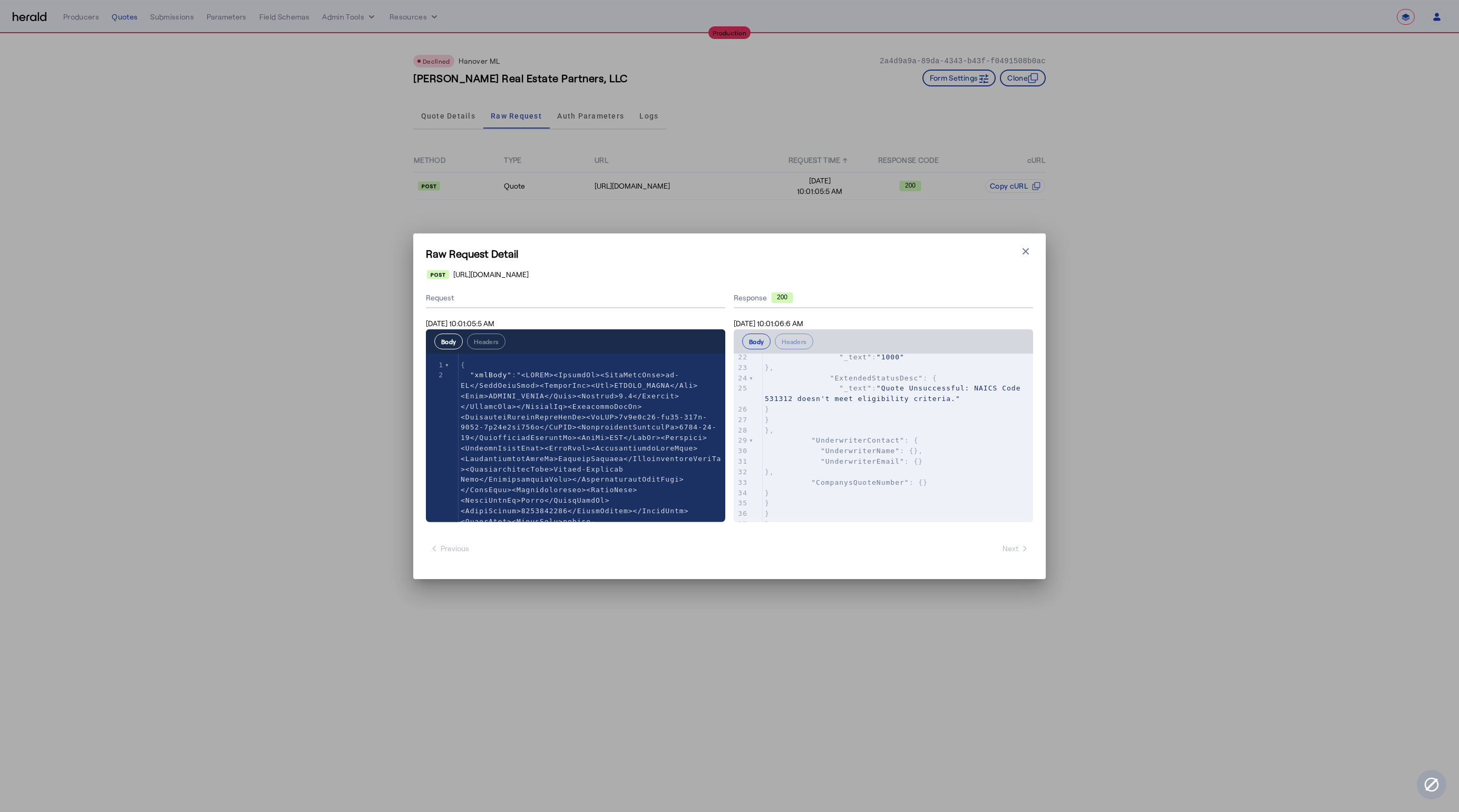
scroll to position [372, 0]
click at [1033, 252] on button "Close modal" at bounding box center [1026, 251] width 15 height 15
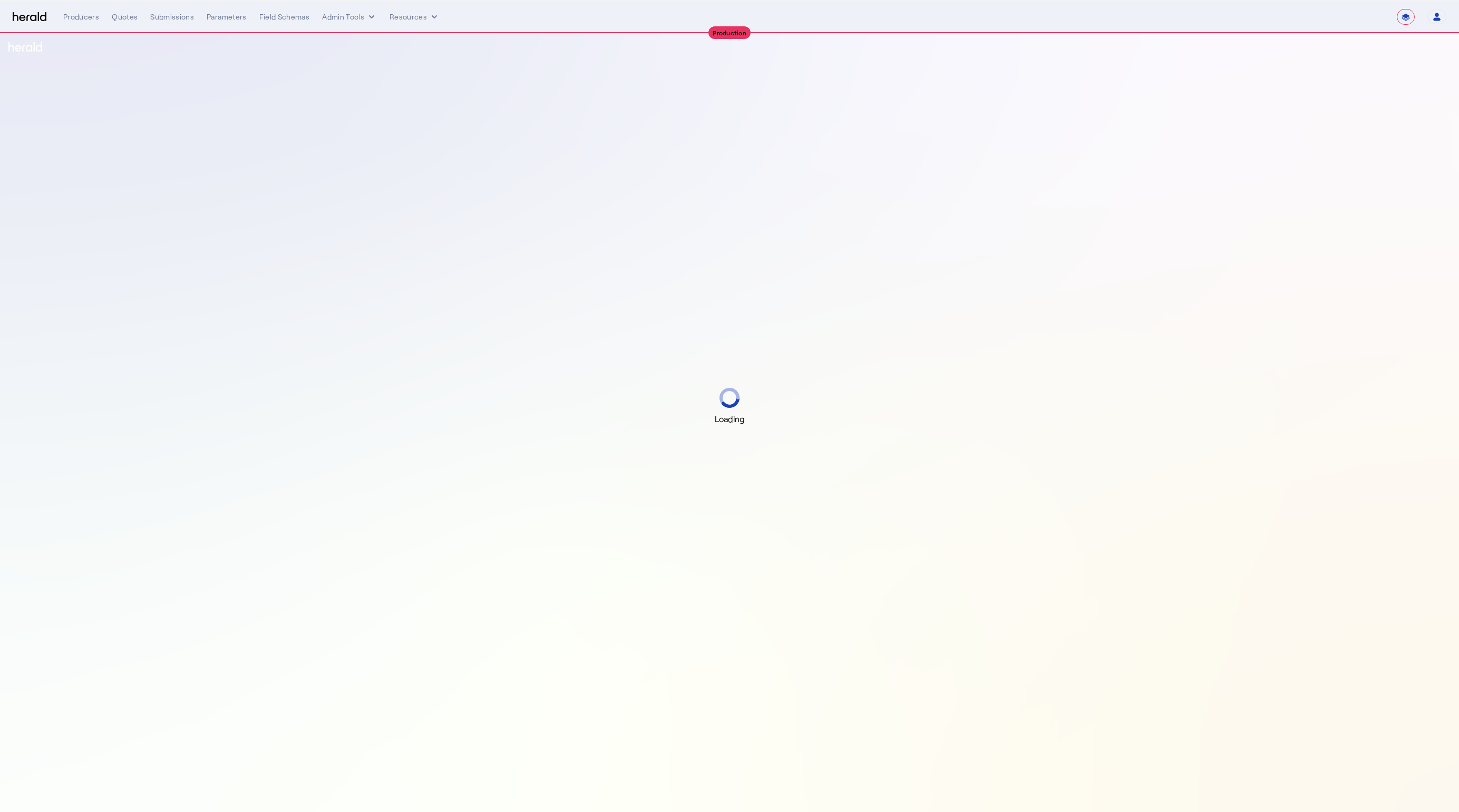
select select "**********"
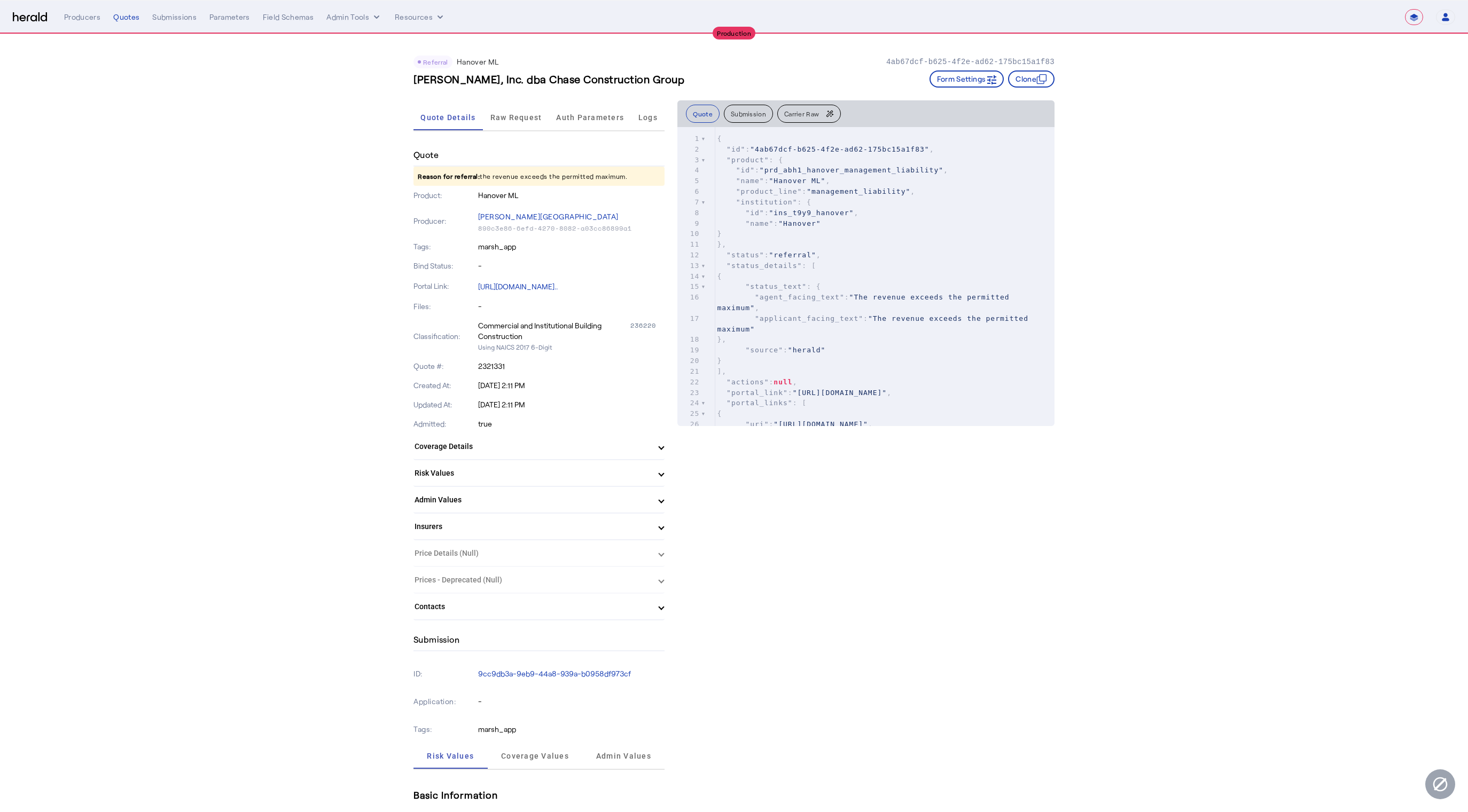
click at [525, 132] on div "Quote Details Raw Request Auth Parameters Logs" at bounding box center [539, 118] width 251 height 35
click at [524, 122] on span "Raw Request" at bounding box center [516, 118] width 52 height 26
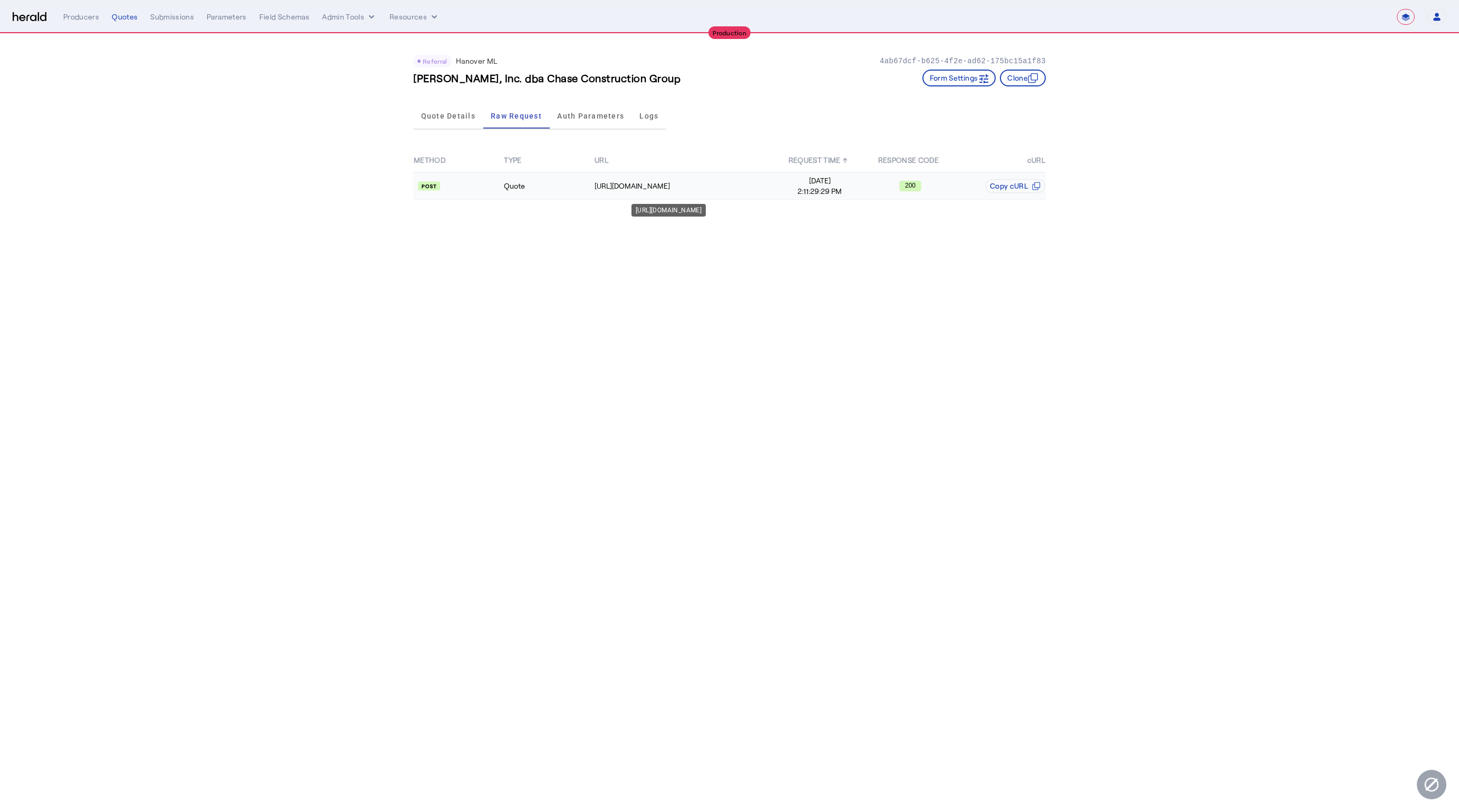
click at [695, 175] on td "[URL][DOMAIN_NAME]" at bounding box center [684, 186] width 181 height 27
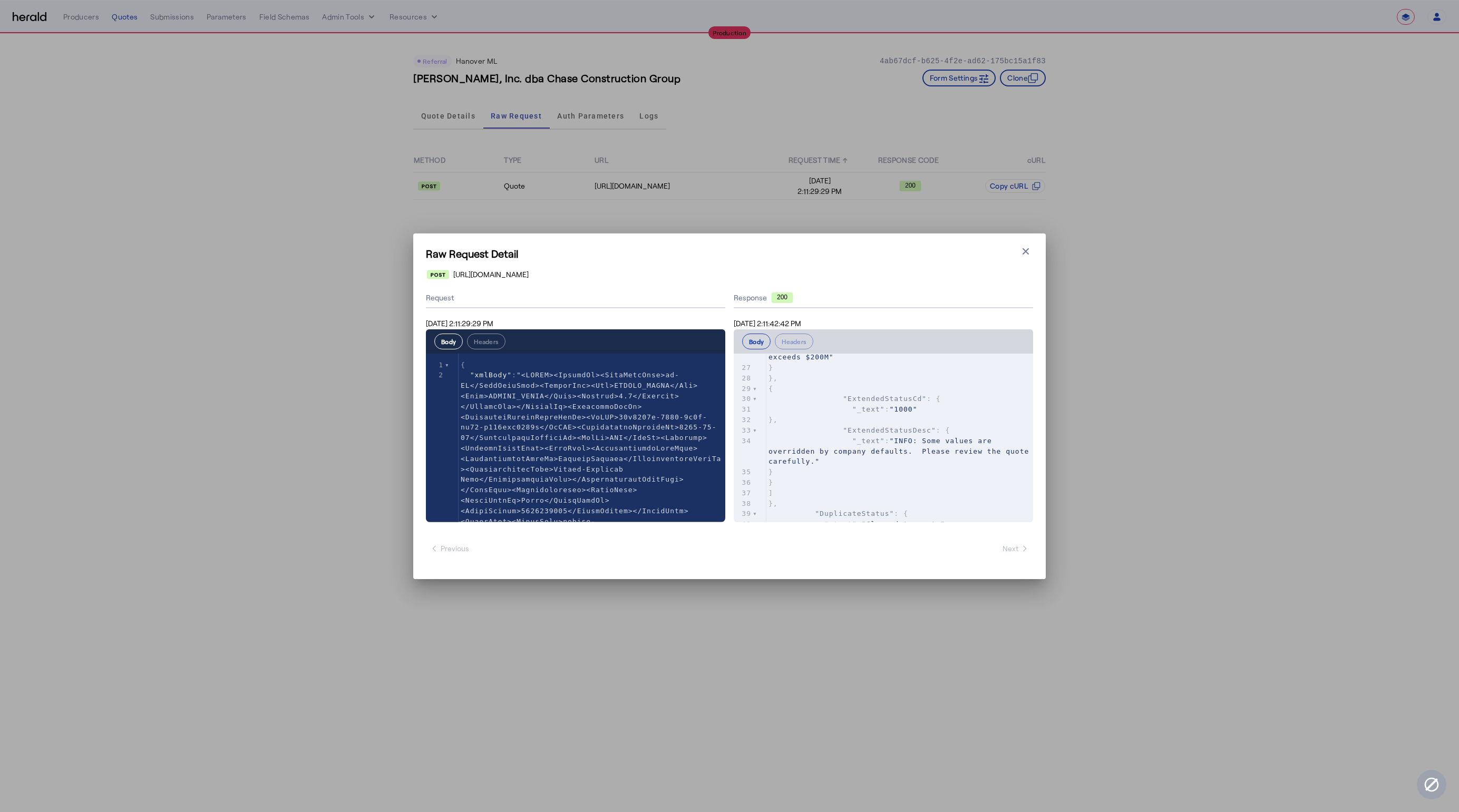
scroll to position [726, 0]
click at [1027, 242] on div "Raw Request Detail Close modal https://spextservices.allmerica.com/prod/apexapi…" at bounding box center [729, 406] width 633 height 346
click at [1020, 254] on icon "button" at bounding box center [1026, 251] width 11 height 11
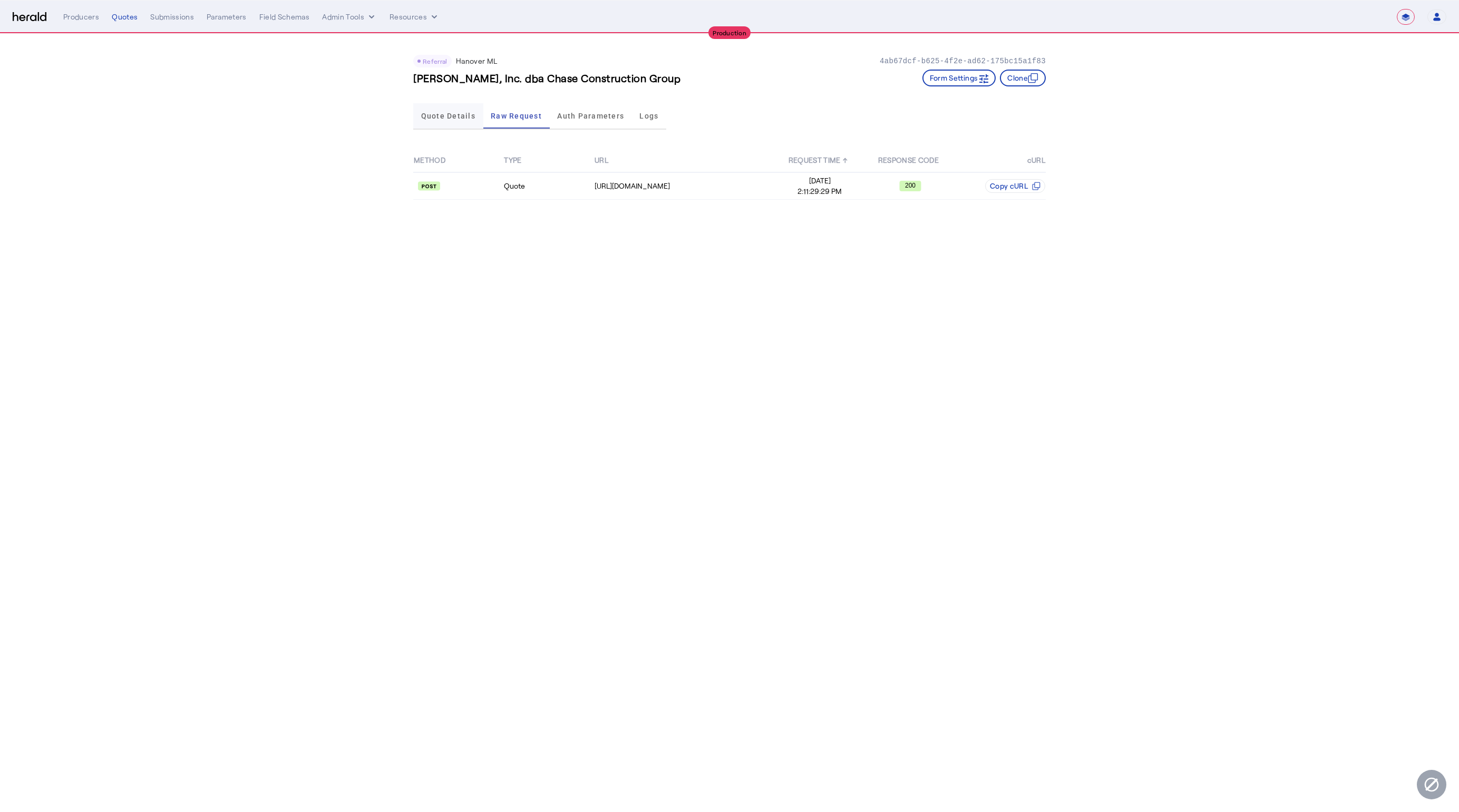
click at [447, 112] on span "Quote Details" at bounding box center [449, 116] width 55 height 8
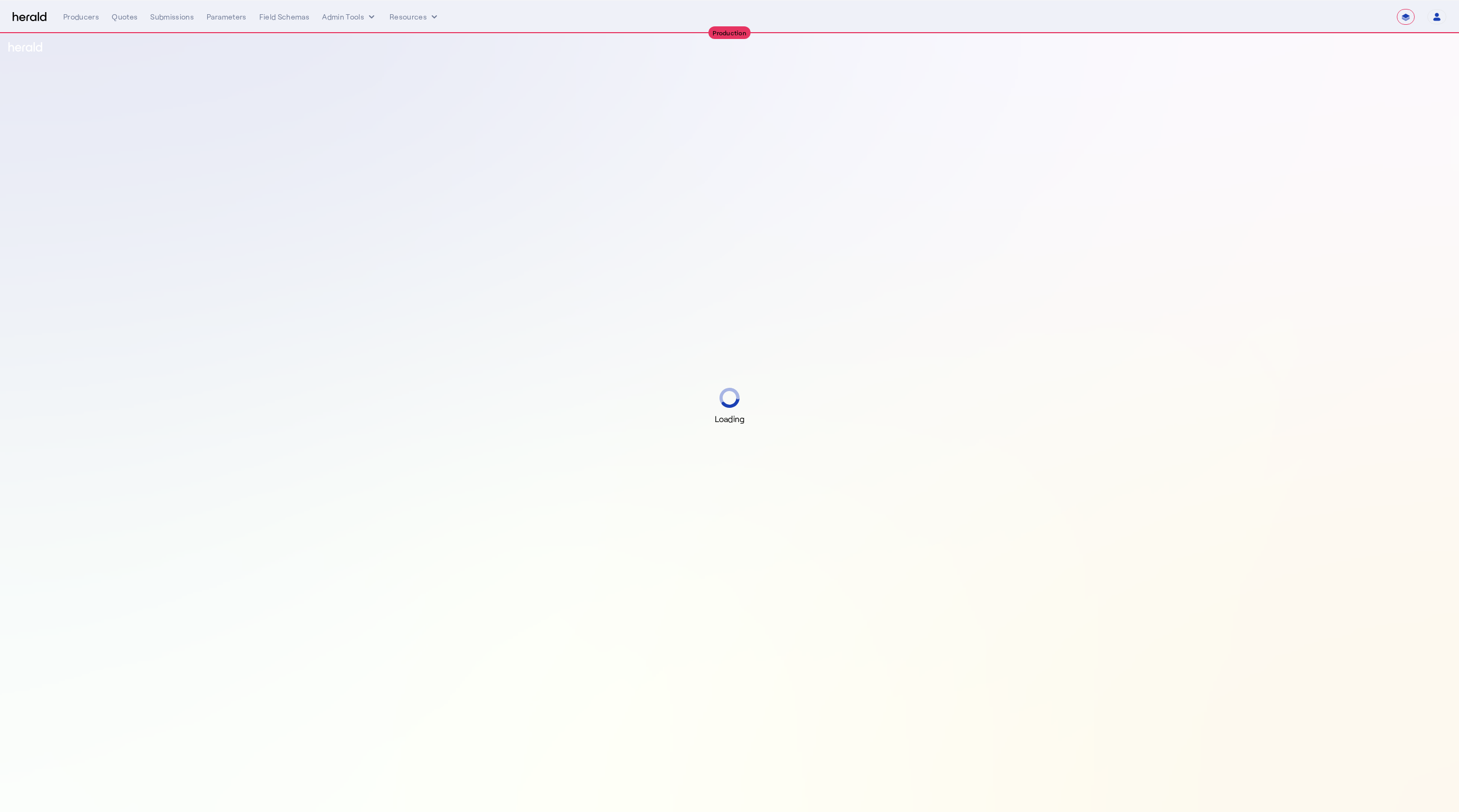
select select "**********"
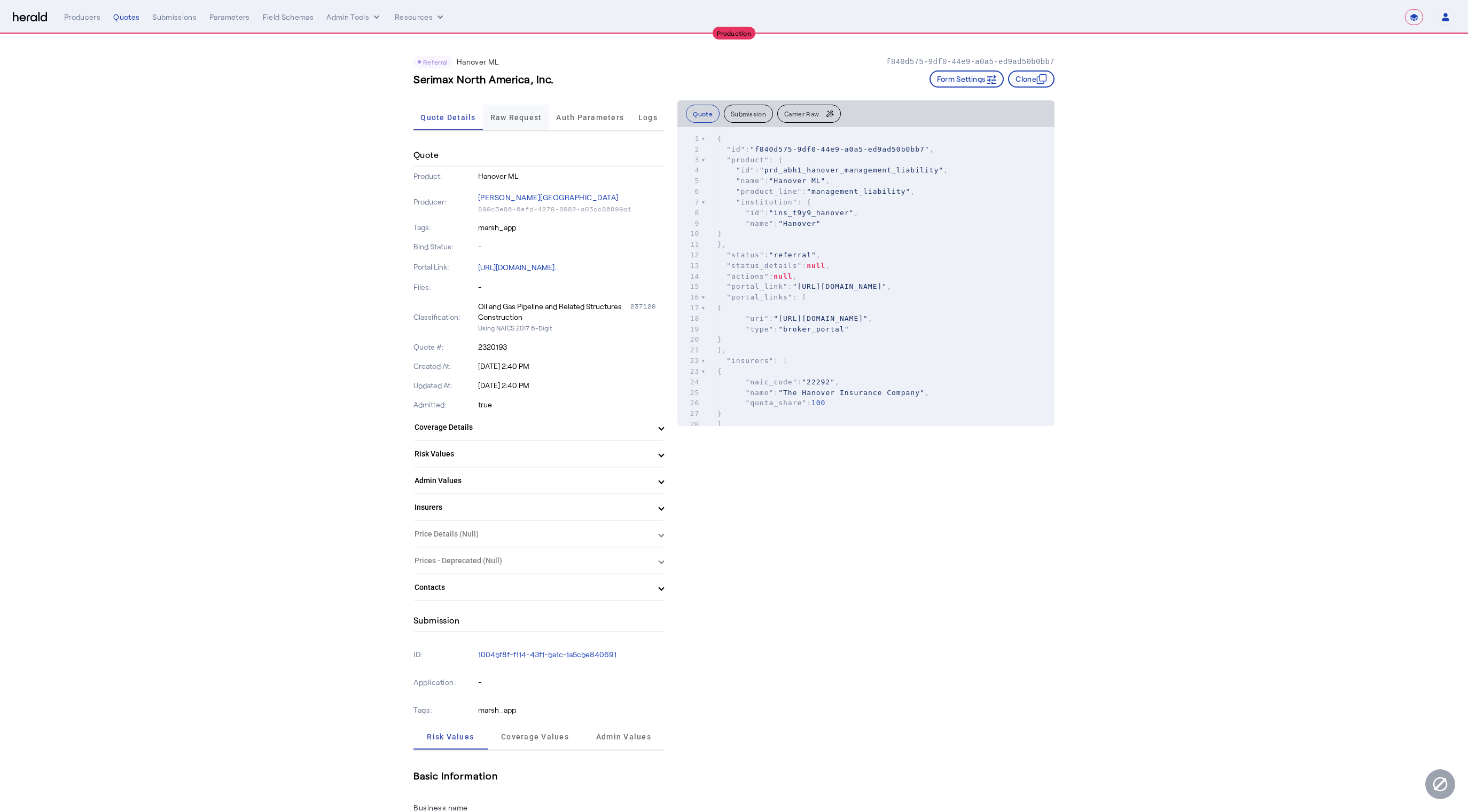
click at [522, 115] on span "Raw Request" at bounding box center [516, 118] width 52 height 8
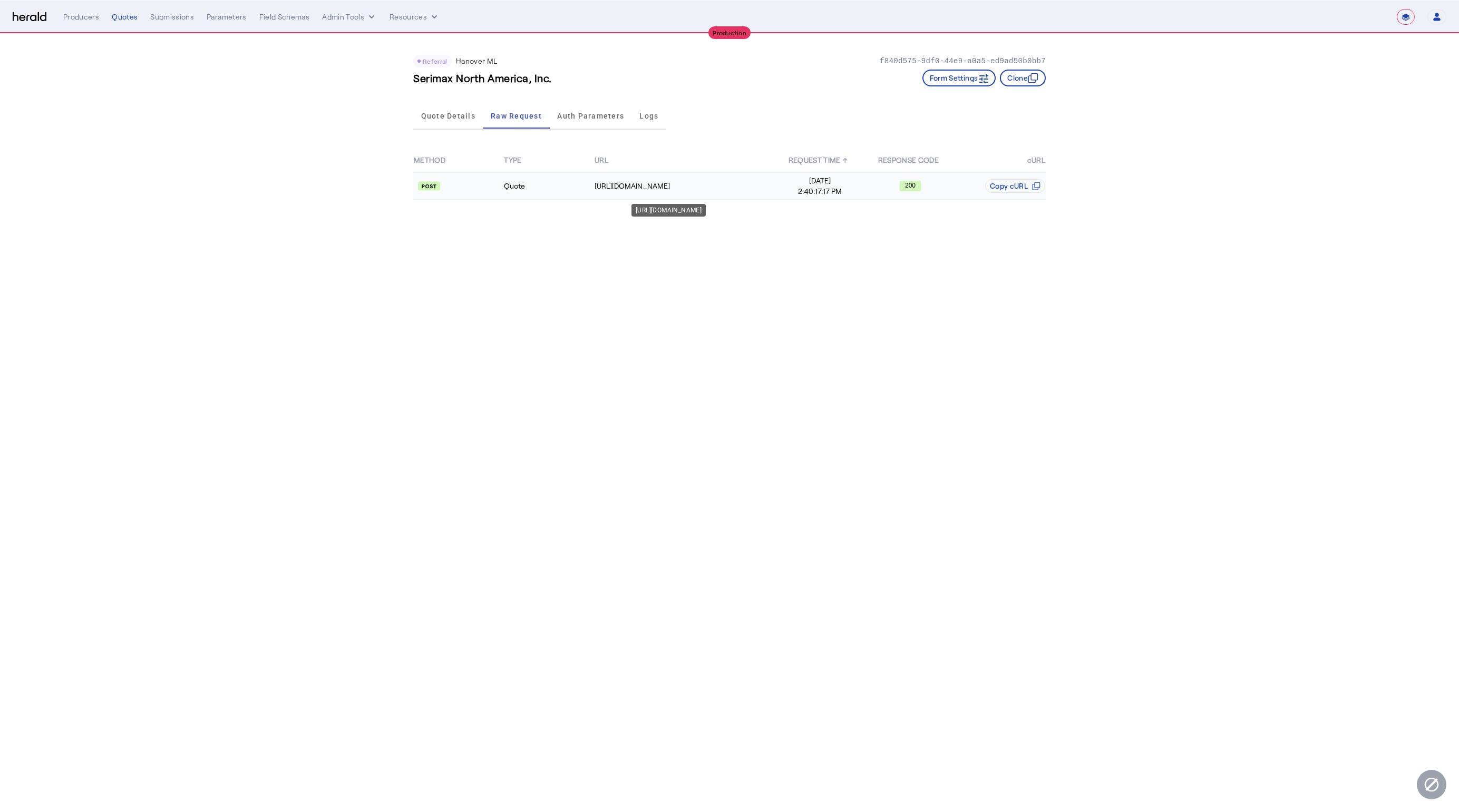
click at [708, 181] on div "[URL][DOMAIN_NAME]" at bounding box center [684, 186] width 180 height 11
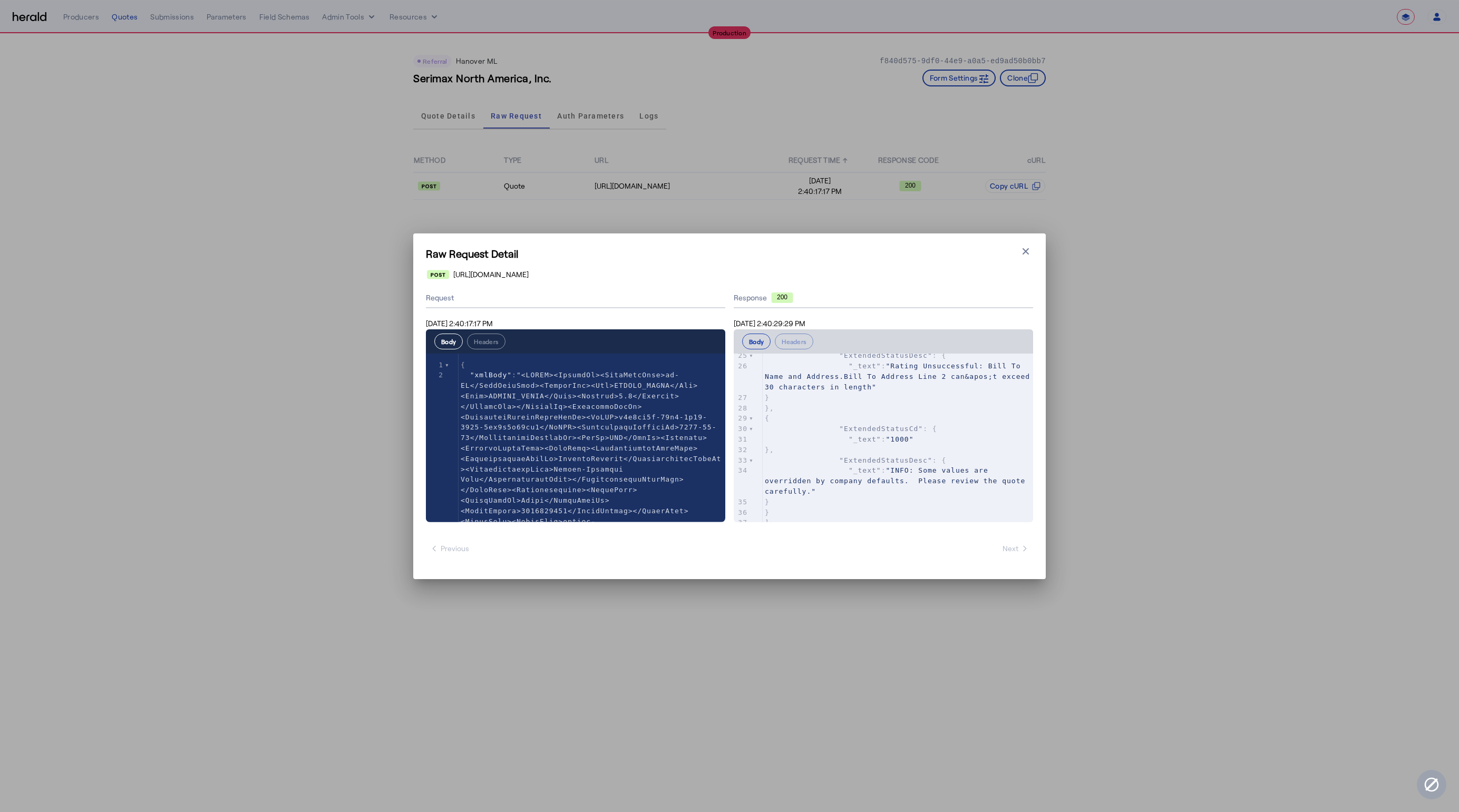
scroll to position [614, 0]
click at [1022, 256] on icon "button" at bounding box center [1026, 251] width 11 height 11
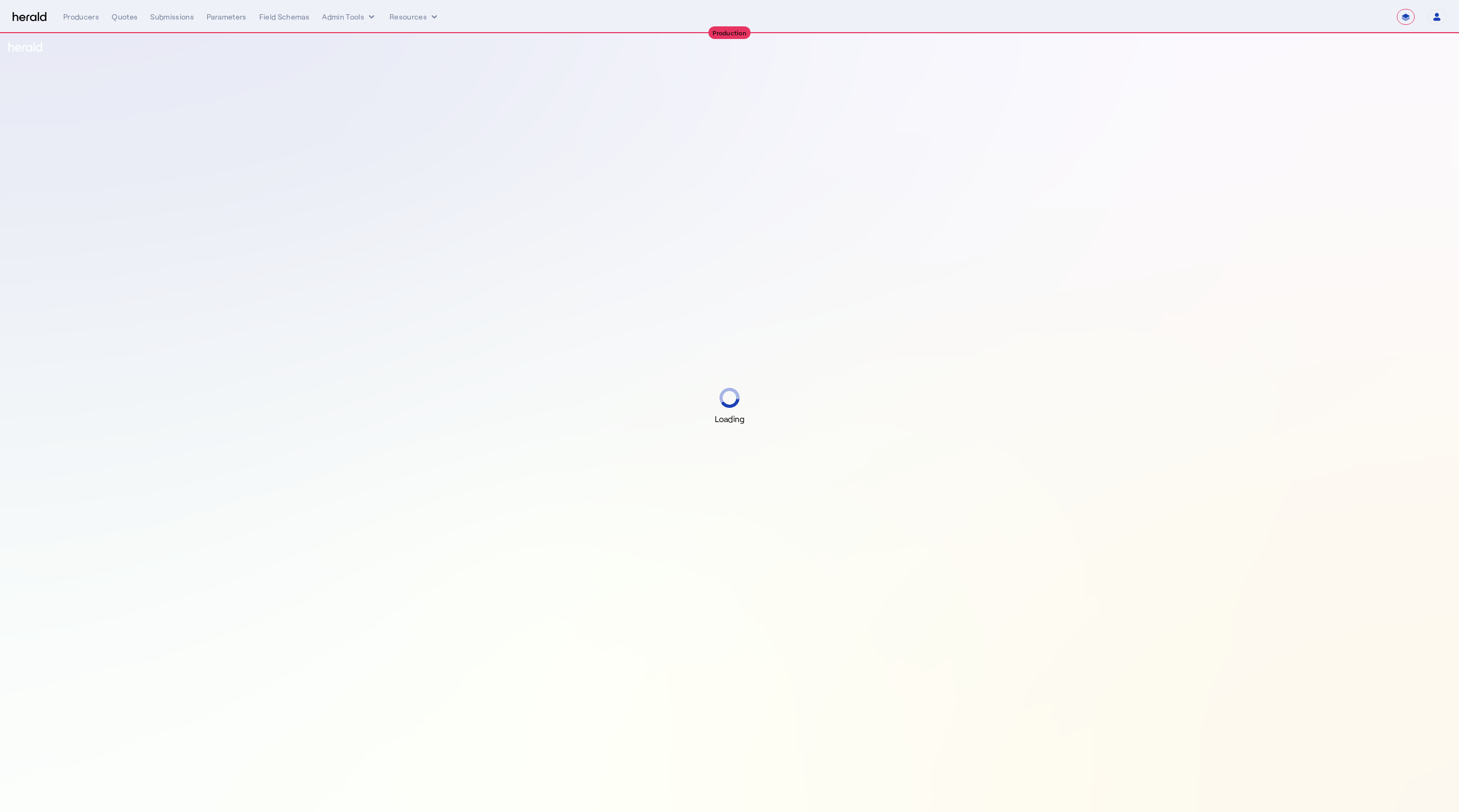
select select "**********"
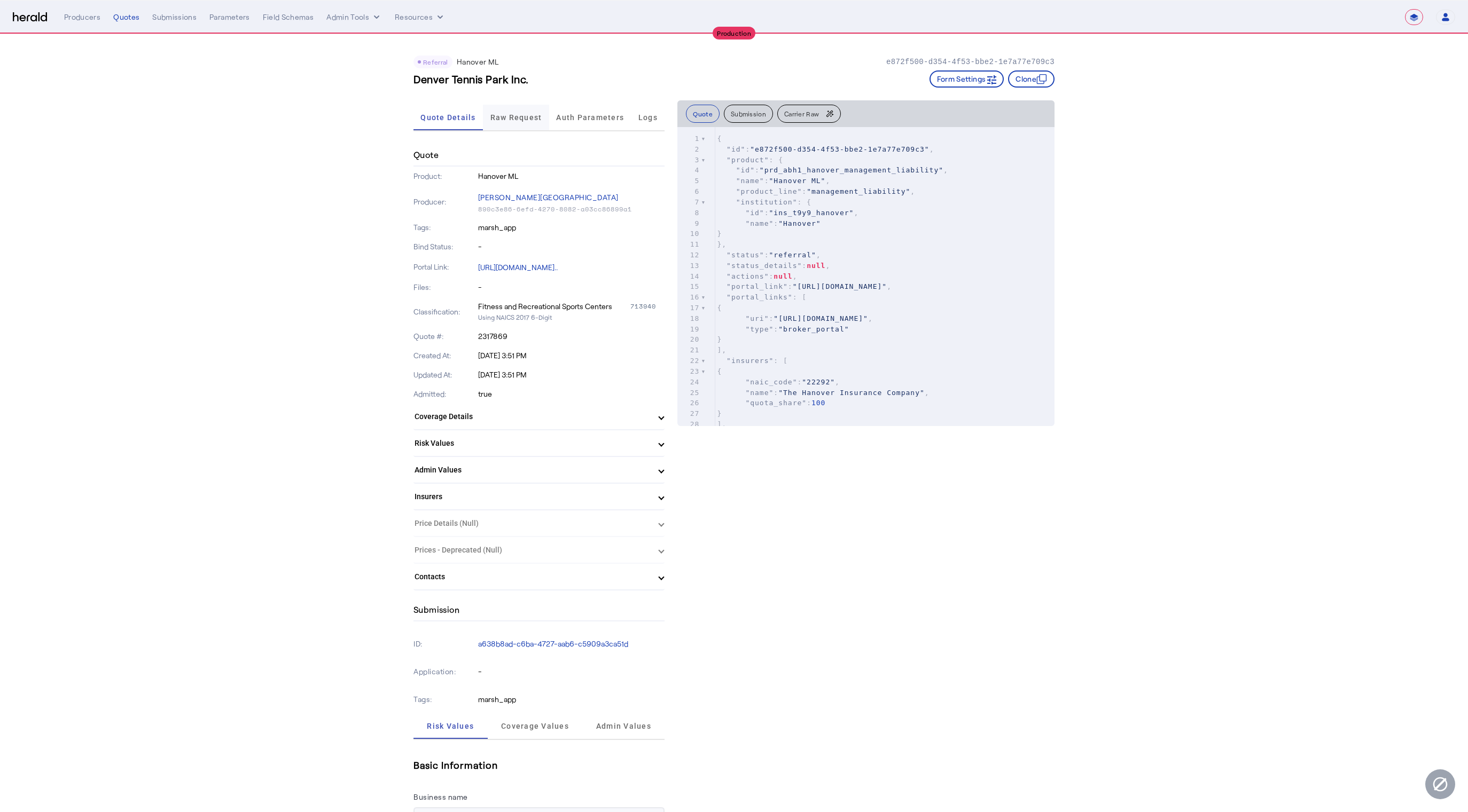
click at [515, 120] on span "Raw Request" at bounding box center [516, 118] width 52 height 8
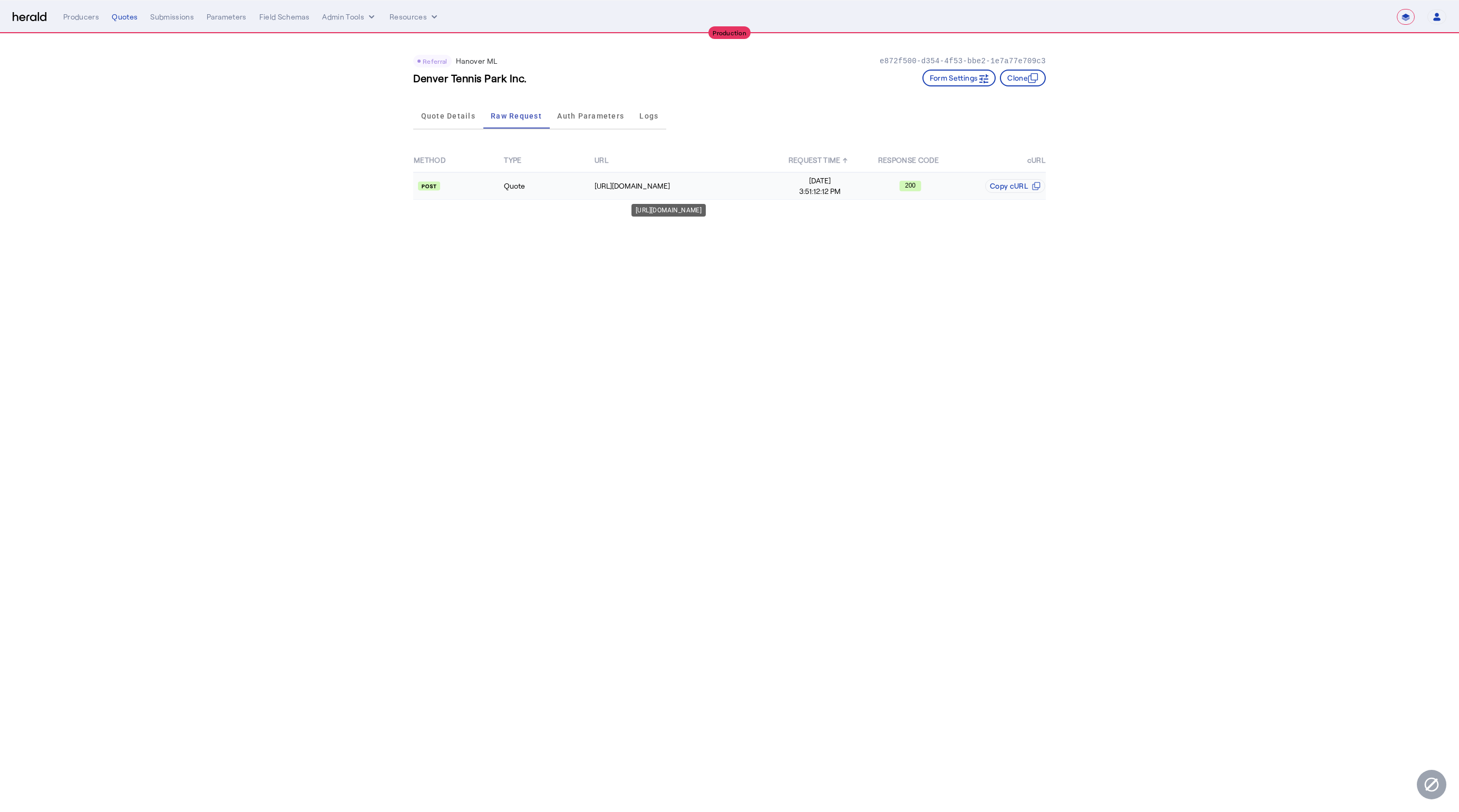
click at [734, 191] on td "[URL][DOMAIN_NAME]" at bounding box center [684, 186] width 181 height 27
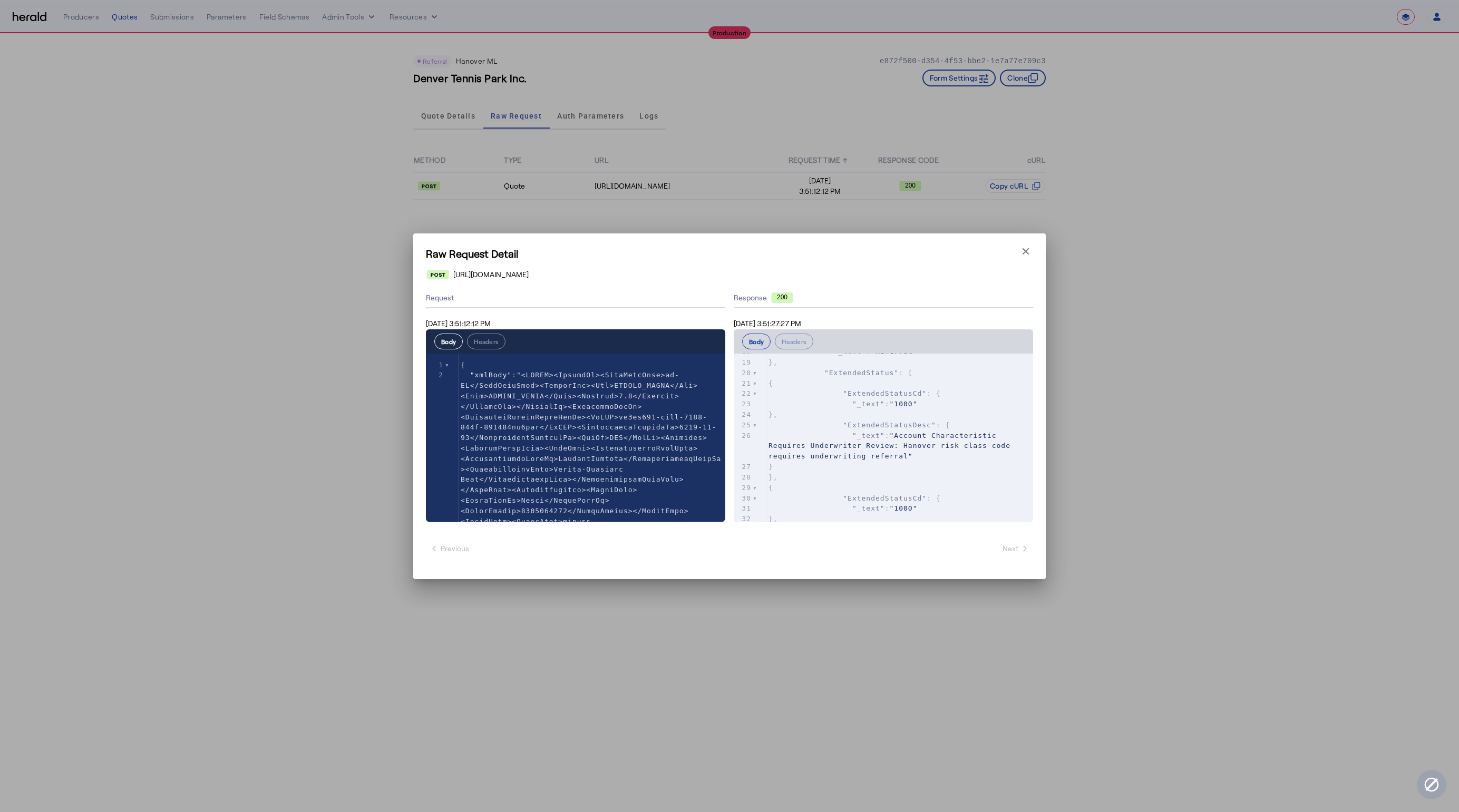
scroll to position [734, 0]
click at [1027, 251] on icon "button" at bounding box center [1026, 251] width 11 height 11
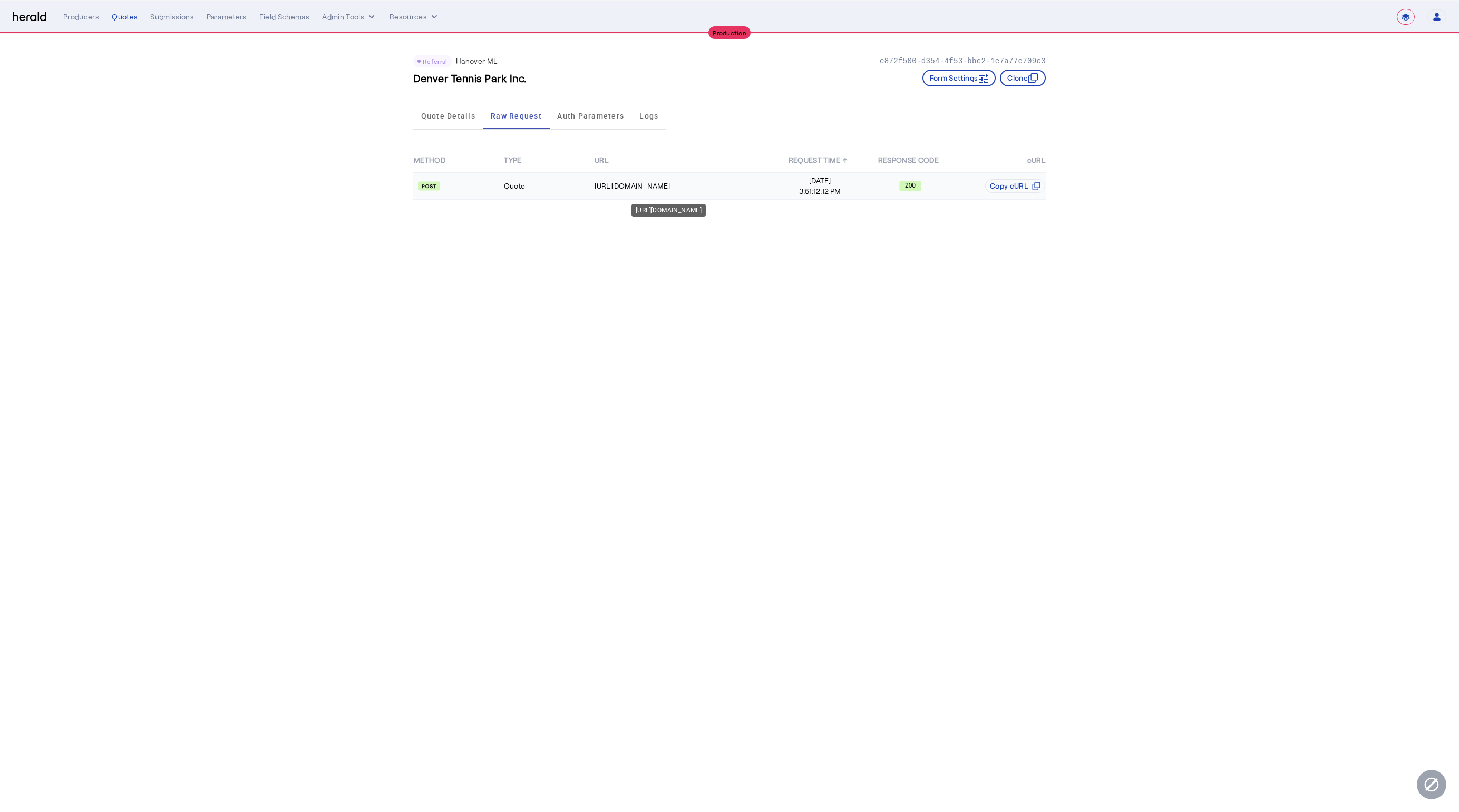
click at [749, 197] on td "https://spextservices.allmerica.com/prod/apexapi/connect5/ratingservice" at bounding box center [684, 186] width 181 height 27
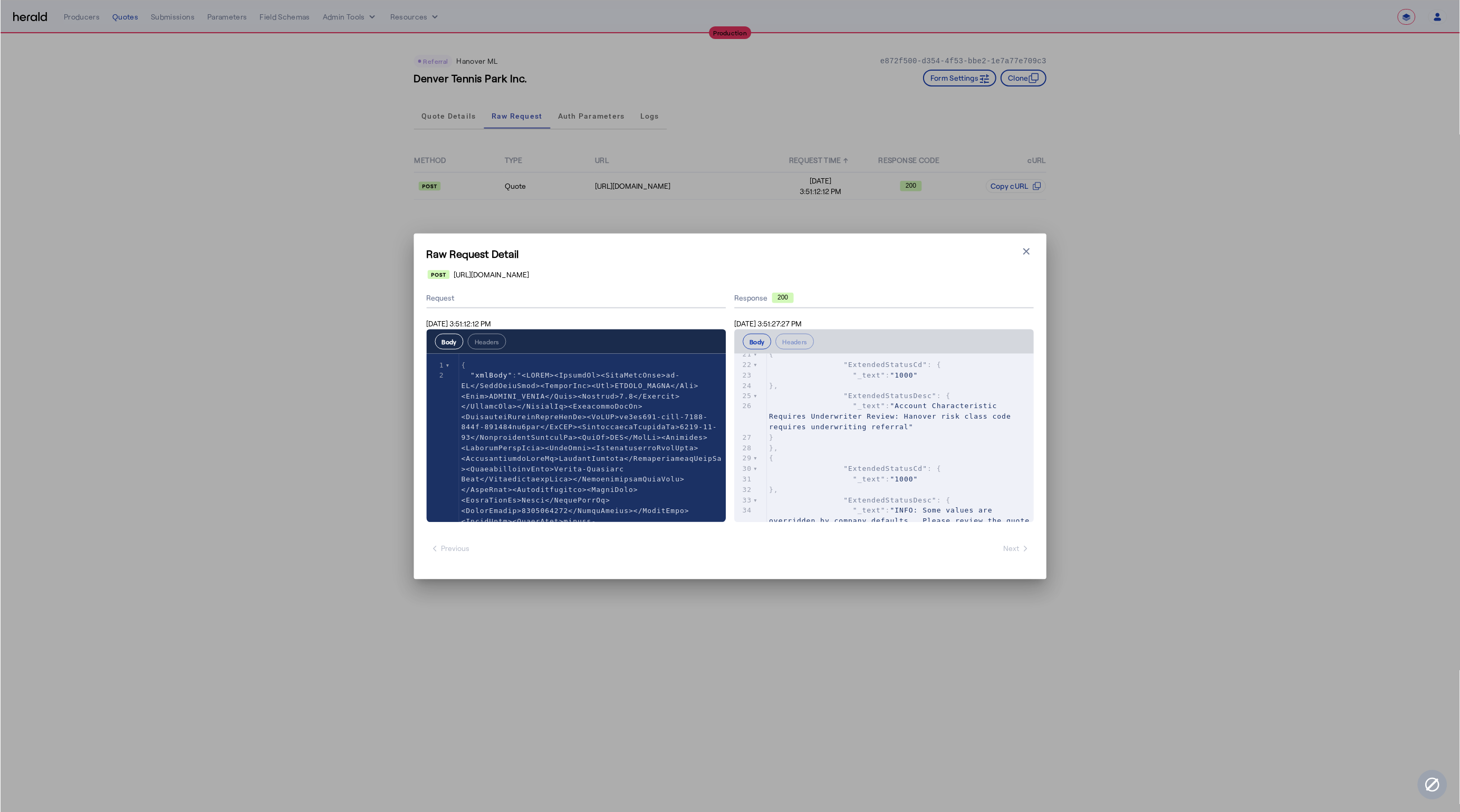
scroll to position [752, 0]
drag, startPoint x: 1411, startPoint y: 281, endPoint x: 1388, endPoint y: 284, distance: 23.2
click at [1403, 284] on div "Raw Request Detail Close modal https://spextservices.allmerica.com/prod/apexapi…" at bounding box center [730, 406] width 1460 height 812
click at [1025, 257] on button "Close modal" at bounding box center [1026, 251] width 15 height 15
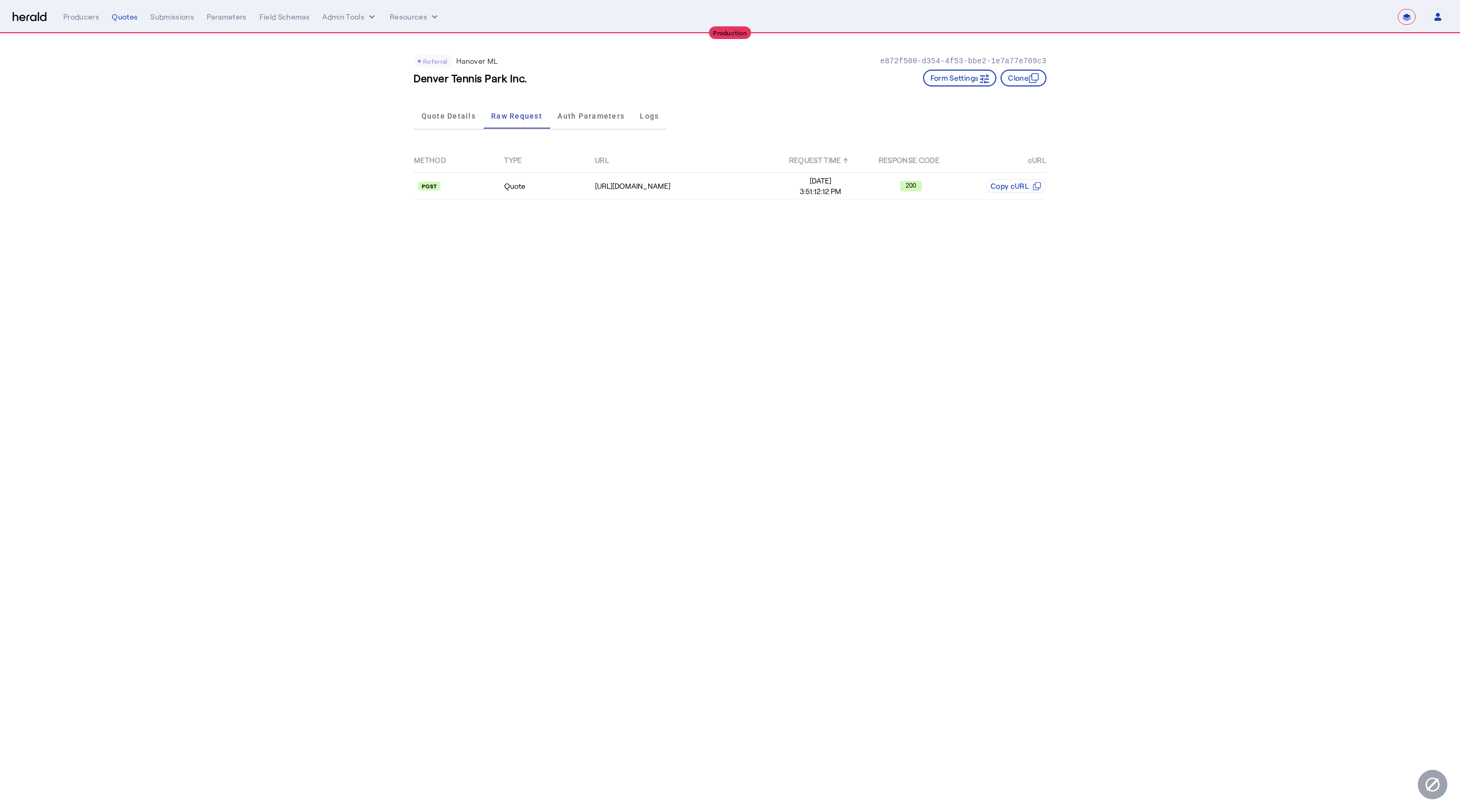
drag, startPoint x: 1104, startPoint y: 358, endPoint x: 830, endPoint y: 269, distance: 288.1
click at [1104, 358] on body "**********" at bounding box center [730, 406] width 1460 height 812
click at [10, 18] on nav "**********" at bounding box center [730, 17] width 1460 height 32
click at [16, 20] on img at bounding box center [29, 17] width 34 height 10
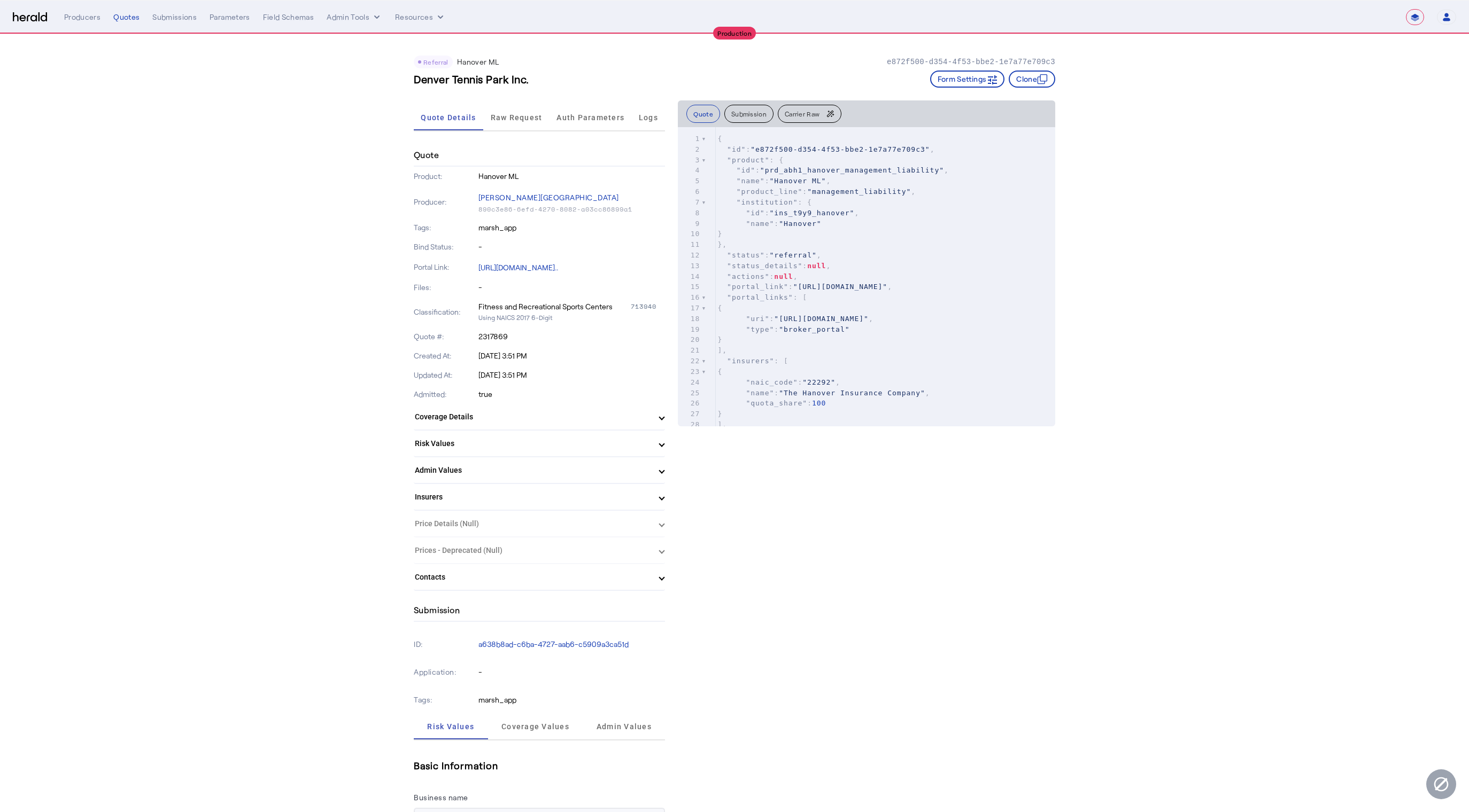
click at [36, 22] on div "**********" at bounding box center [734, 17] width 1443 height 16
click at [23, 14] on img at bounding box center [30, 17] width 34 height 10
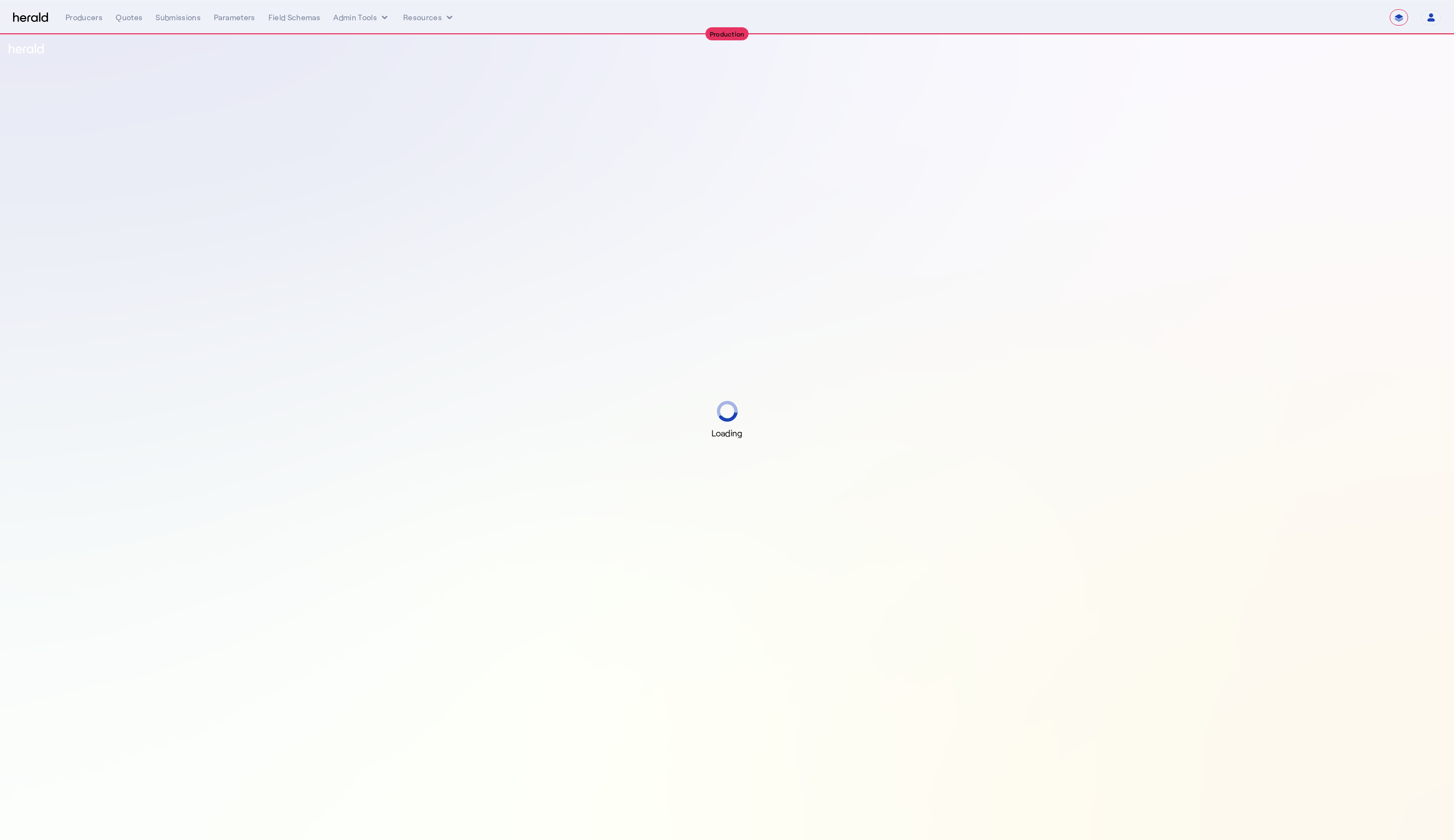
select select "**********"
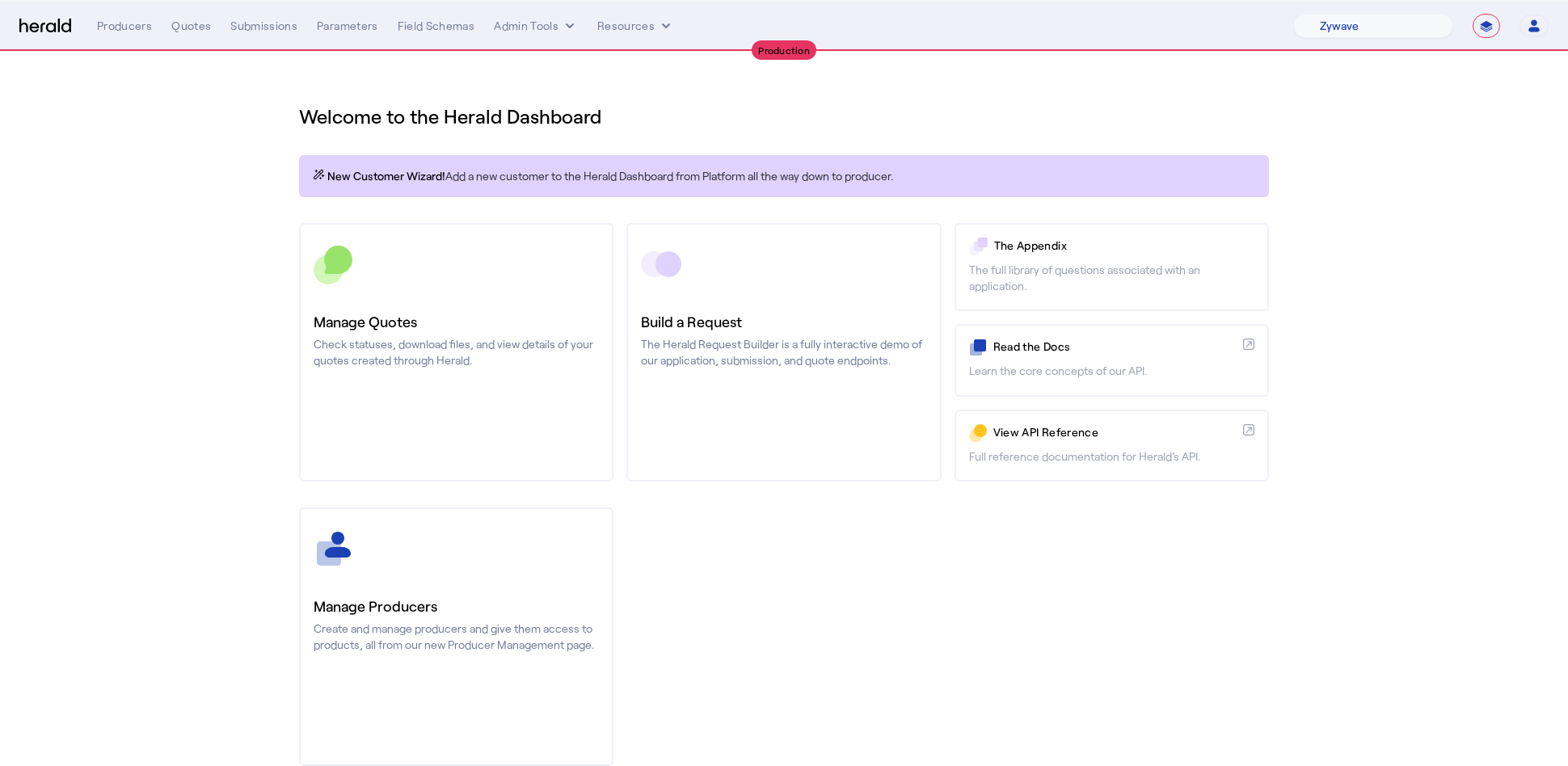
select select "pfm_r9a7_zywave"
select select "**********"
click at [1386, 29] on select "1Fort Affinity Risk [PERSON_NAME] [PERSON_NAME] CRC Campus Coverage Citadel Fif…" at bounding box center [1373, 25] width 160 height 24
select select "pfm_h3db_crc"
click at [1294, 14] on select "1Fort Affinity Risk [PERSON_NAME] [PERSON_NAME] CRC Campus Coverage Citadel Fif…" at bounding box center [1373, 25] width 160 height 24
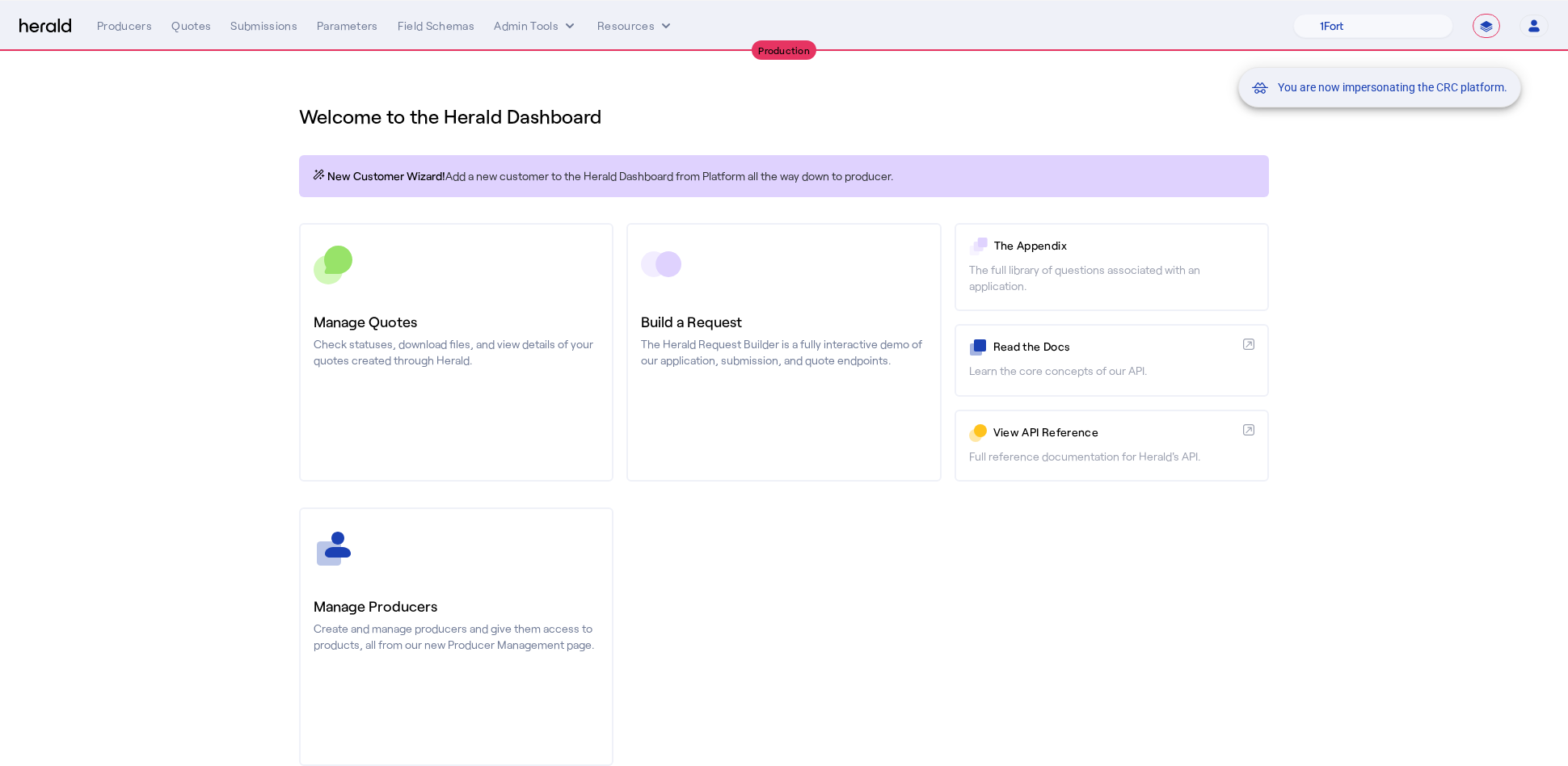
click at [201, 19] on div "You are now impersonating the CRC platform." at bounding box center [784, 383] width 1568 height 766
click at [185, 23] on div "Quotes" at bounding box center [191, 25] width 40 height 17
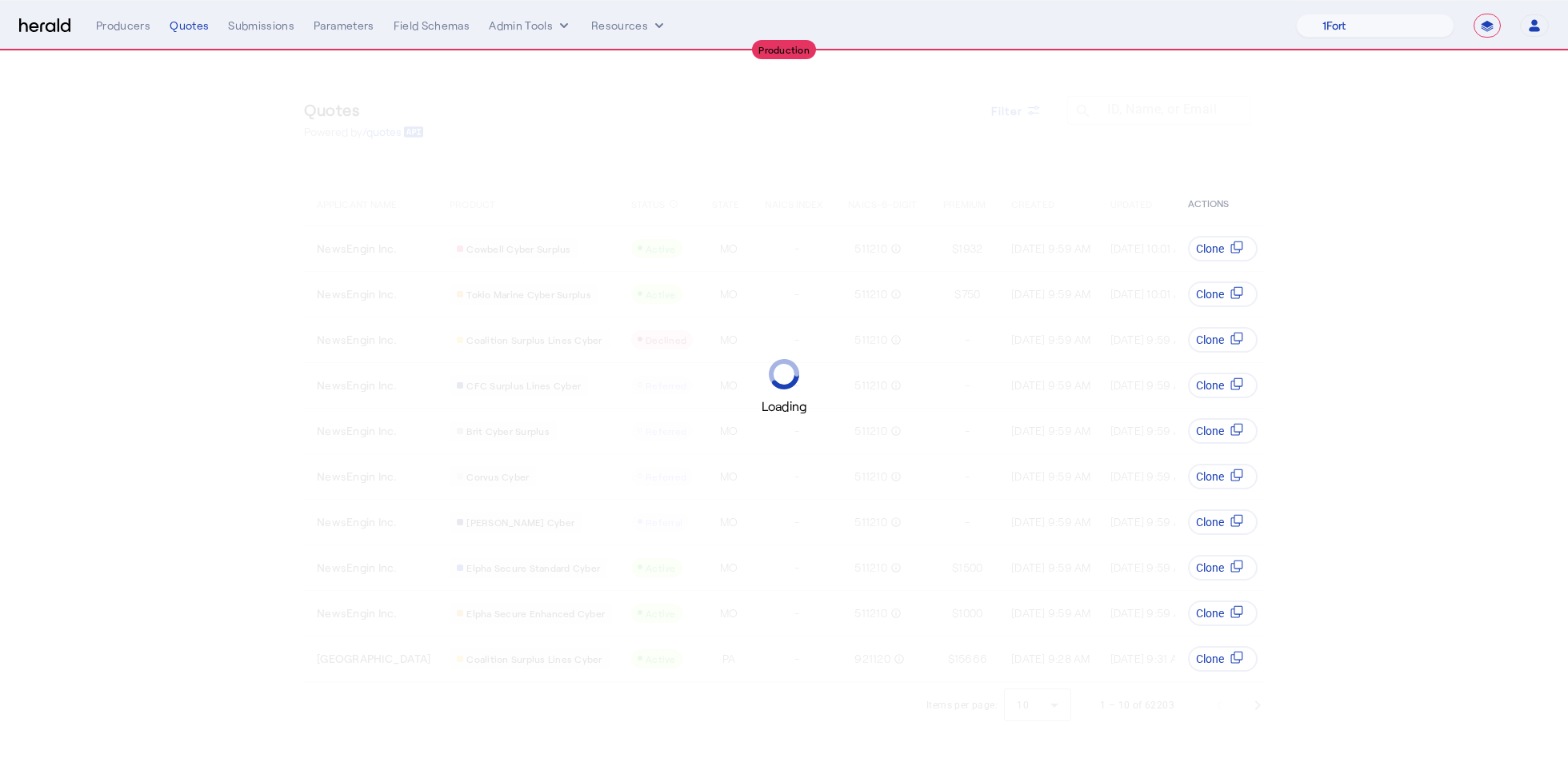
click at [1468, 446] on div "Loading" at bounding box center [784, 387] width 1568 height 774
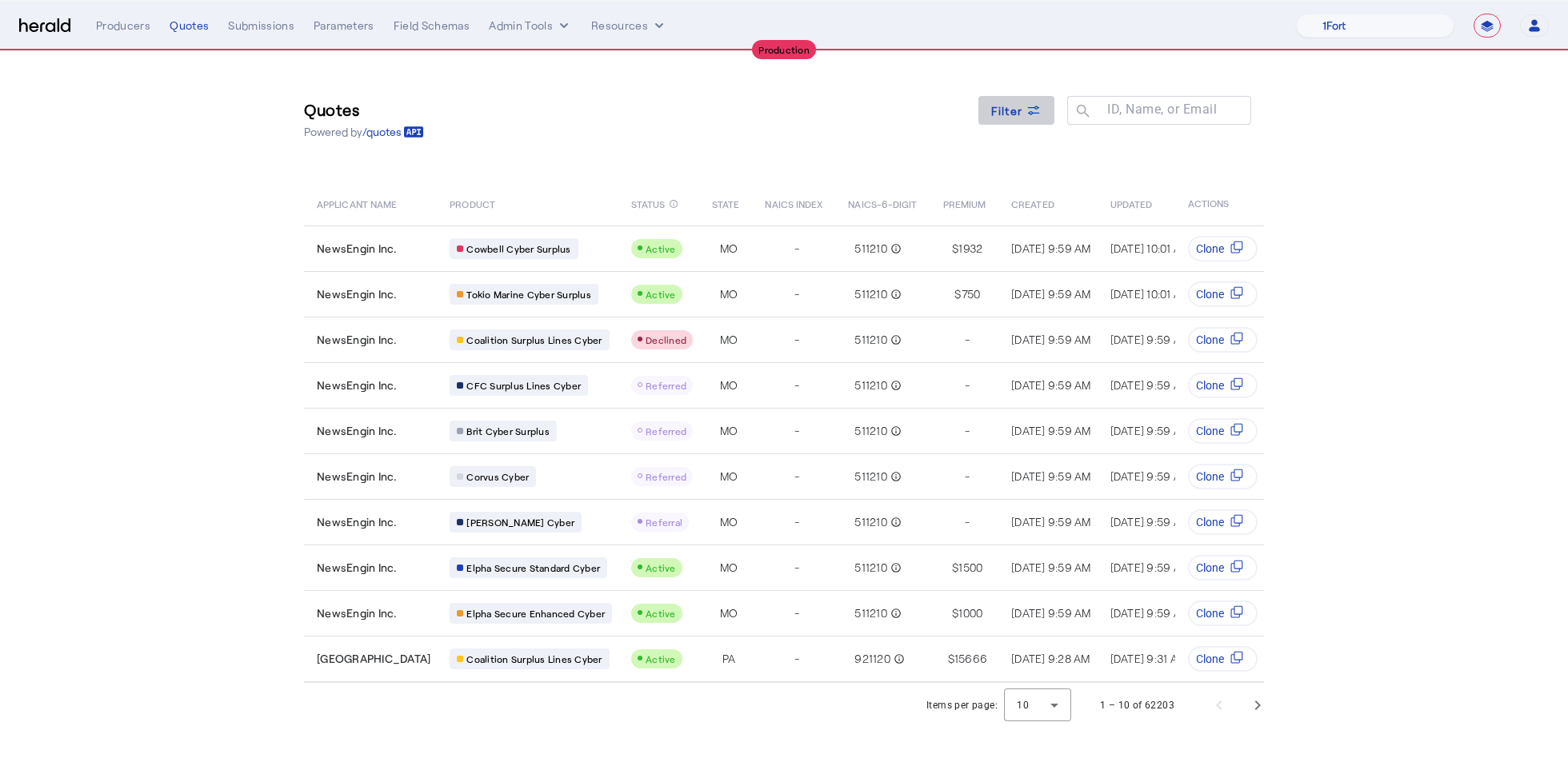
click at [1031, 118] on span at bounding box center [1017, 111] width 77 height 39
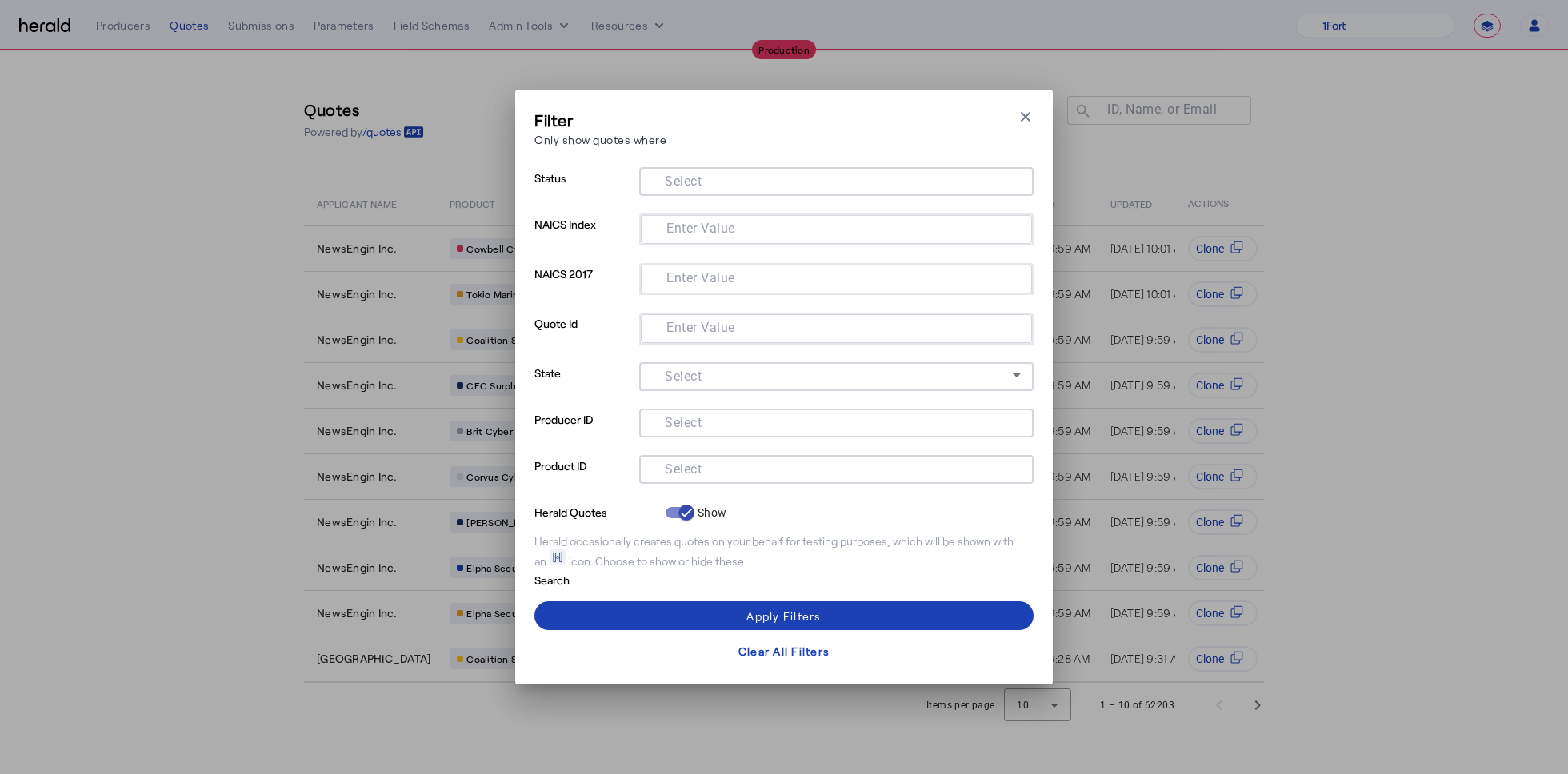
click at [738, 481] on div at bounding box center [836, 470] width 369 height 29
type input "*****"
click at [823, 607] on span at bounding box center [784, 616] width 499 height 39
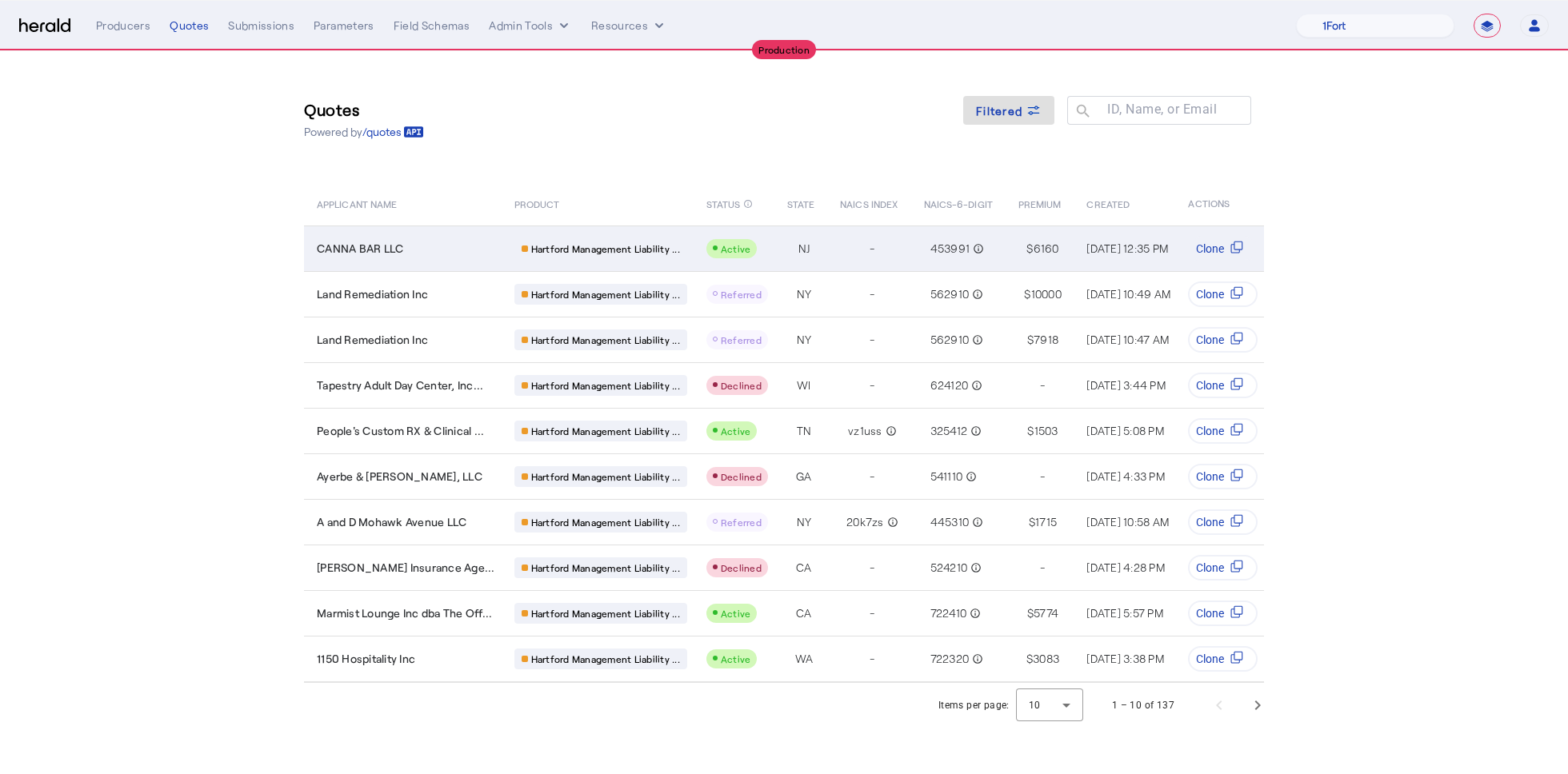
click at [359, 243] on span "CANNA BAR LLC" at bounding box center [360, 248] width 87 height 16
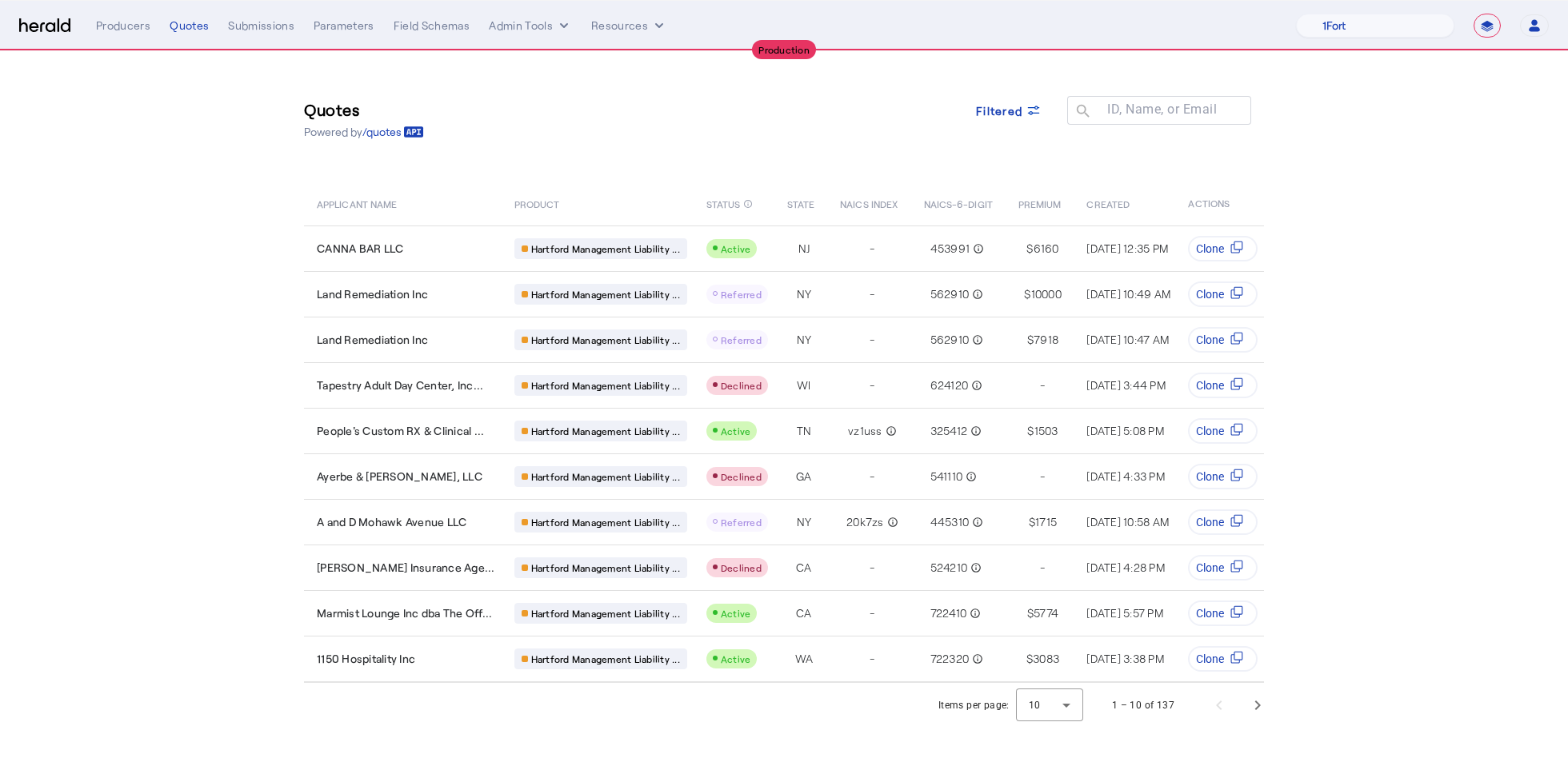
click at [1483, 21] on select "**********" at bounding box center [1487, 25] width 27 height 24
click at [1475, 13] on select "**********" at bounding box center [1487, 25] width 27 height 24
click at [1427, 30] on select "1Fort Affinity Risk Billy BindHQ Bunker CRC Campus Coverage Citadel Fifthwall F…" at bounding box center [1374, 25] width 158 height 24
click at [1295, 13] on select "1Fort Affinity Risk Billy BindHQ Bunker CRC Campus Coverage Citadel Fifthwall F…" at bounding box center [1374, 25] width 158 height 24
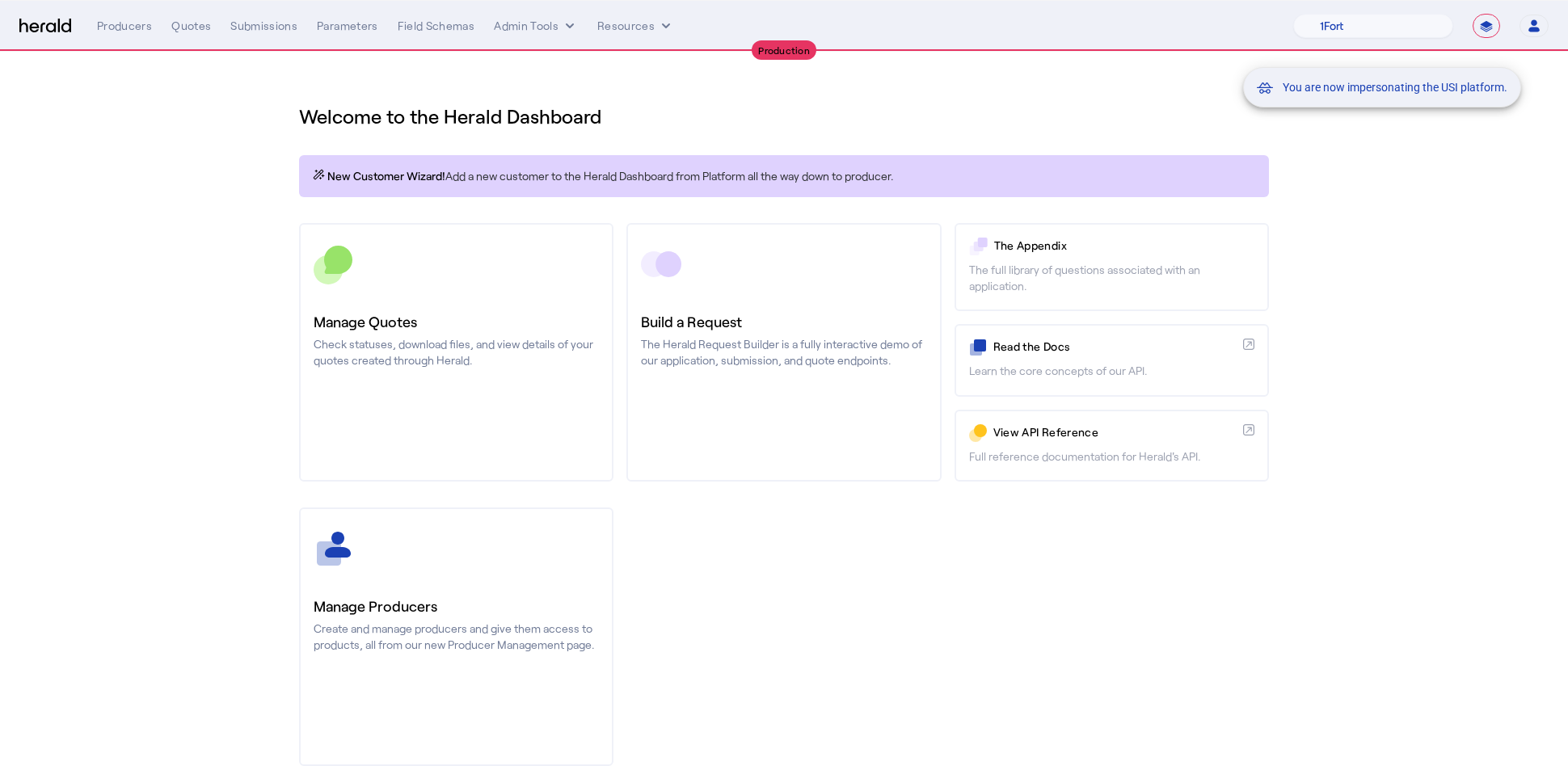
click at [1393, 289] on div "You are now impersonating the USI platform." at bounding box center [784, 383] width 1568 height 766
click at [182, 26] on div "You are now impersonating the USI platform." at bounding box center [784, 383] width 1568 height 766
click at [185, 26] on div "Quotes" at bounding box center [191, 25] width 40 height 17
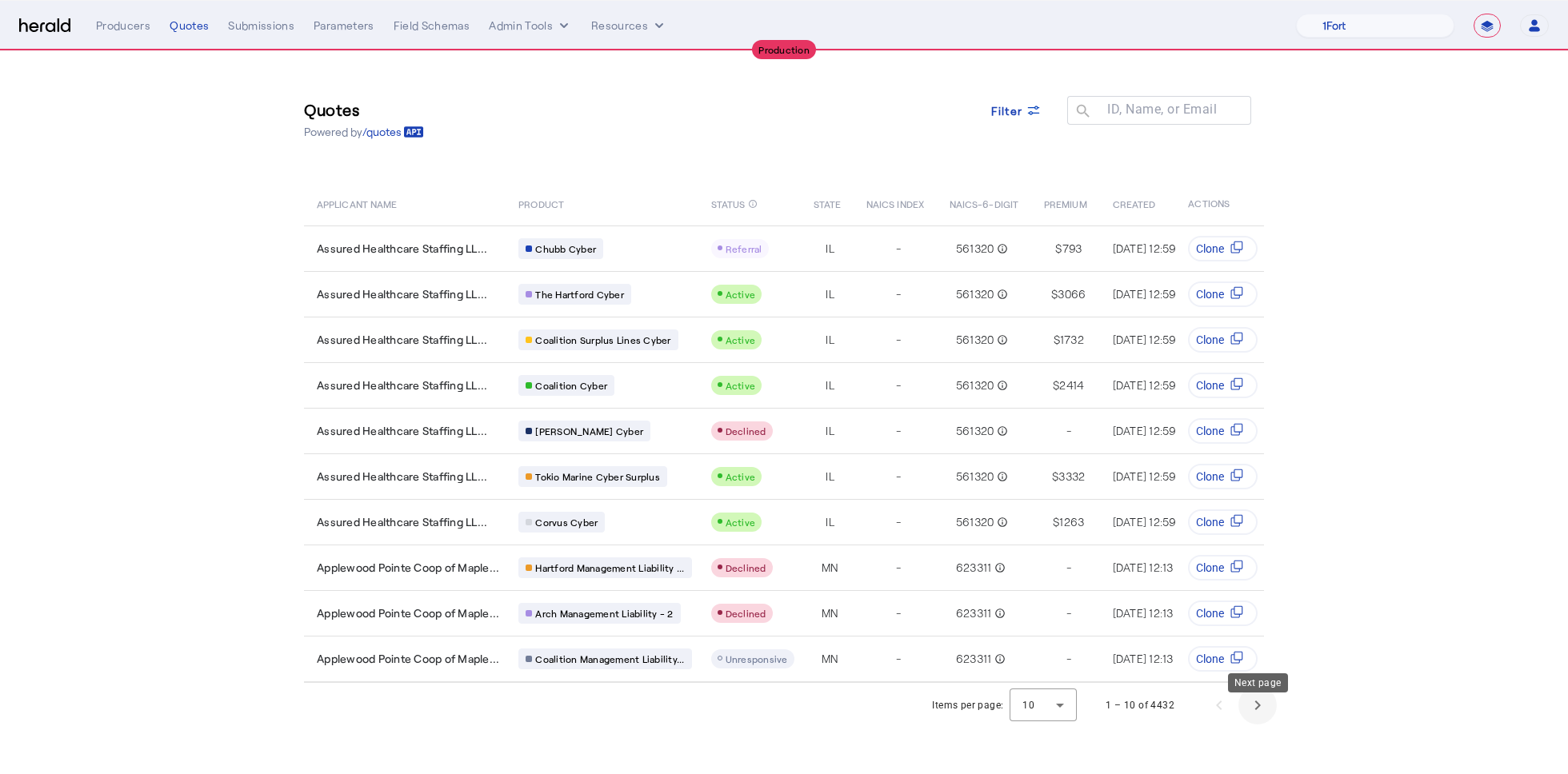
click at [1267, 724] on span "Next page" at bounding box center [1258, 706] width 39 height 39
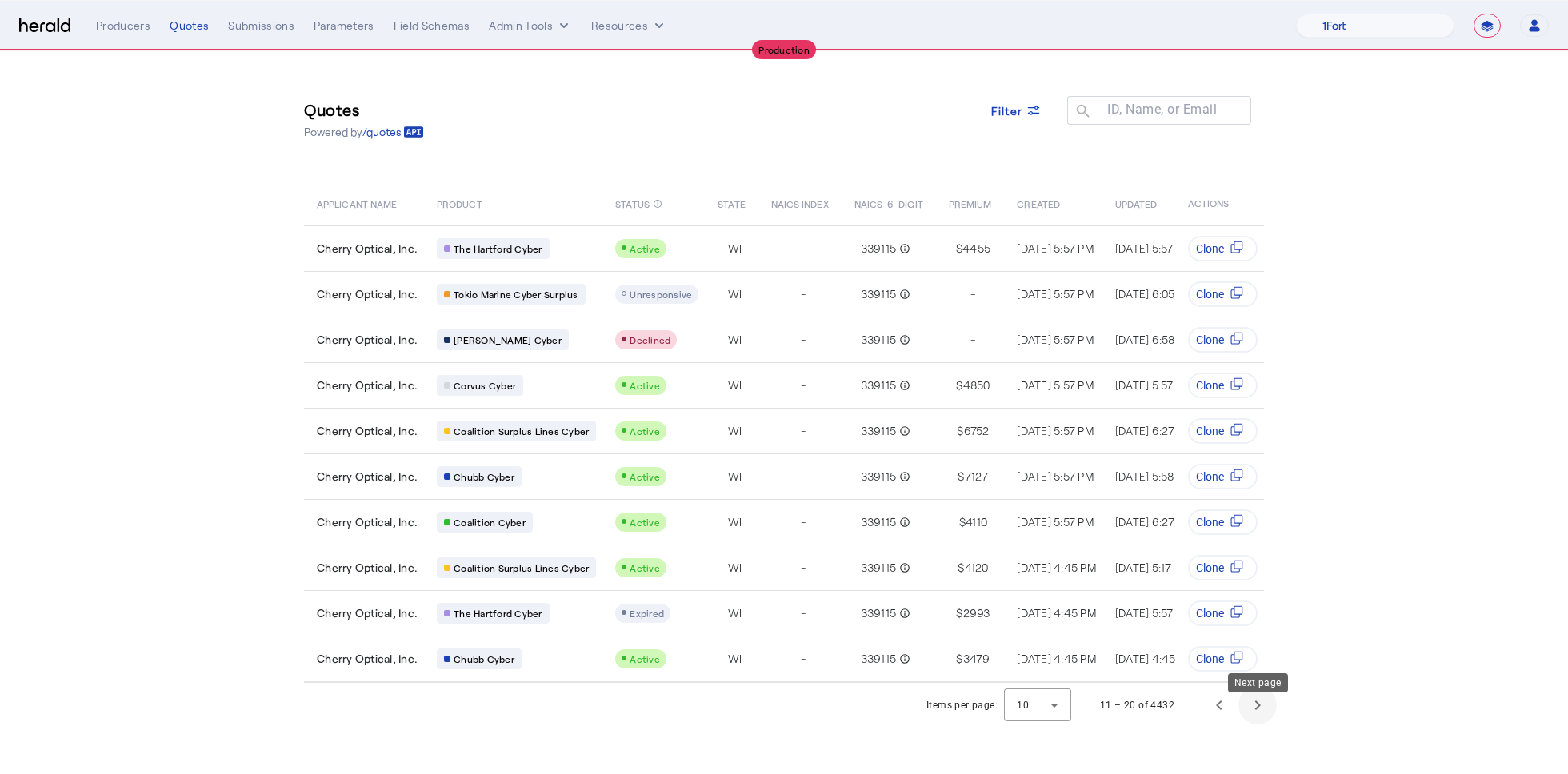
click at [1267, 724] on span "Next page" at bounding box center [1258, 706] width 39 height 39
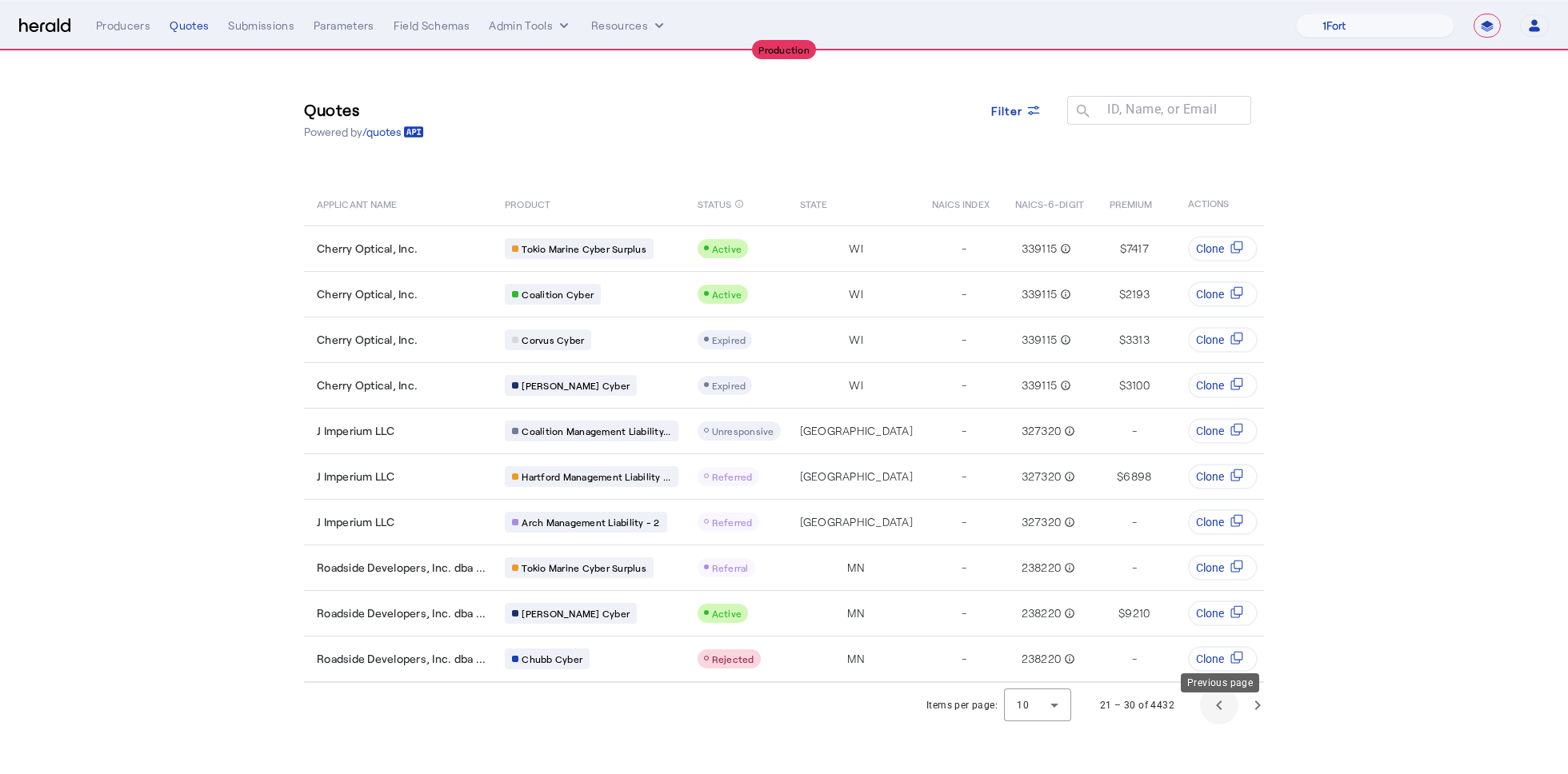
click at [1206, 722] on span "Previous page" at bounding box center [1219, 706] width 39 height 39
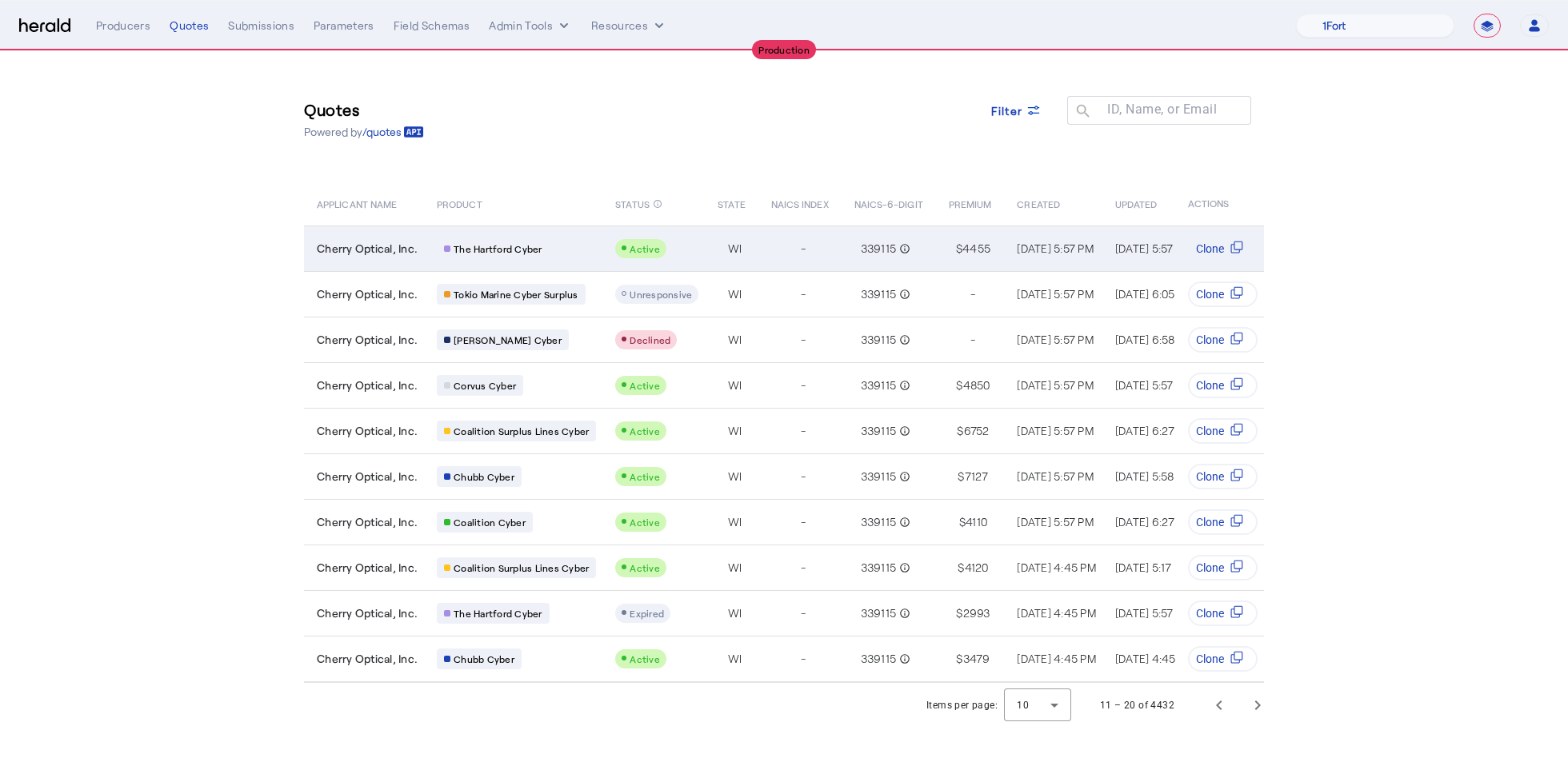
click at [763, 249] on td "-" at bounding box center [799, 247] width 83 height 45
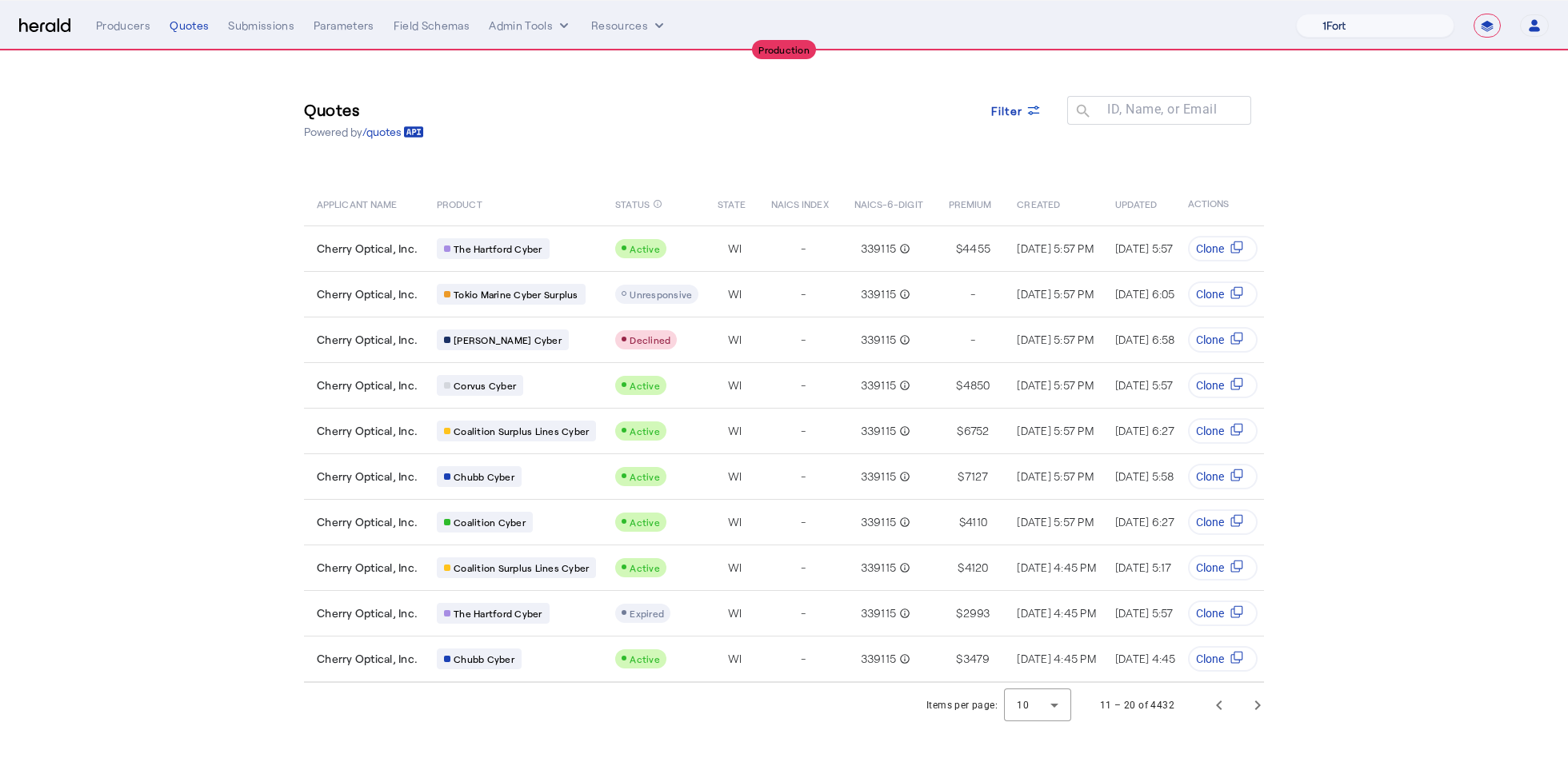
click at [1357, 34] on select "1Fort Affinity Risk Billy BindHQ Bunker CRC Campus Coverage Citadel Fifthwall F…" at bounding box center [1374, 25] width 158 height 24
select select "pfm_md8s_semsee"
click at [1295, 13] on select "1Fort Affinity Risk Billy BindHQ Bunker CRC Campus Coverage Citadel Fifthwall F…" at bounding box center [1374, 25] width 158 height 24
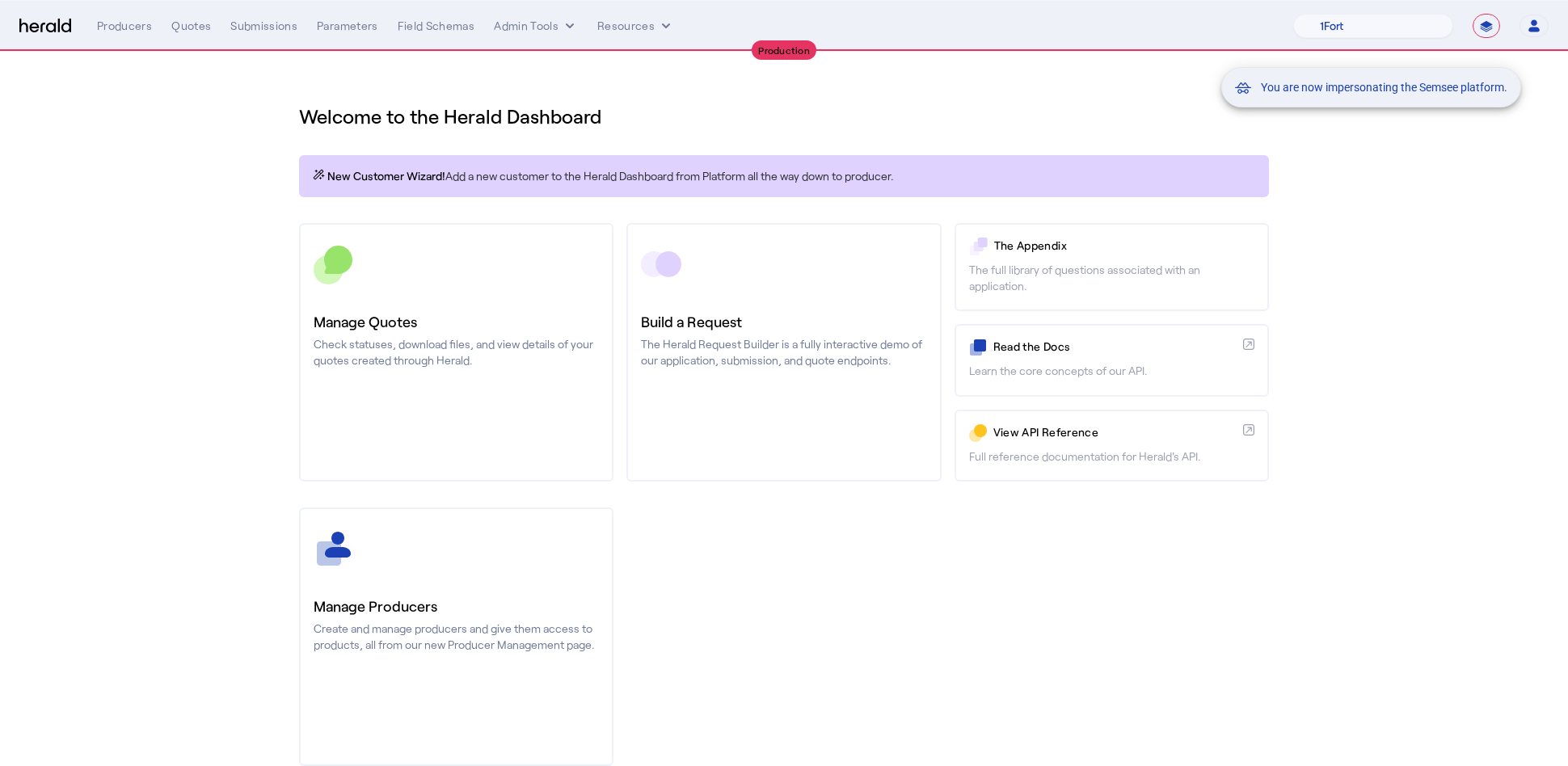
click at [205, 24] on div "You are now impersonating the Semsee platform." at bounding box center [784, 383] width 1568 height 766
click at [185, 25] on div "Quotes" at bounding box center [191, 25] width 40 height 17
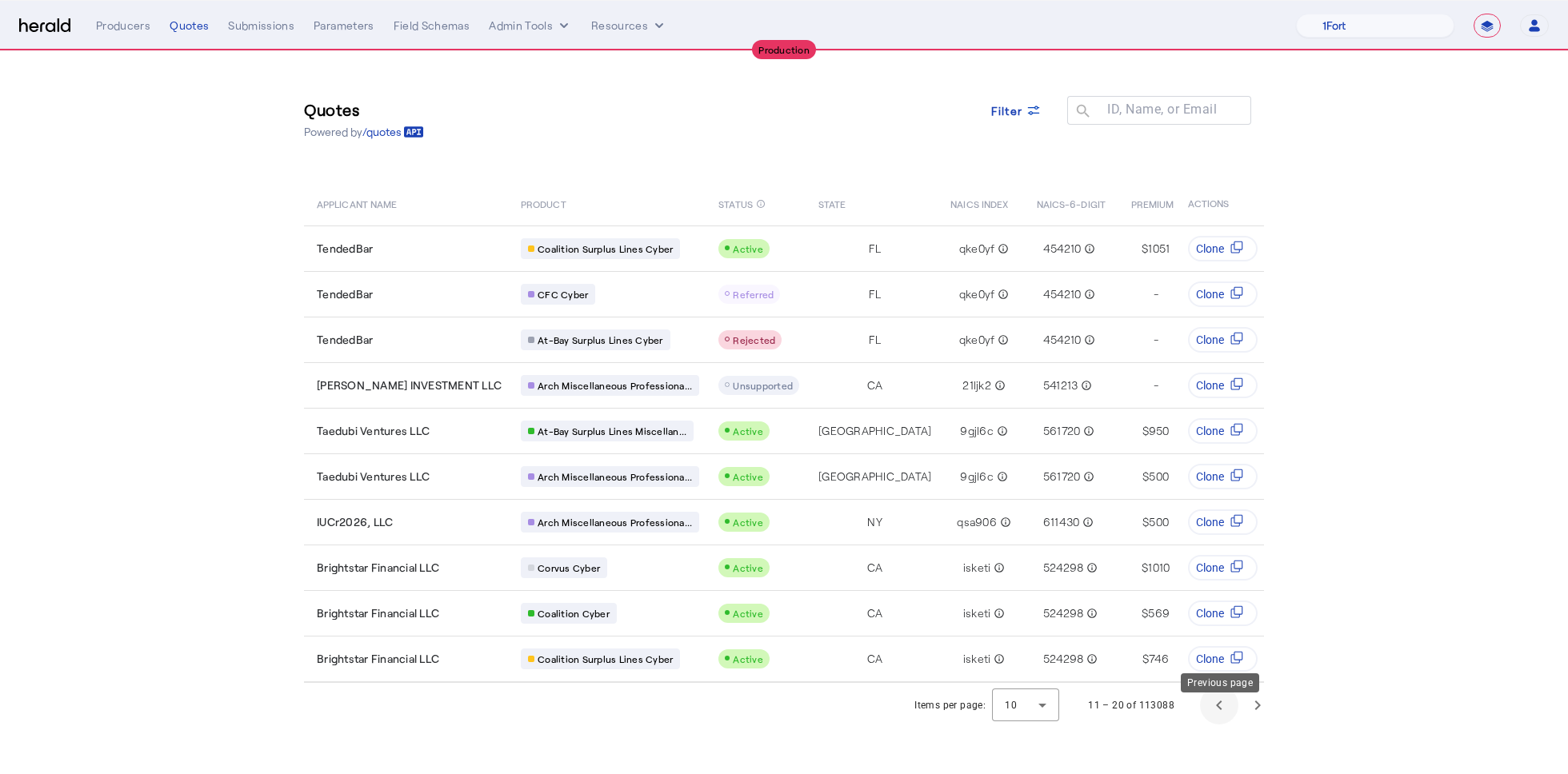
click at [1225, 724] on span "Previous page" at bounding box center [1219, 706] width 39 height 39
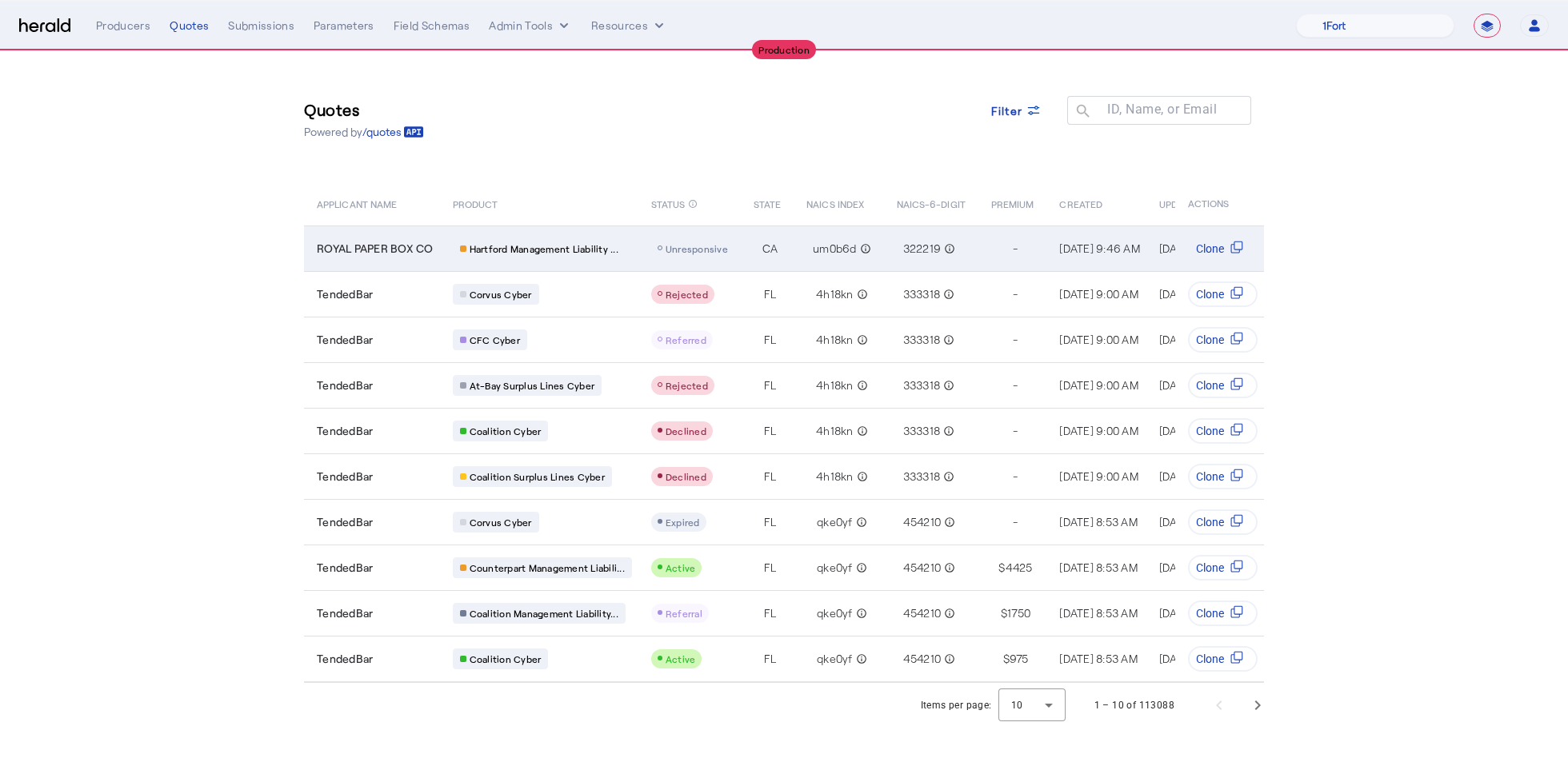
click at [786, 250] on td "CA" at bounding box center [767, 247] width 53 height 45
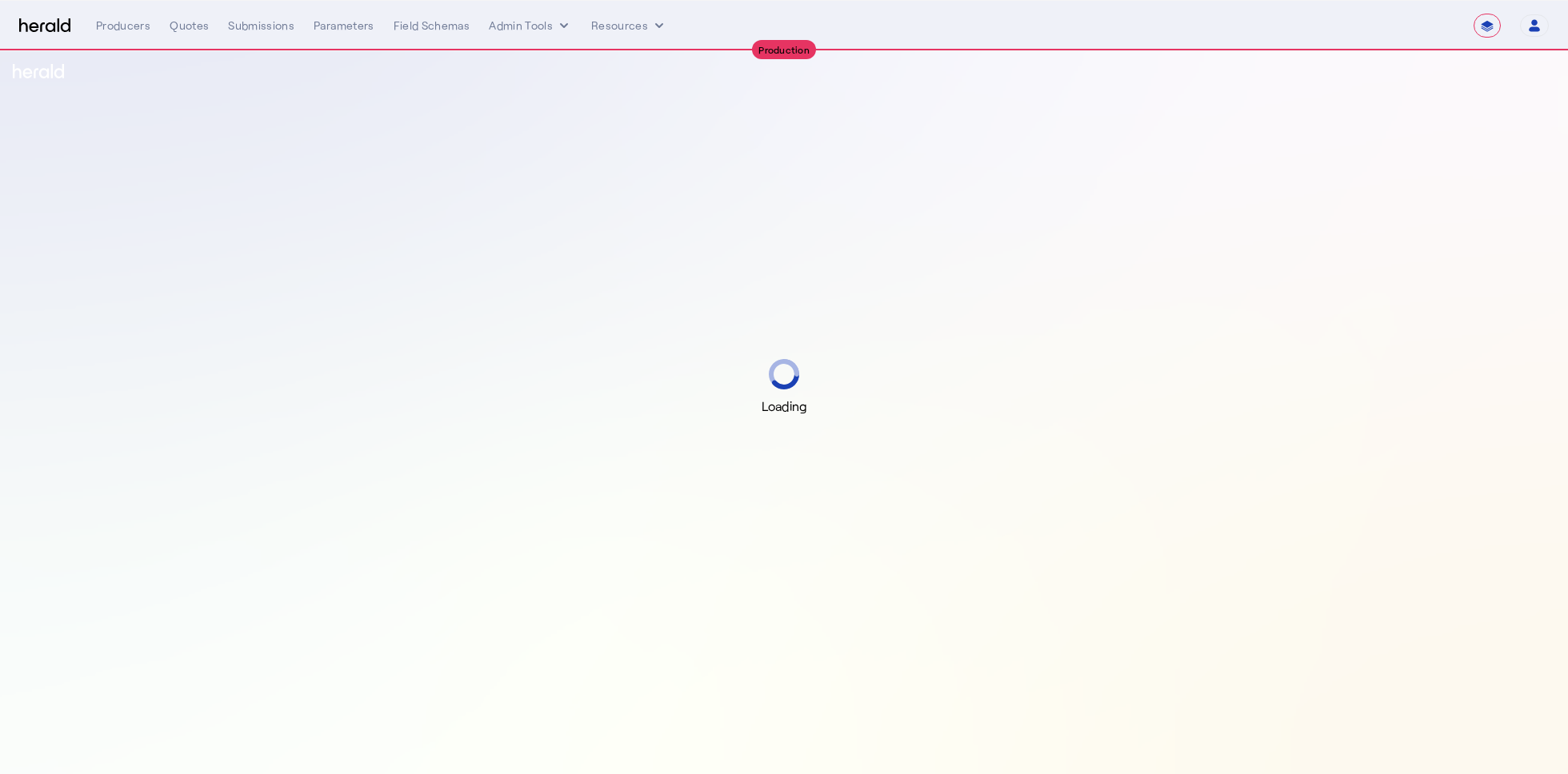
select select "**********"
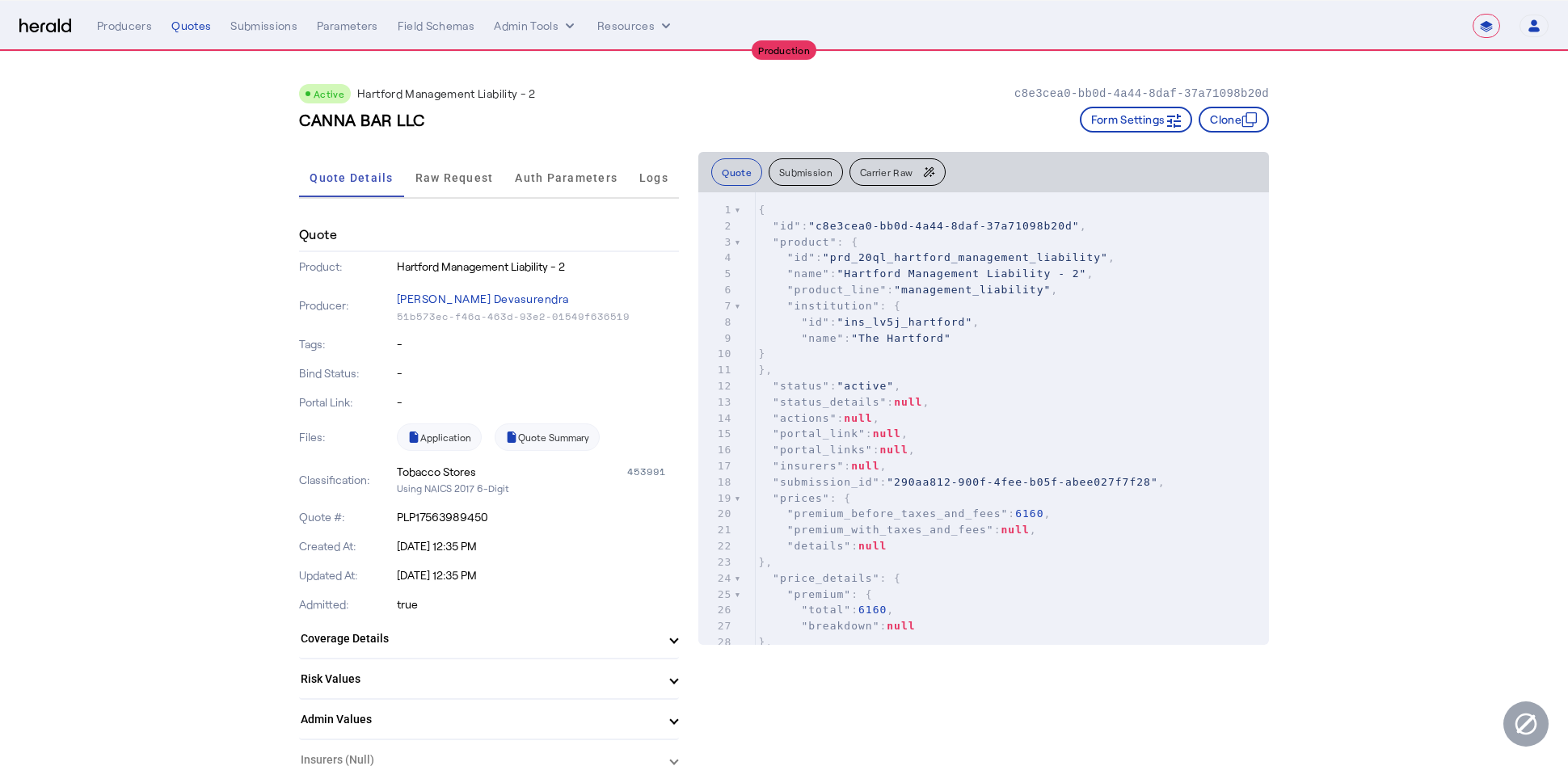
click at [665, 380] on p "-" at bounding box center [538, 373] width 283 height 17
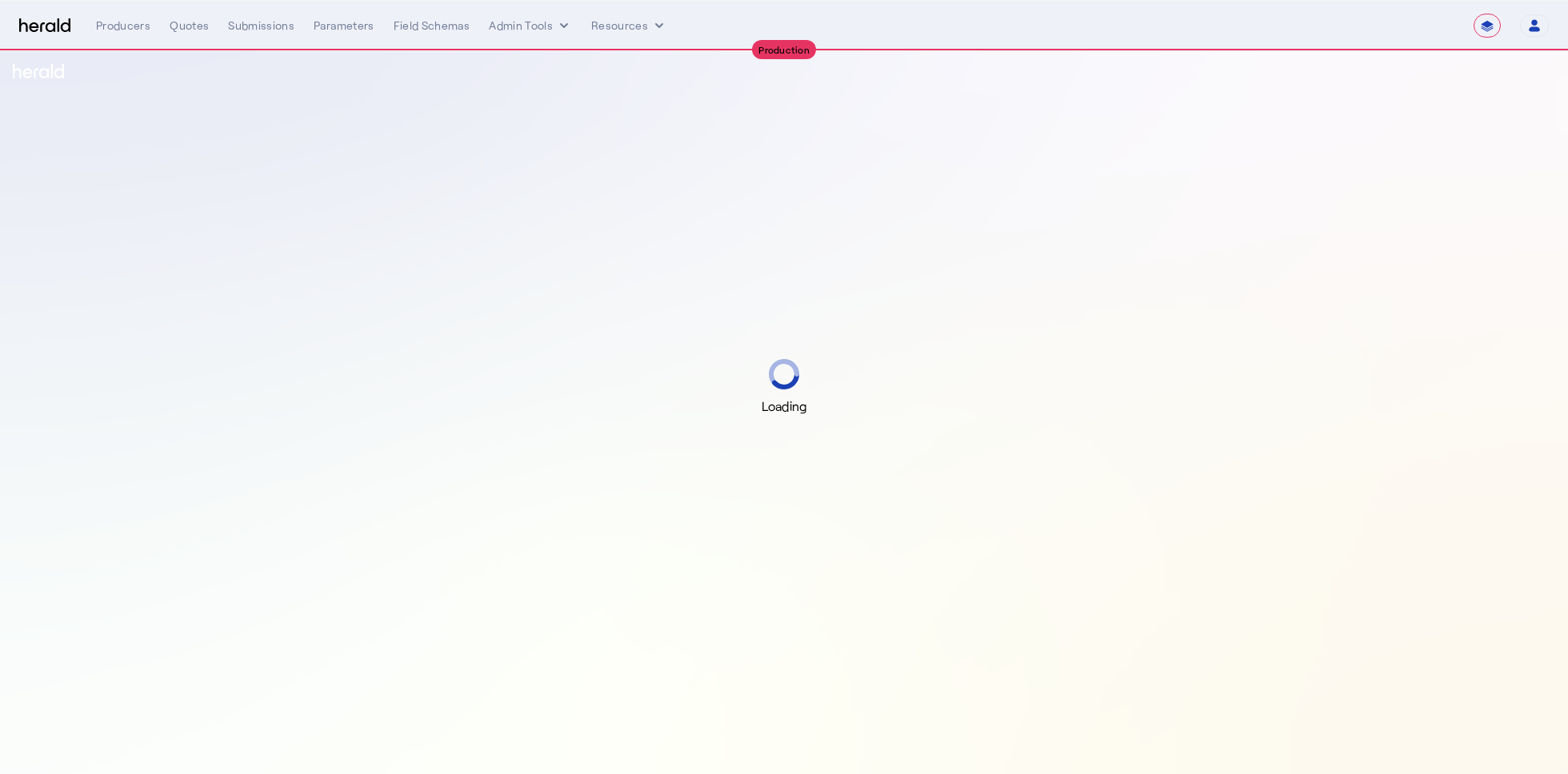
select select "**********"
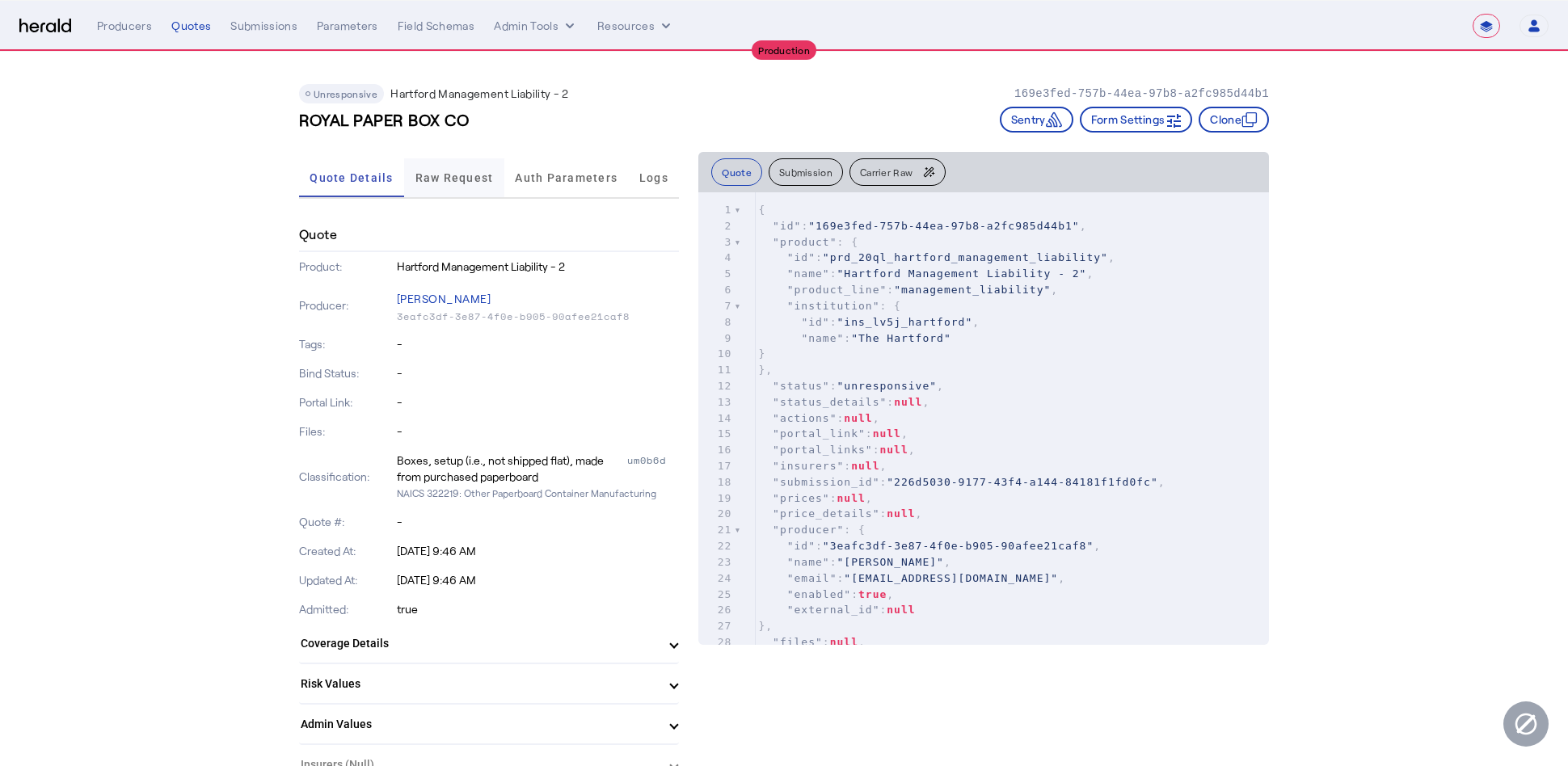
click at [457, 190] on span "Raw Request" at bounding box center [455, 178] width 79 height 39
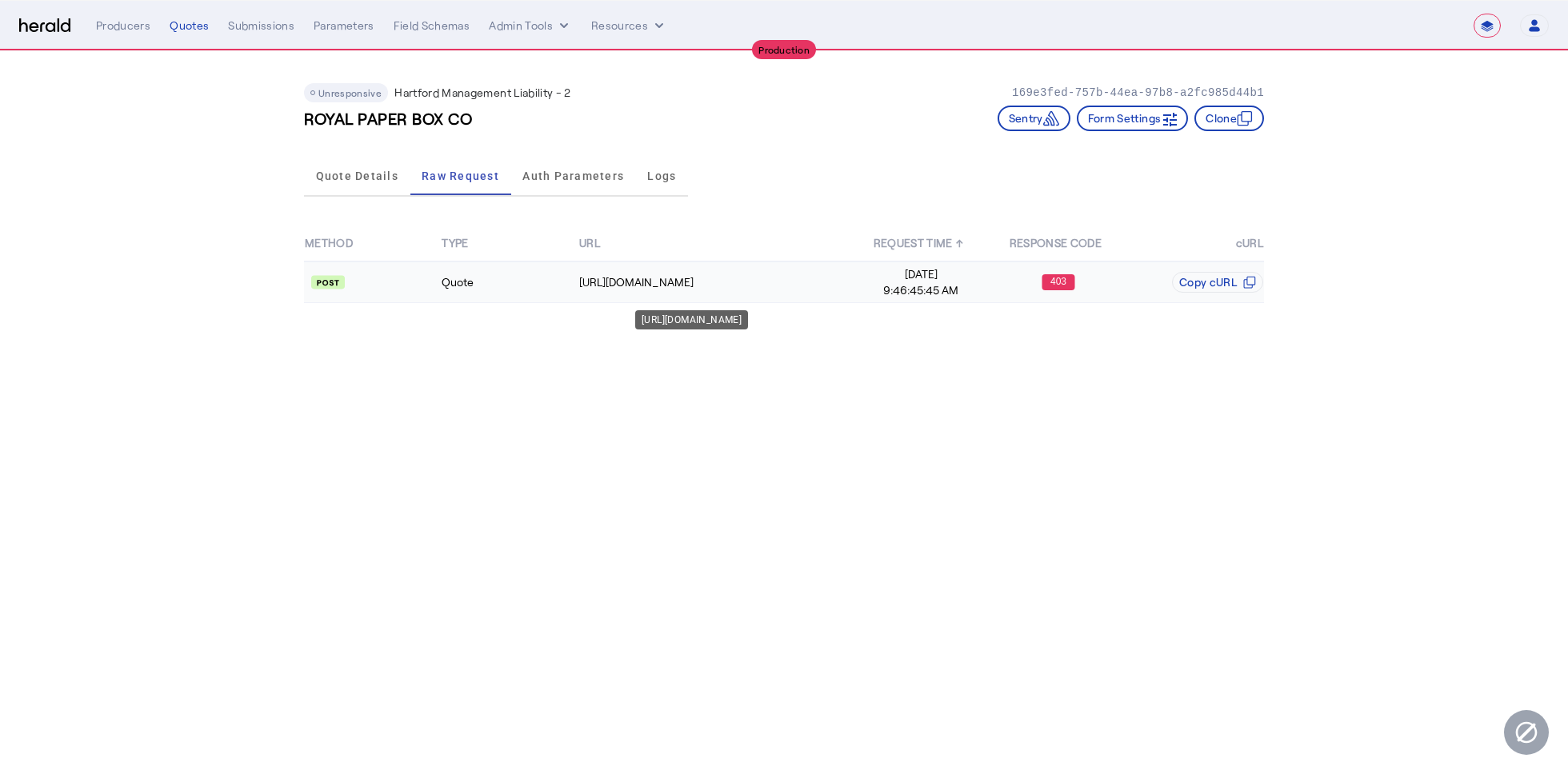
click at [718, 280] on div "[URL][DOMAIN_NAME]" at bounding box center [715, 282] width 273 height 16
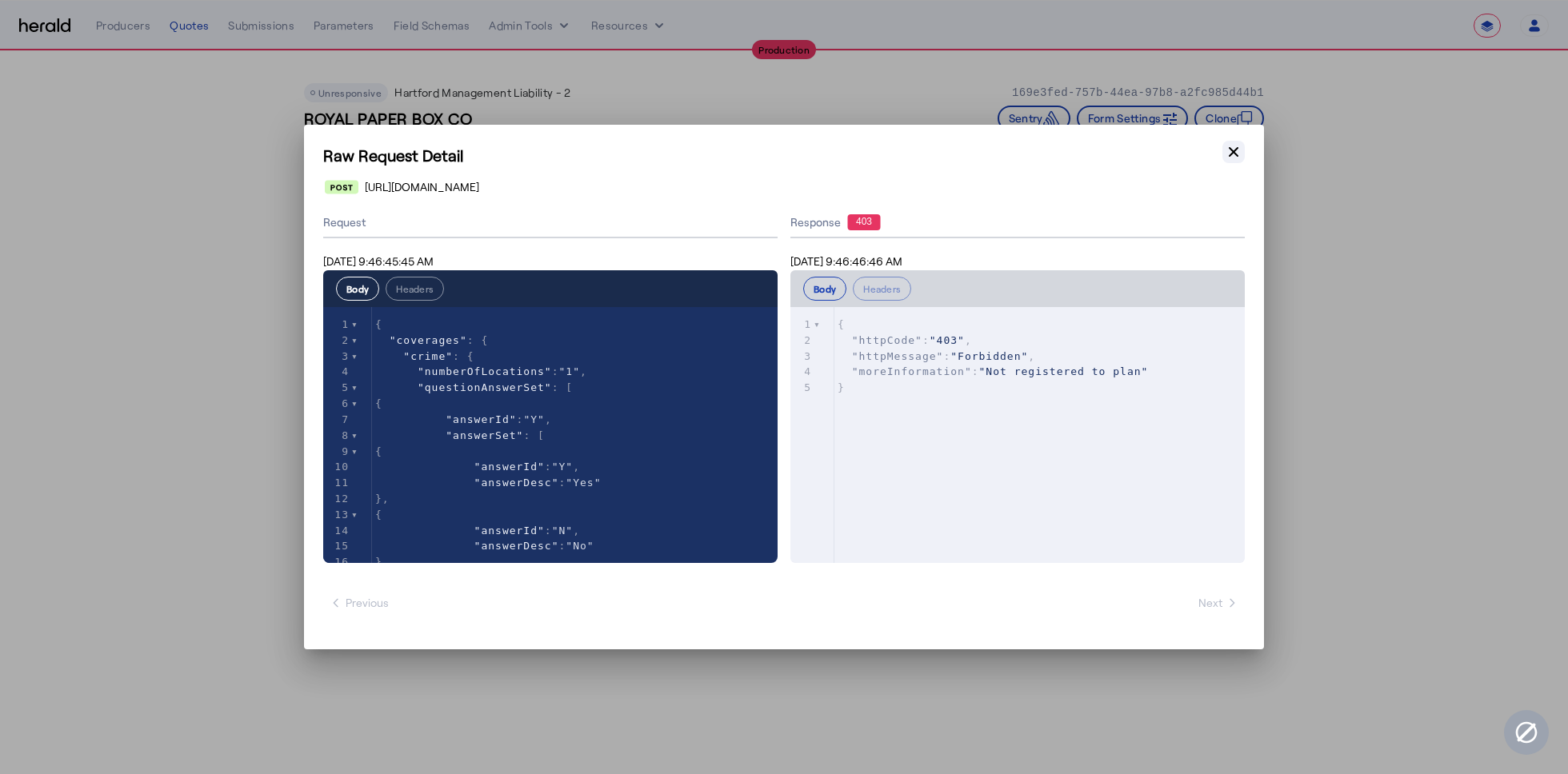
click at [1239, 161] on button "Close modal" at bounding box center [1233, 151] width 22 height 22
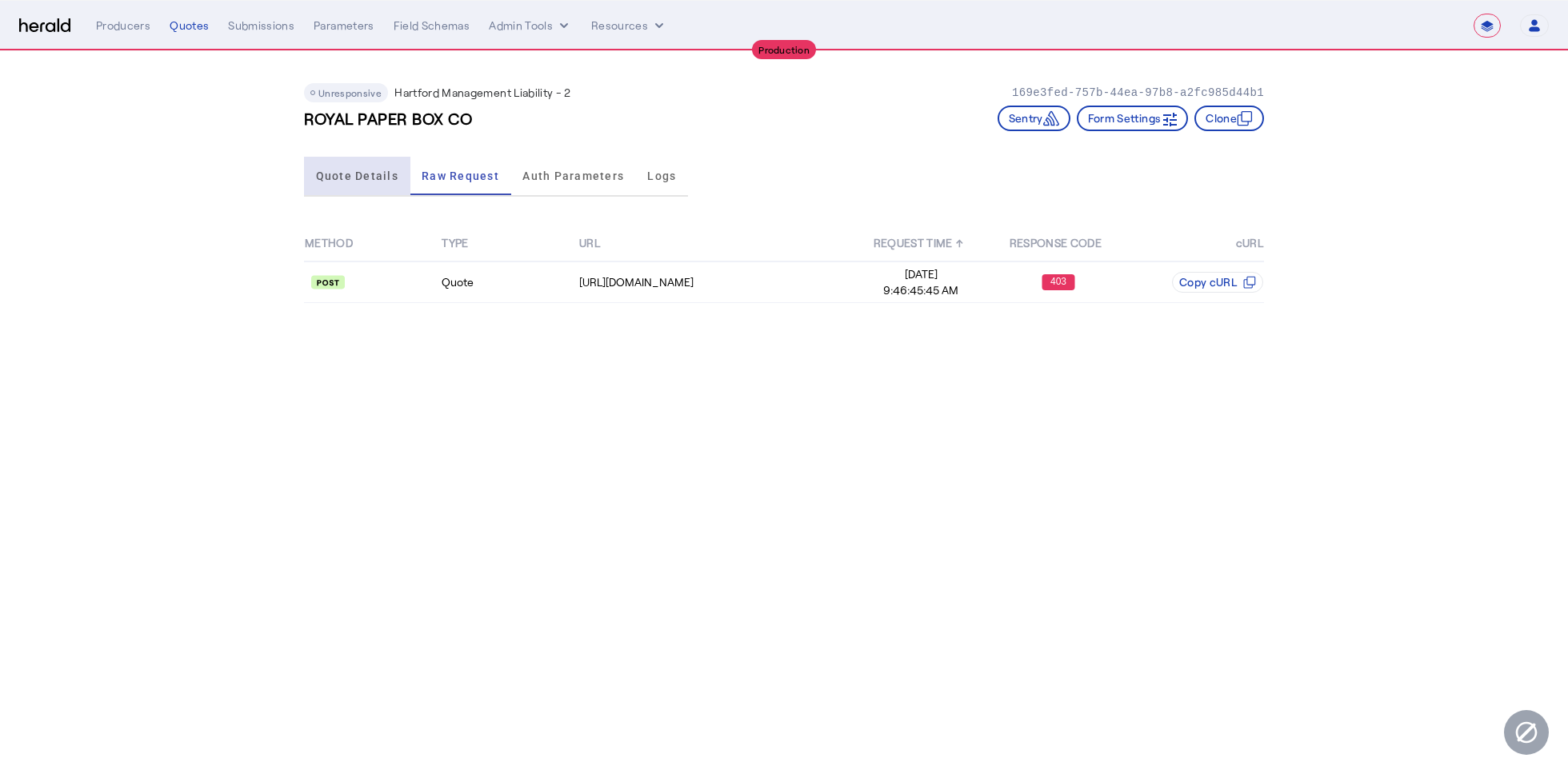
click at [391, 176] on span "Quote Details" at bounding box center [357, 176] width 83 height 12
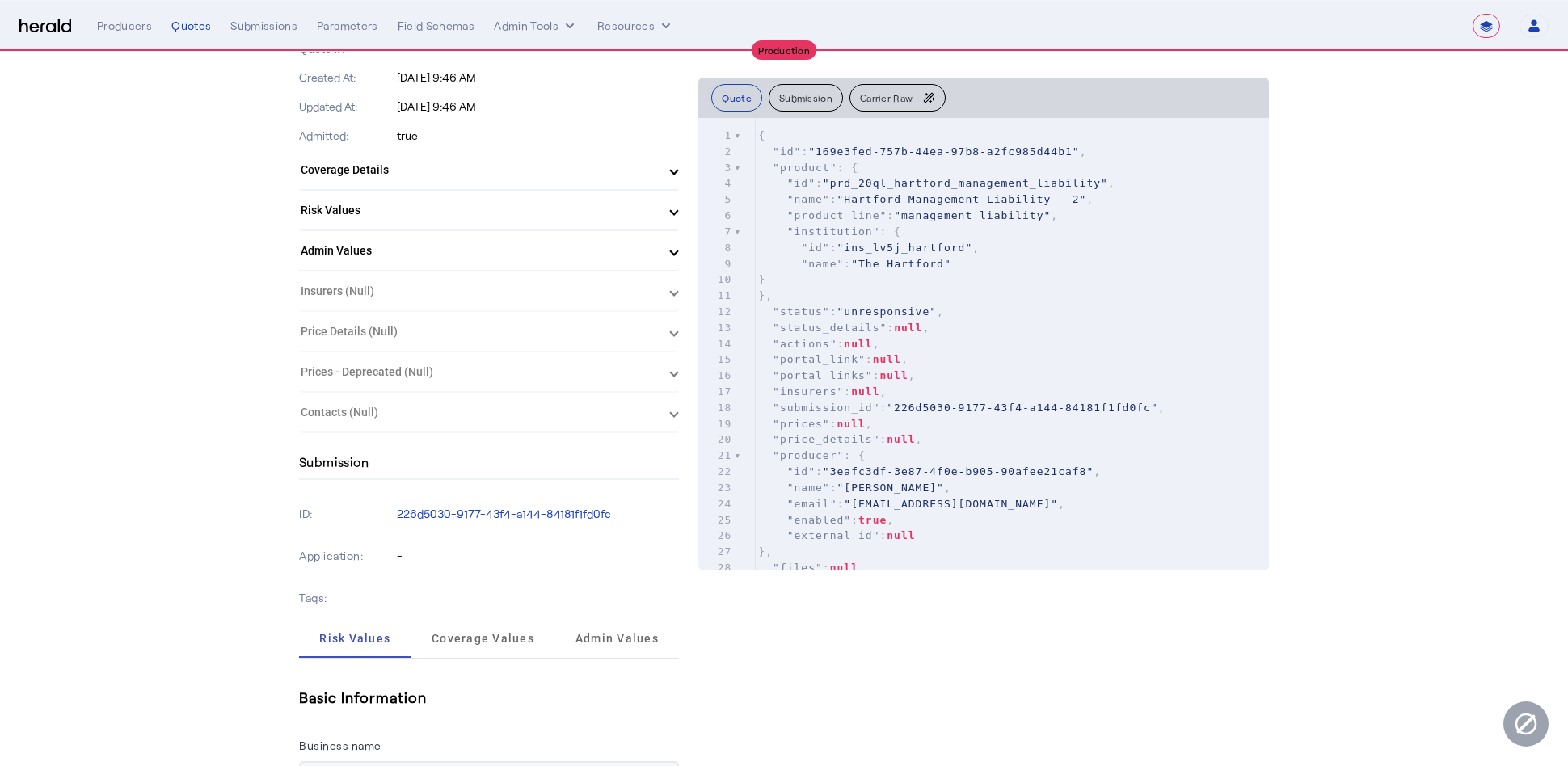
scroll to position [827, 0]
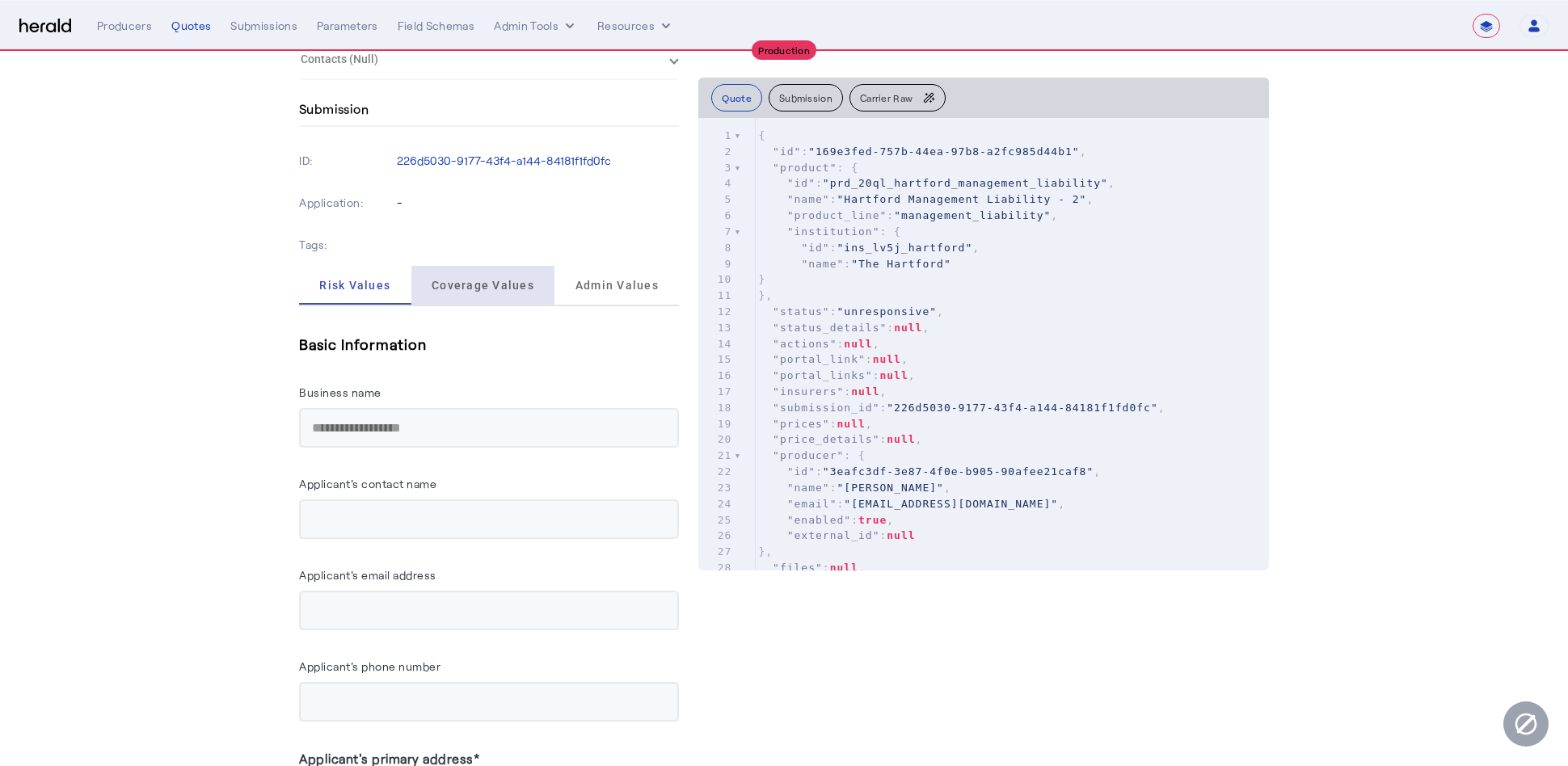
click at [503, 284] on span "Coverage Values" at bounding box center [483, 285] width 102 height 12
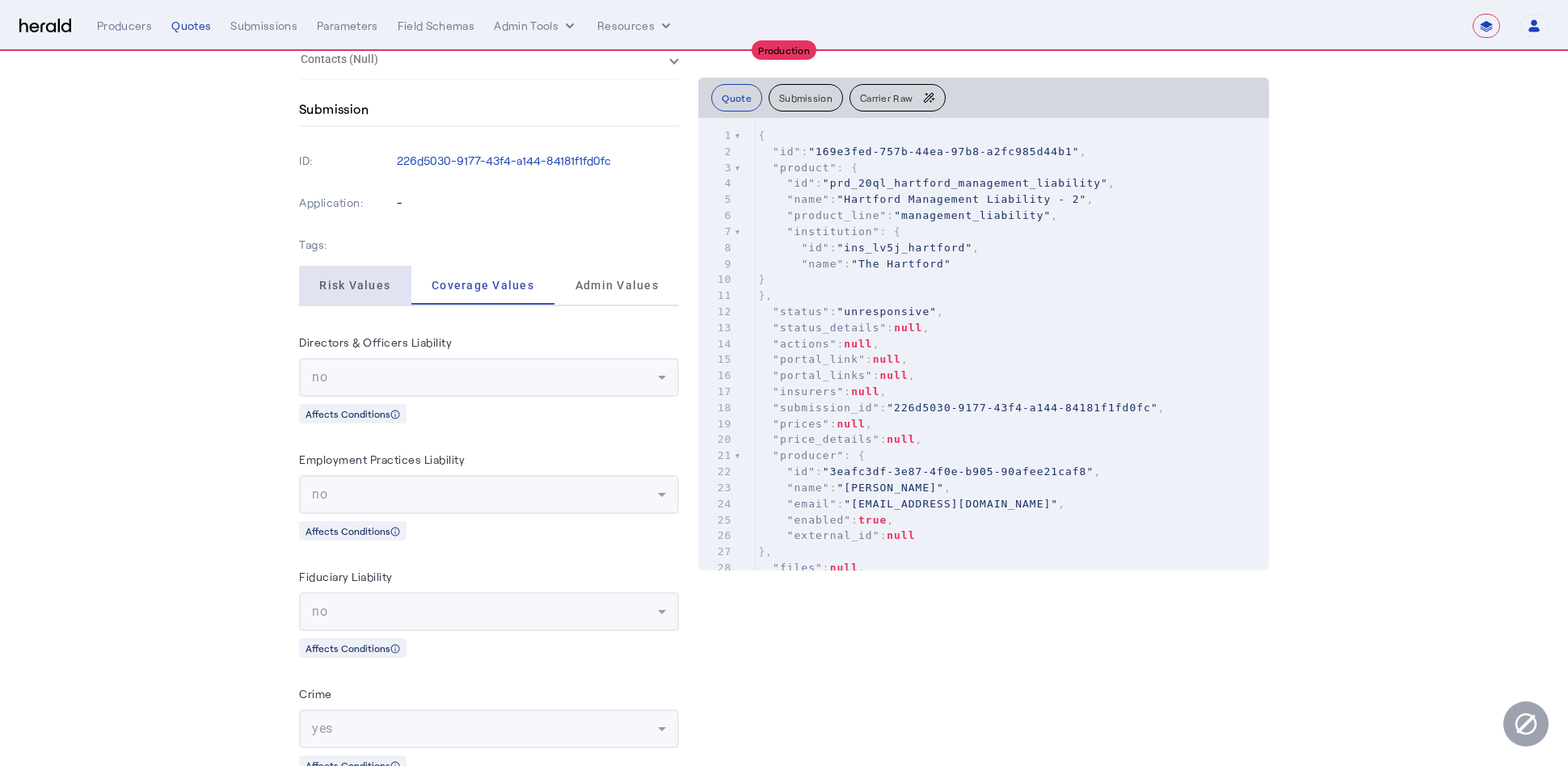
click at [403, 296] on div "Risk Values" at bounding box center [354, 285] width 112 height 39
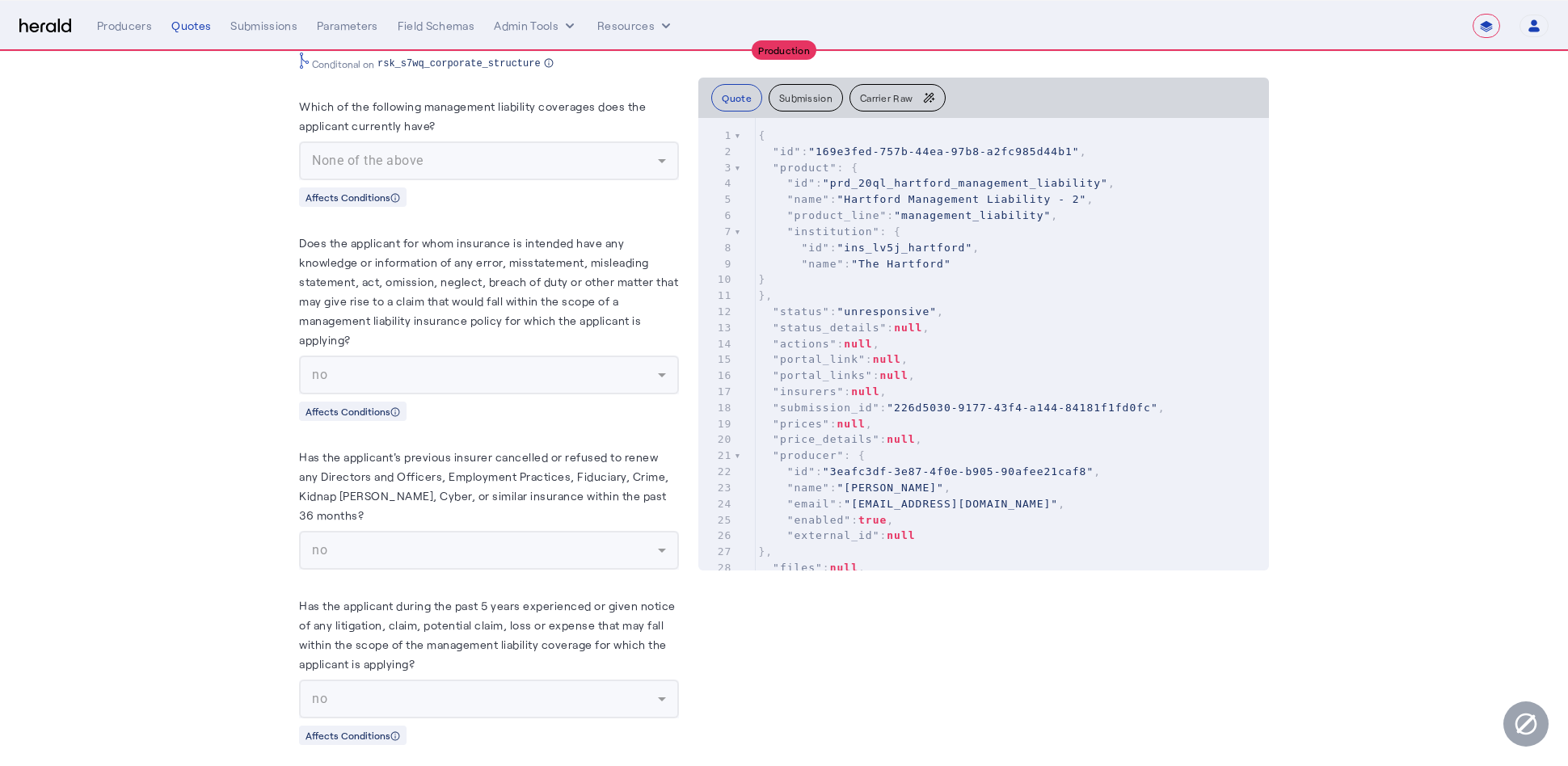
scroll to position [0, 0]
